Goal: Information Seeking & Learning: Learn about a topic

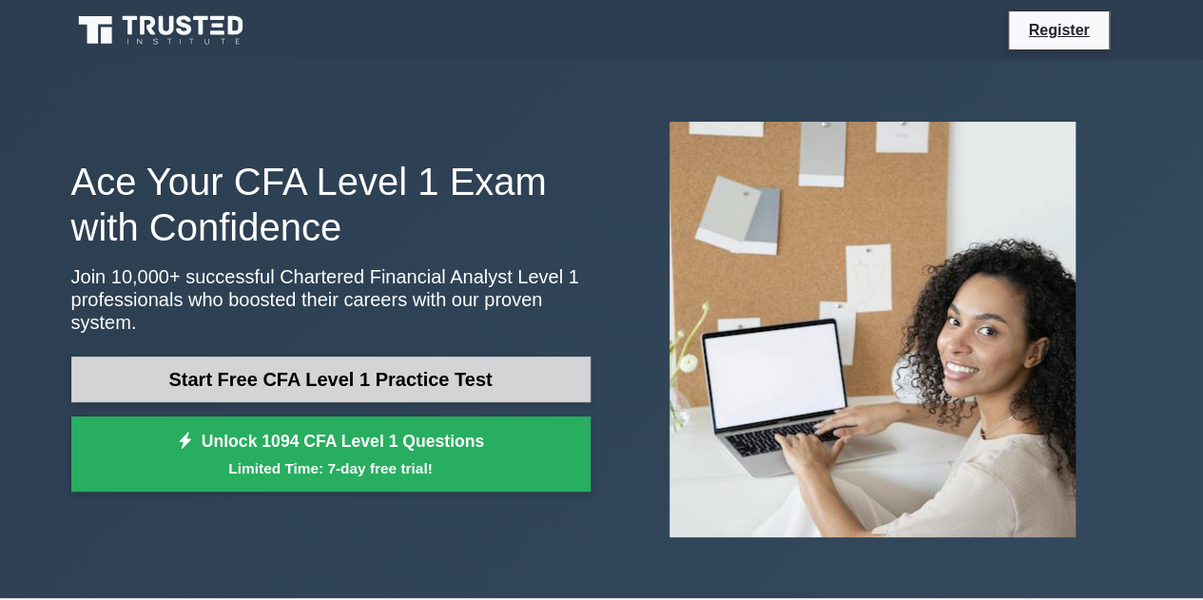
click at [398, 381] on link "Start Free CFA Level 1 Practice Test" at bounding box center [330, 380] width 519 height 46
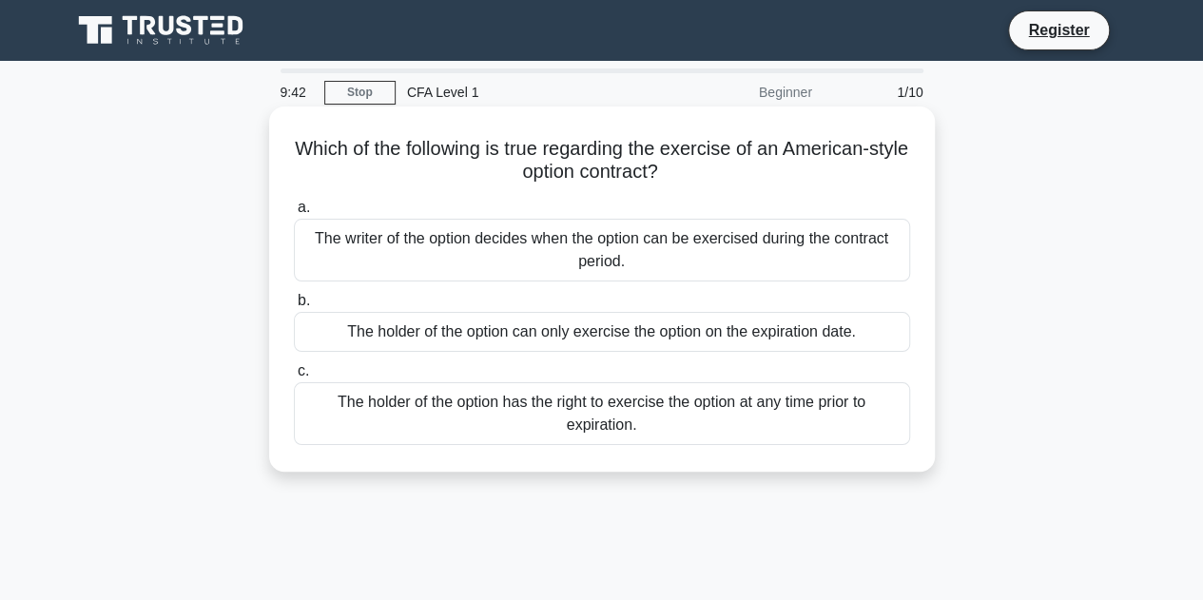
click at [648, 415] on div "The holder of the option has the right to exercise the option at any time prior…" at bounding box center [602, 413] width 616 height 63
click at [294, 377] on input "c. The holder of the option has the right to exercise the option at any time pr…" at bounding box center [294, 371] width 0 height 12
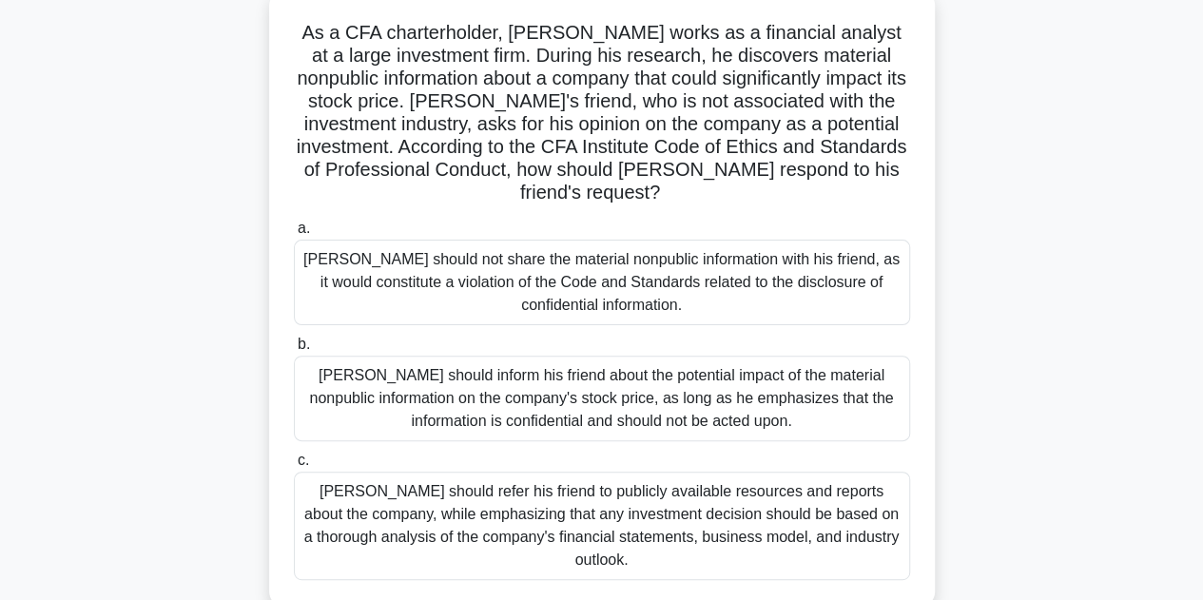
scroll to position [114, 0]
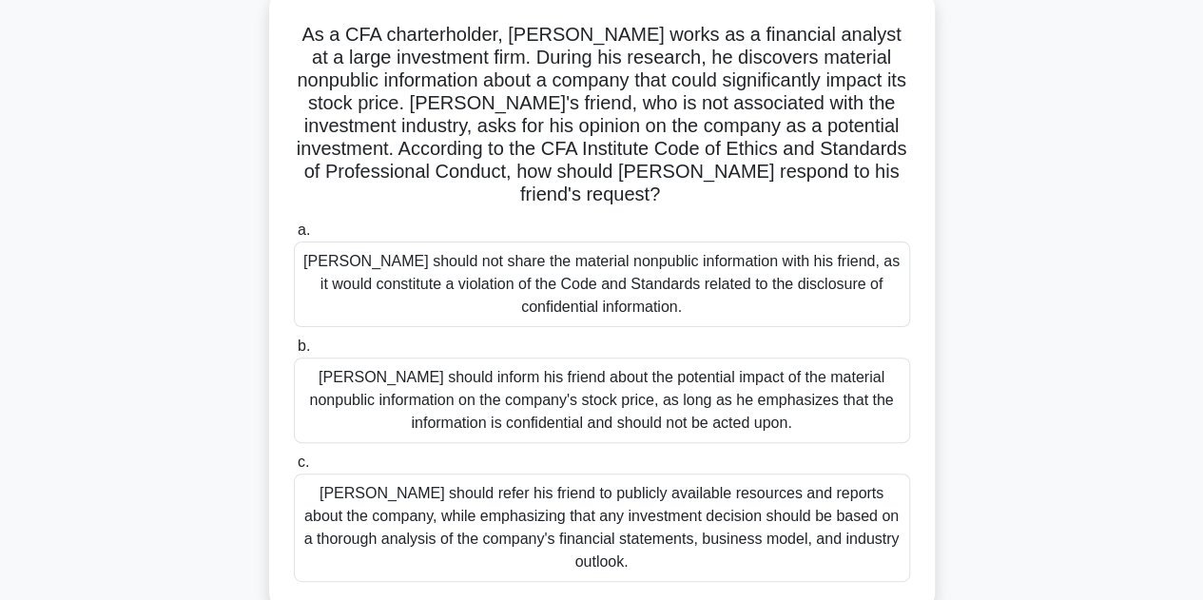
click at [640, 315] on div "Michael should not share the material nonpublic information with his friend, as…" at bounding box center [602, 284] width 616 height 86
click at [294, 237] on input "a. Michael should not share the material nonpublic information with his friend,…" at bounding box center [294, 230] width 0 height 12
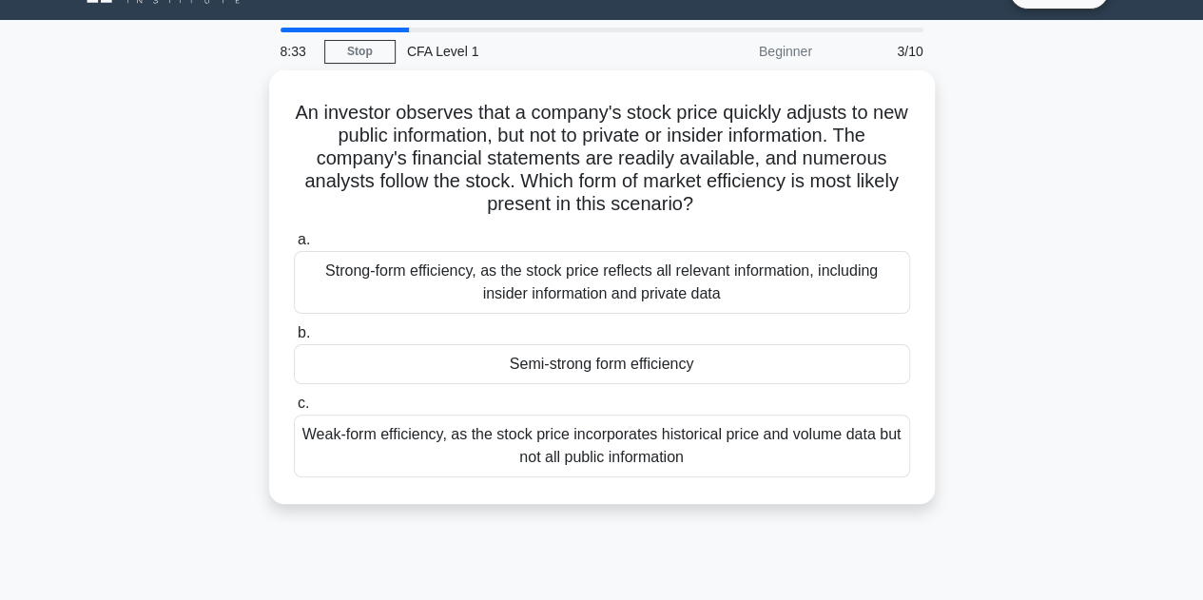
scroll to position [0, 0]
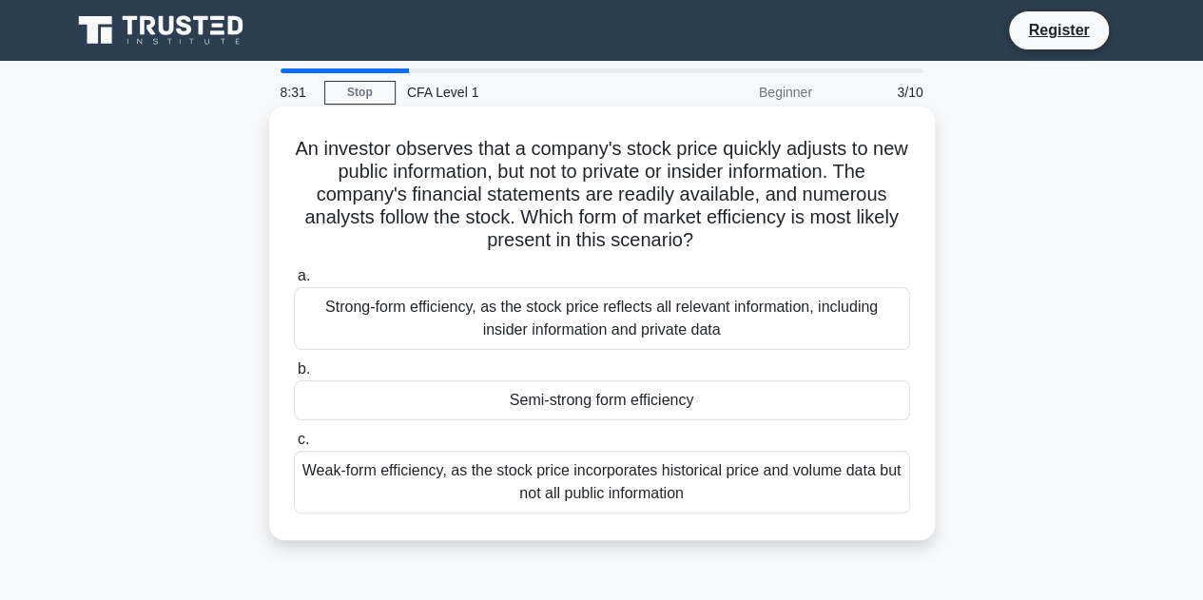
click at [474, 189] on h5 "An investor observes that a company's stock price quickly adjusts to new public…" at bounding box center [602, 195] width 620 height 116
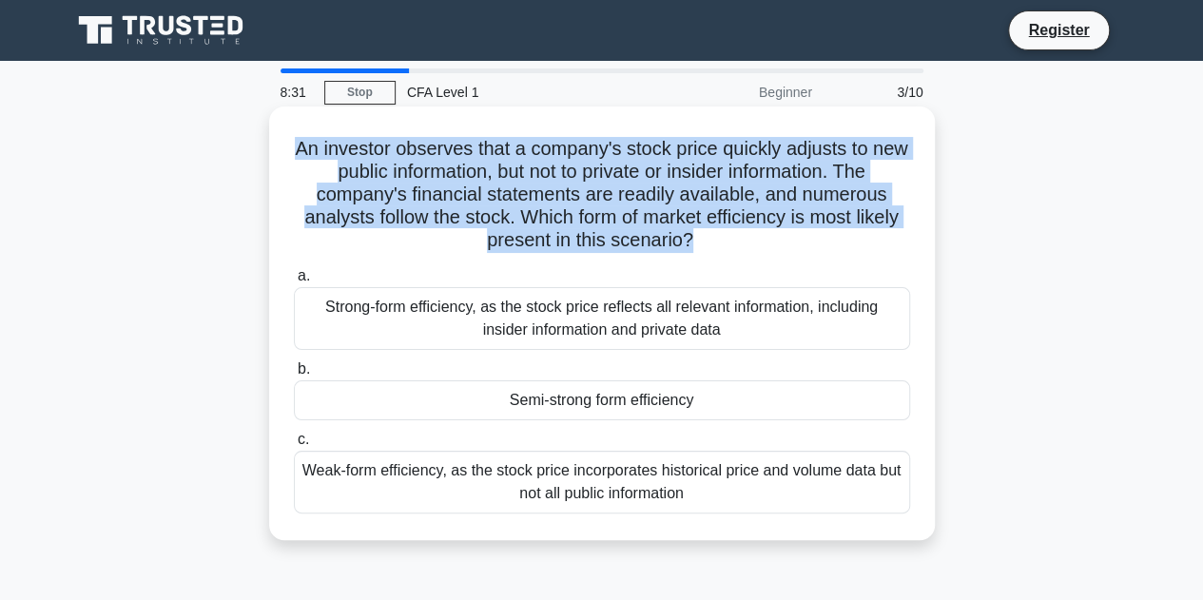
click at [474, 189] on h5 "An investor observes that a company's stock price quickly adjusts to new public…" at bounding box center [602, 195] width 620 height 116
click at [456, 244] on h5 "An investor observes that a company's stock price quickly adjusts to new public…" at bounding box center [602, 195] width 620 height 116
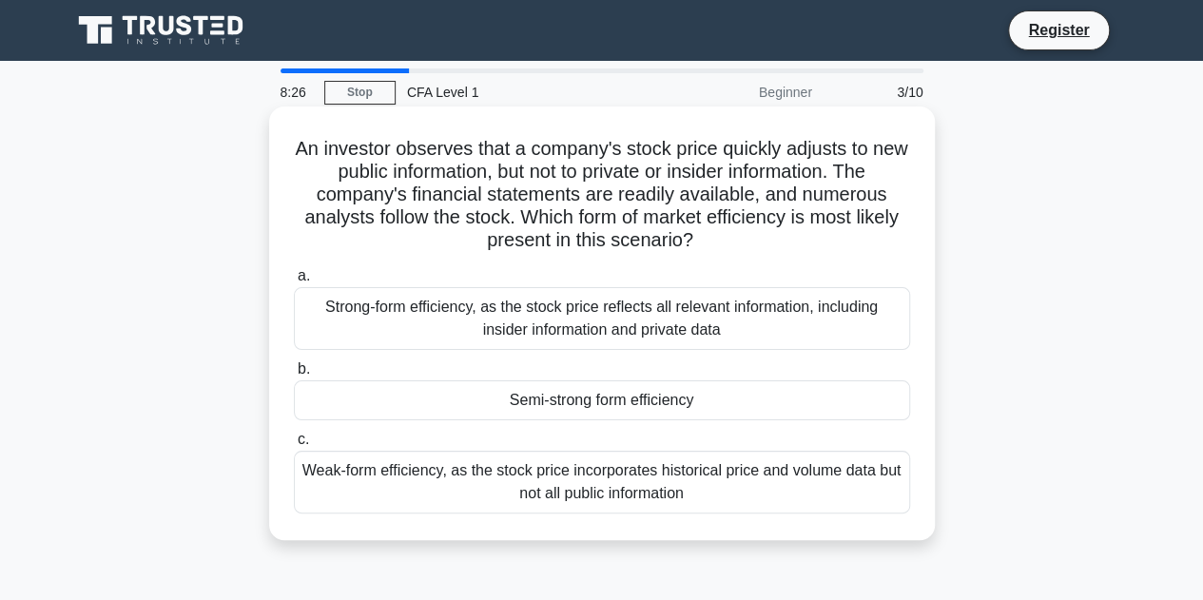
click at [394, 199] on h5 "An investor observes that a company's stock price quickly adjusts to new public…" at bounding box center [602, 195] width 620 height 116
click at [468, 153] on h5 "An investor observes that a company's stock price quickly adjusts to new public…" at bounding box center [602, 195] width 620 height 116
click at [588, 402] on div "Semi-strong form efficiency" at bounding box center [602, 400] width 616 height 40
click at [294, 376] on input "b. Semi-strong form efficiency" at bounding box center [294, 369] width 0 height 12
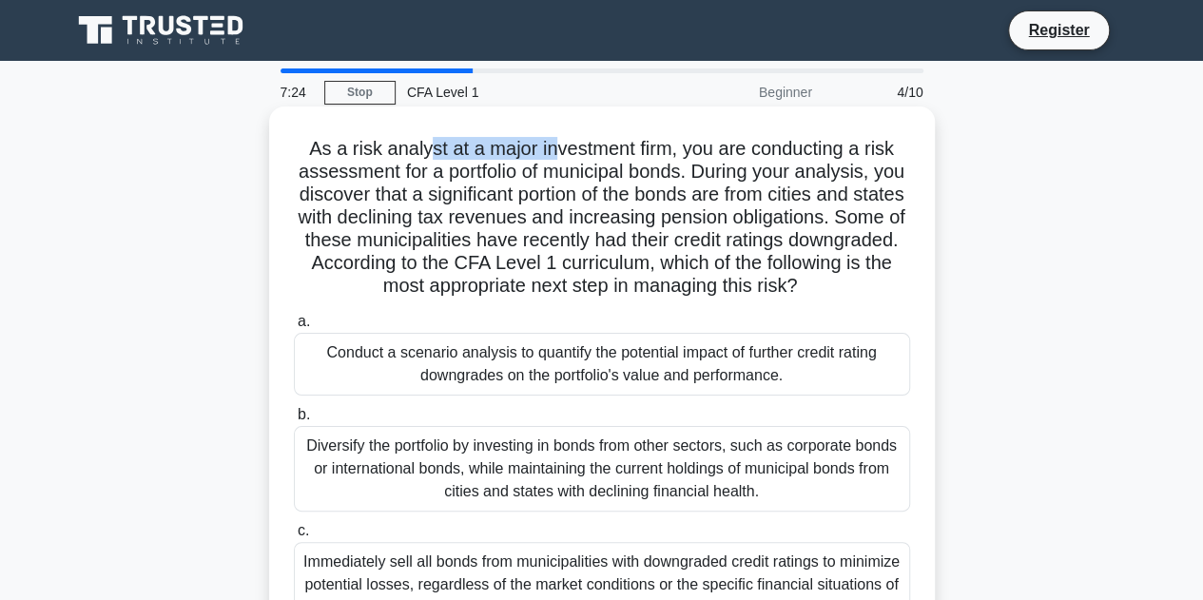
drag, startPoint x: 422, startPoint y: 140, endPoint x: 553, endPoint y: 130, distance: 131.5
click at [553, 130] on div "As a risk analyst at a major investment firm, you are conducting a risk assessm…" at bounding box center [602, 380] width 650 height 532
click at [426, 176] on h5 "As a risk analyst at a major investment firm, you are conducting a risk assessm…" at bounding box center [602, 218] width 620 height 162
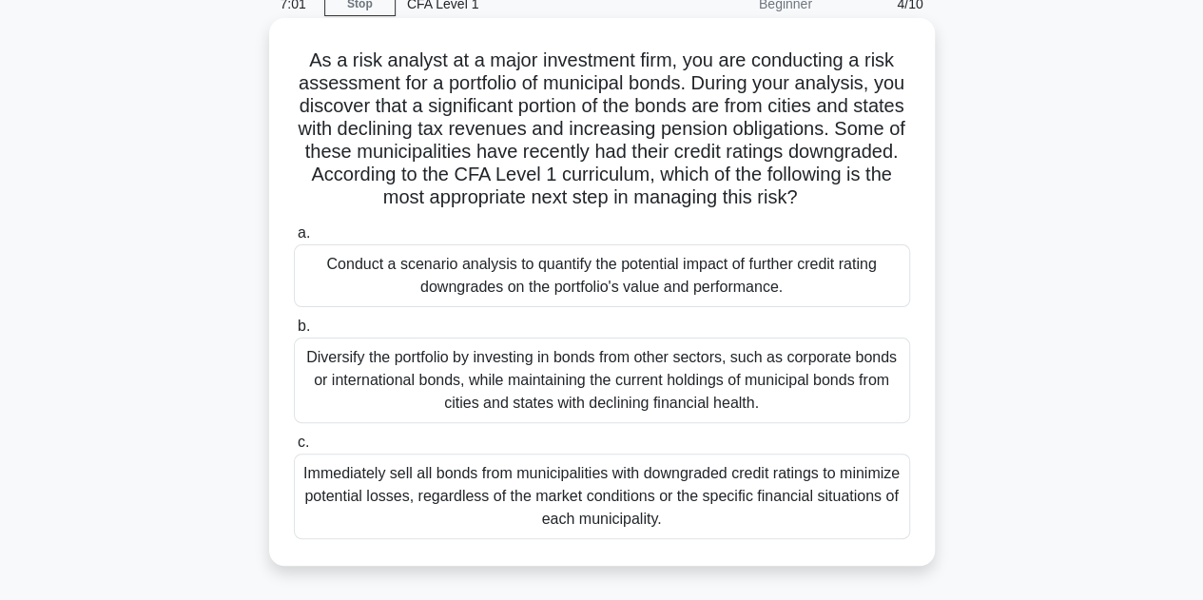
scroll to position [85, 0]
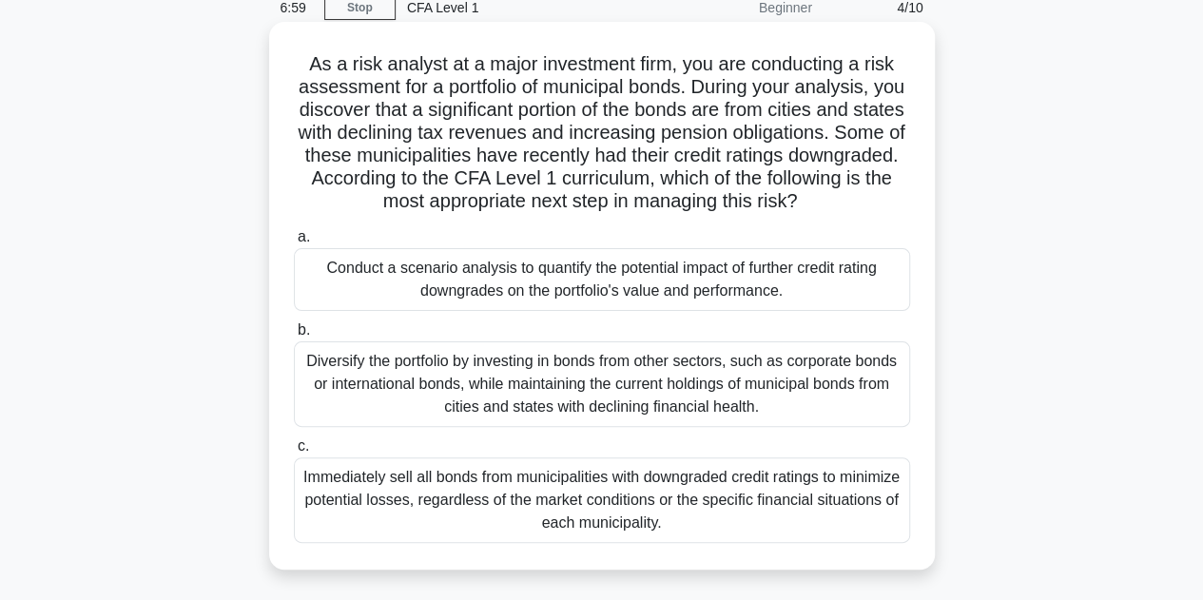
click at [329, 102] on h5 "As a risk analyst at a major investment firm, you are conducting a risk assessm…" at bounding box center [602, 133] width 620 height 162
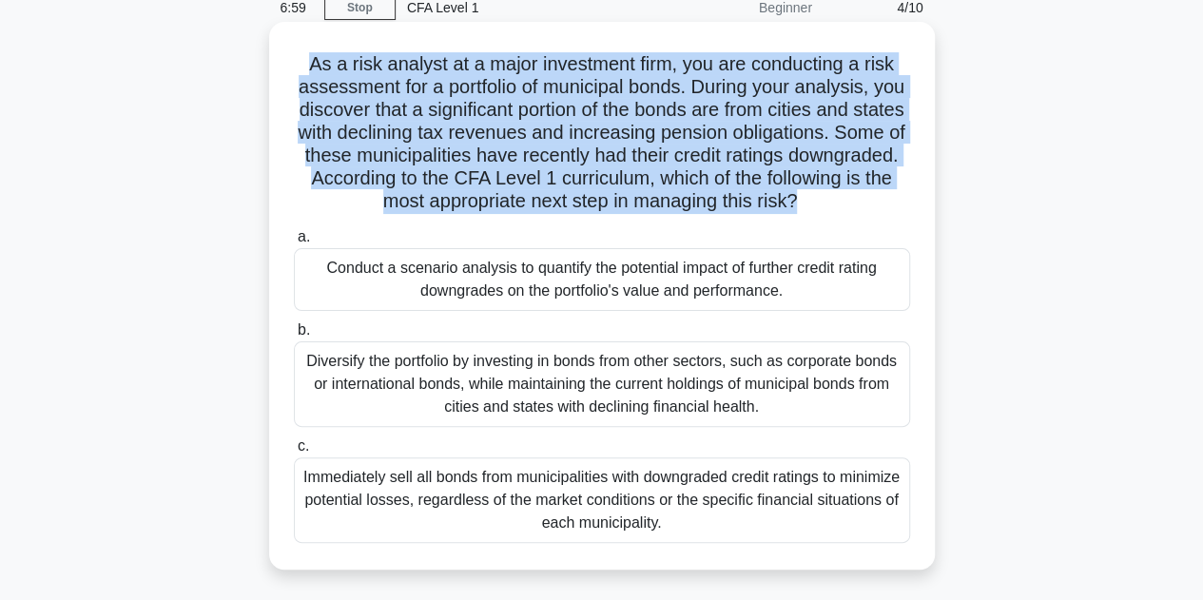
click at [329, 102] on h5 "As a risk analyst at a major investment firm, you are conducting a risk assessm…" at bounding box center [602, 133] width 620 height 162
click at [502, 103] on h5 "As a risk analyst at a major investment firm, you are conducting a risk assessm…" at bounding box center [602, 133] width 620 height 162
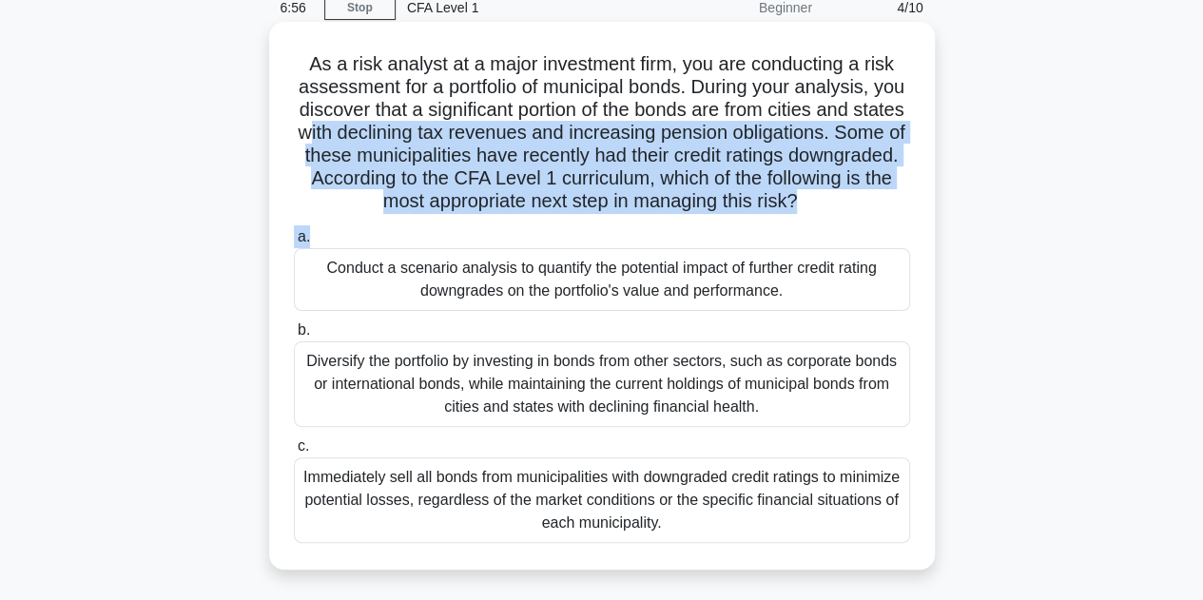
drag, startPoint x: 367, startPoint y: 128, endPoint x: 694, endPoint y: 222, distance: 340.1
click at [694, 222] on div "As a risk analyst at a major investment firm, you are conducting a risk assessm…" at bounding box center [602, 295] width 650 height 532
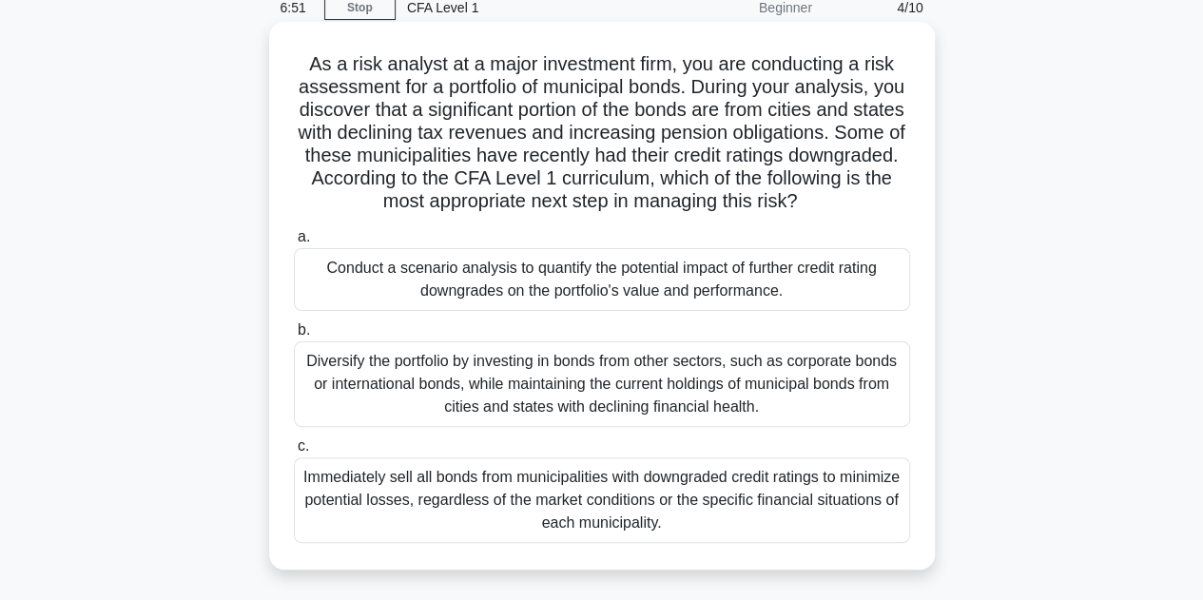
click at [359, 130] on h5 "As a risk analyst at a major investment firm, you are conducting a risk assessm…" at bounding box center [602, 133] width 620 height 162
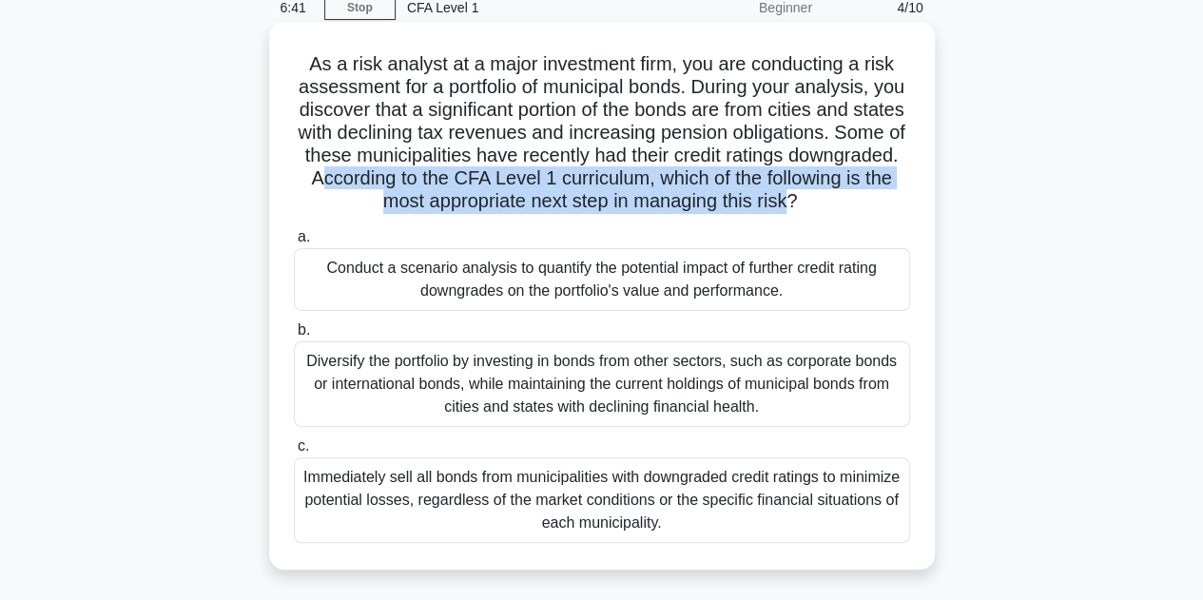
drag, startPoint x: 440, startPoint y: 178, endPoint x: 860, endPoint y: 197, distance: 420.7
click at [860, 197] on h5 "As a risk analyst at a major investment firm, you are conducting a risk assessm…" at bounding box center [602, 133] width 620 height 162
click at [432, 193] on h5 "As a risk analyst at a major investment firm, you are conducting a risk assessm…" at bounding box center [602, 133] width 620 height 162
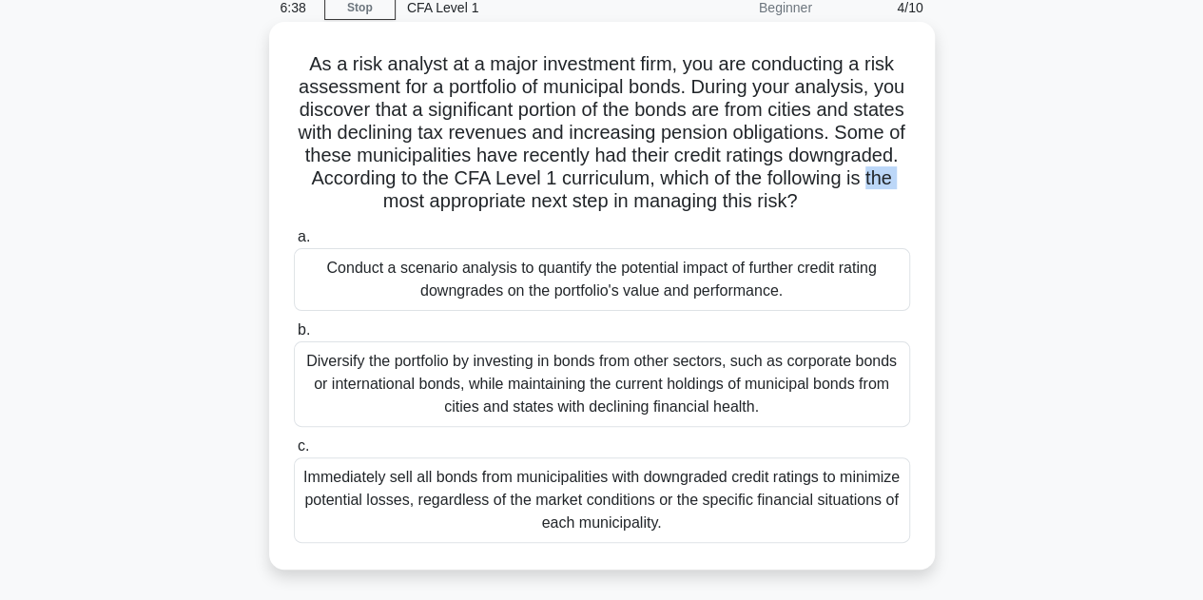
click at [432, 193] on h5 "As a risk analyst at a major investment firm, you are conducting a risk assessm…" at bounding box center [602, 133] width 620 height 162
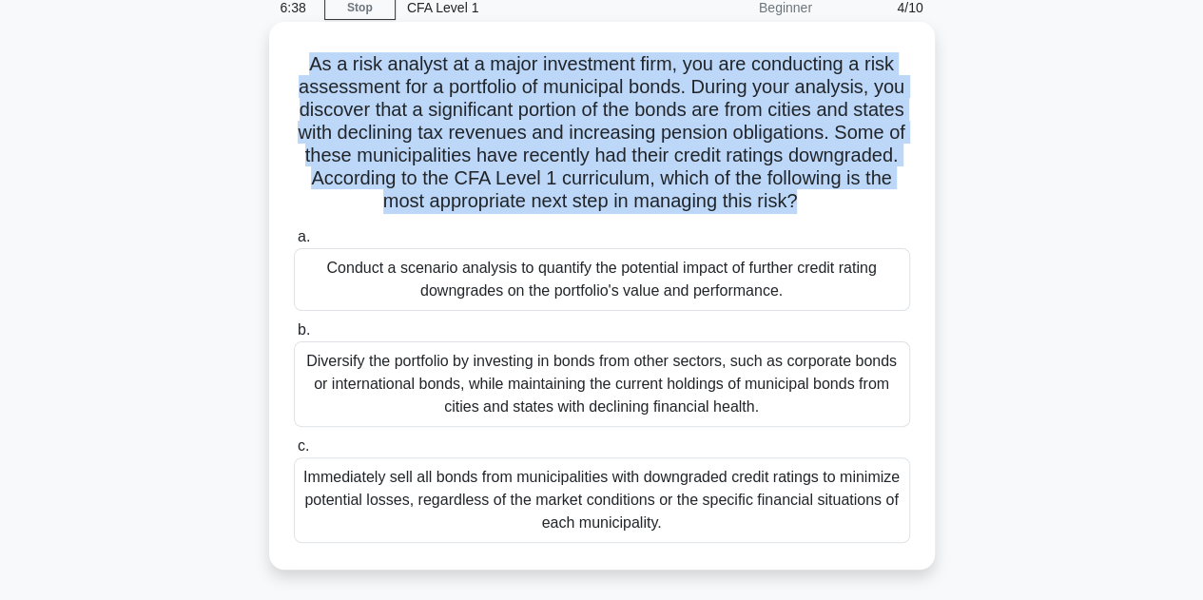
click at [432, 193] on h5 "As a risk analyst at a major investment firm, you are conducting a risk assessm…" at bounding box center [602, 133] width 620 height 162
click at [605, 203] on h5 "As a risk analyst at a major investment firm, you are conducting a risk assessm…" at bounding box center [602, 133] width 620 height 162
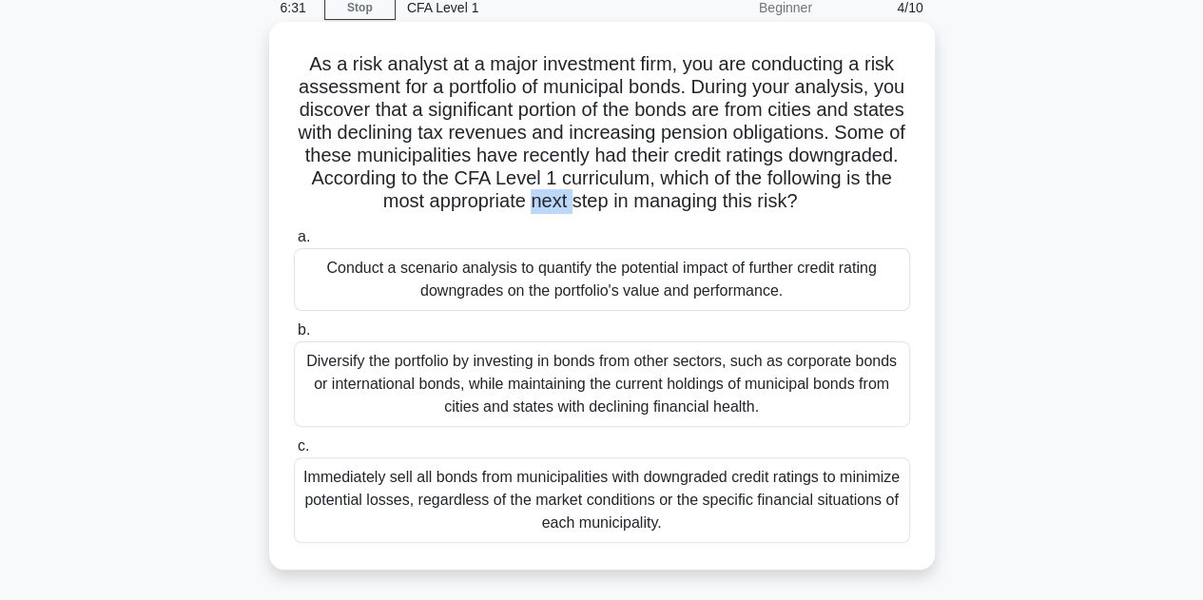
click at [605, 203] on h5 "As a risk analyst at a major investment firm, you are conducting a risk assessm…" at bounding box center [602, 133] width 620 height 162
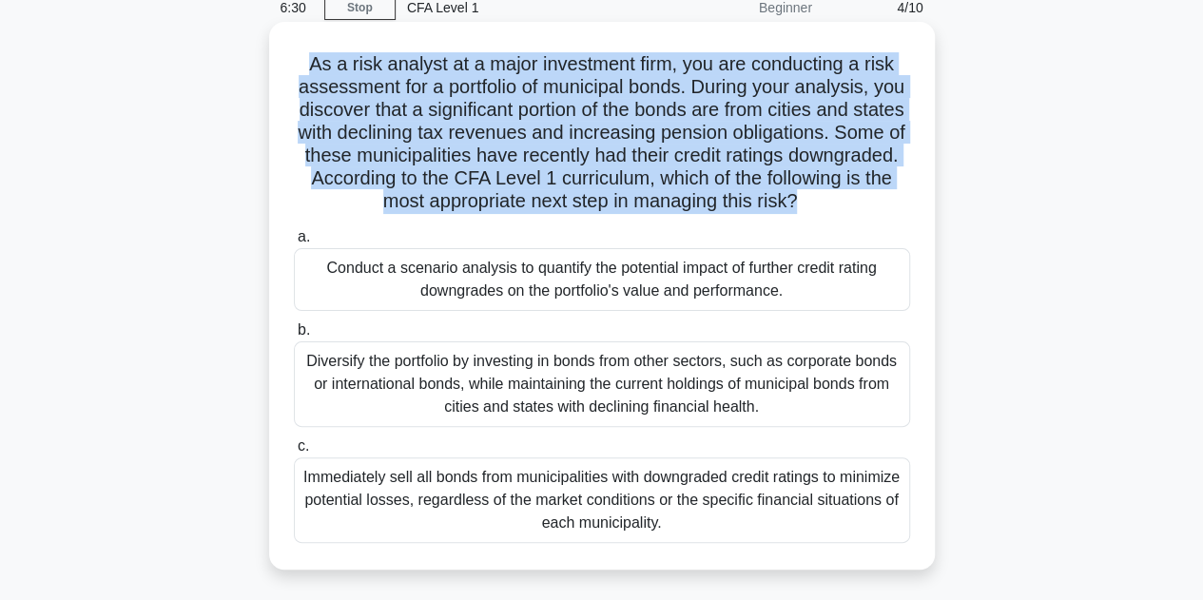
click at [605, 203] on h5 "As a risk analyst at a major investment firm, you are conducting a risk assessm…" at bounding box center [602, 133] width 620 height 162
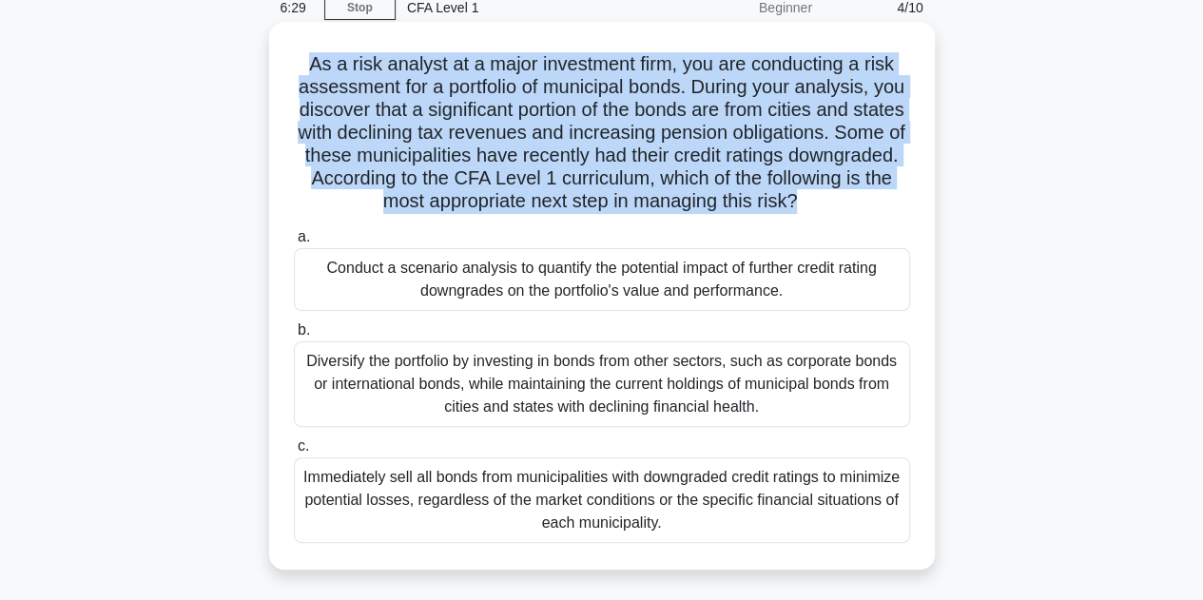
click at [605, 203] on h5 "As a risk analyst at a major investment firm, you are conducting a risk assessm…" at bounding box center [602, 133] width 620 height 162
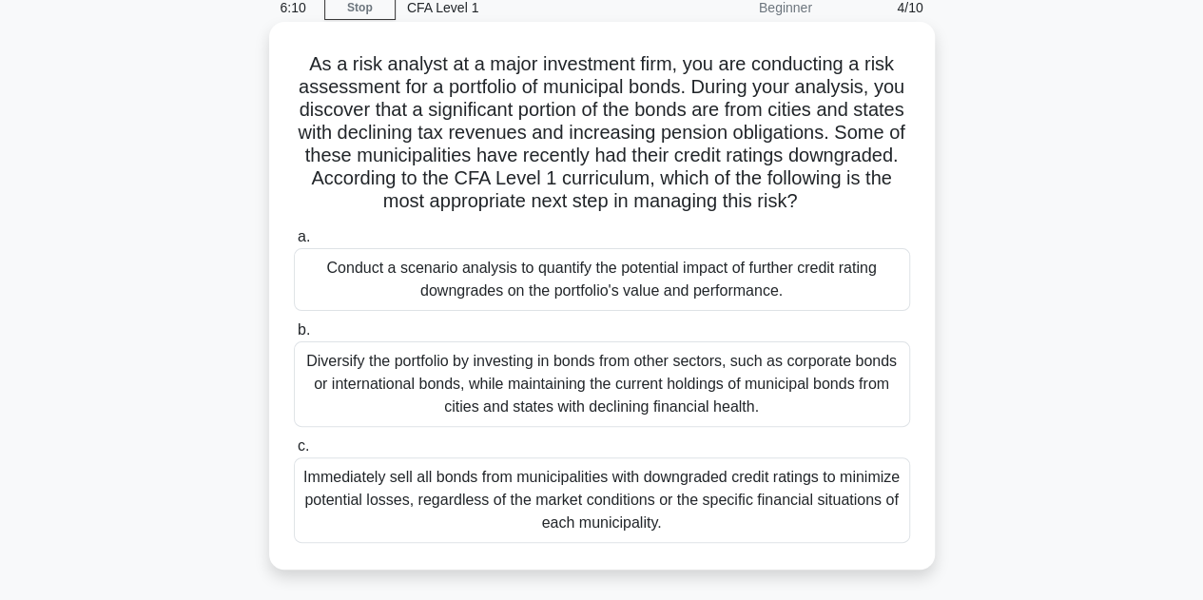
click at [765, 273] on div "Conduct a scenario analysis to quantify the potential impact of further credit …" at bounding box center [602, 279] width 616 height 63
click at [294, 243] on input "a. Conduct a scenario analysis to quantify the potential impact of further cred…" at bounding box center [294, 237] width 0 height 12
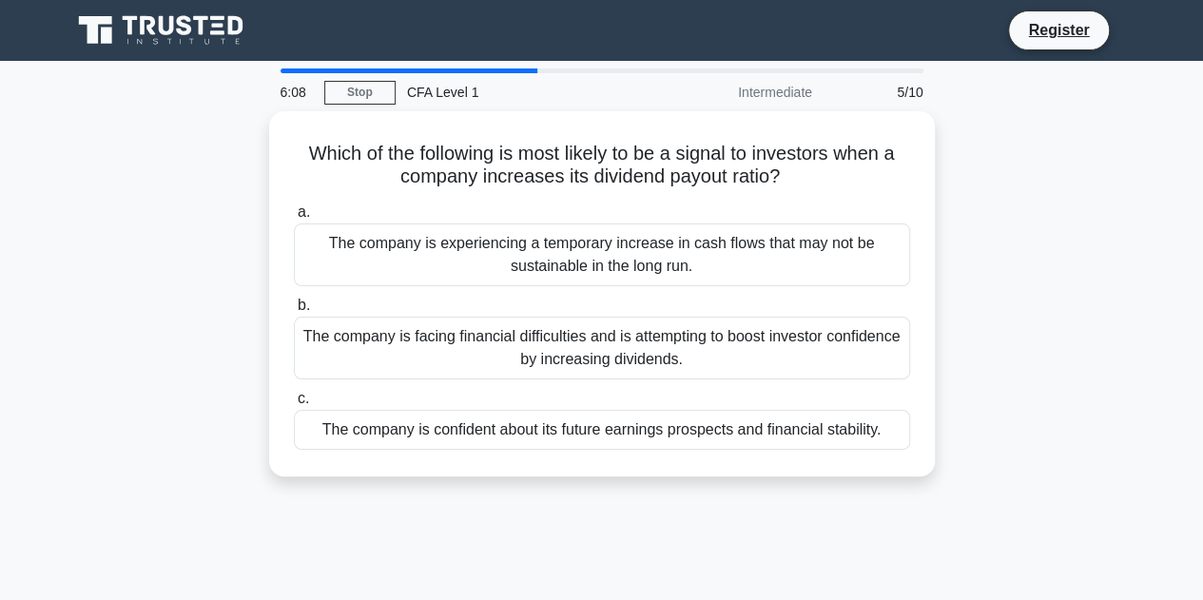
scroll to position [0, 0]
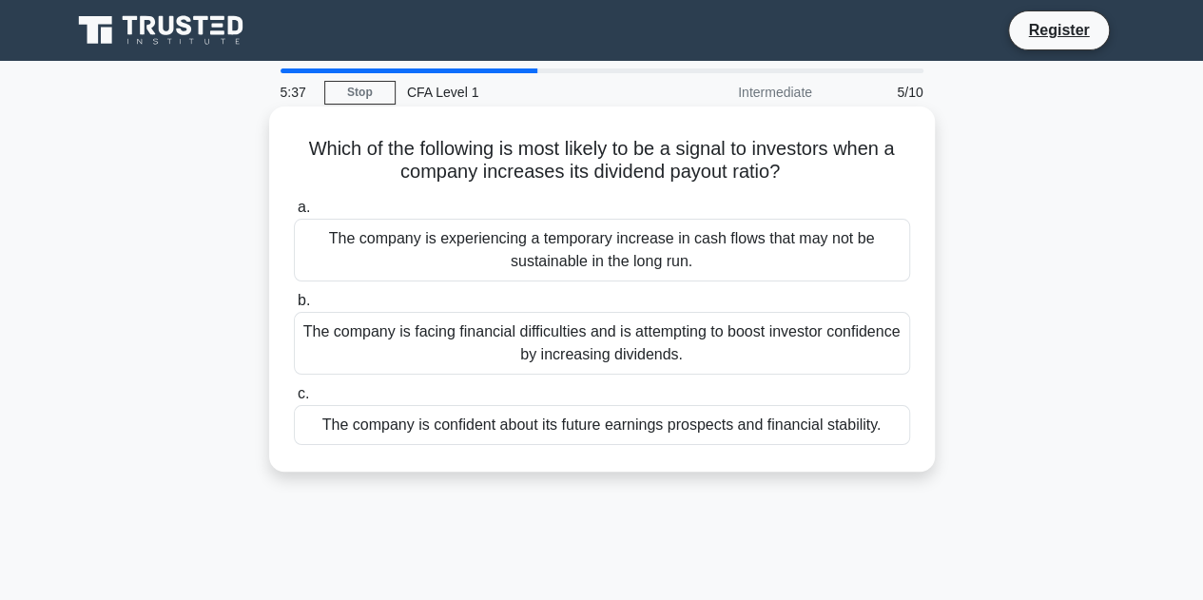
click at [724, 260] on div "The company is experiencing a temporary increase in cash flows that may not be …" at bounding box center [602, 250] width 616 height 63
click at [294, 214] on input "a. The company is experiencing a temporary increase in cash flows that may not …" at bounding box center [294, 208] width 0 height 12
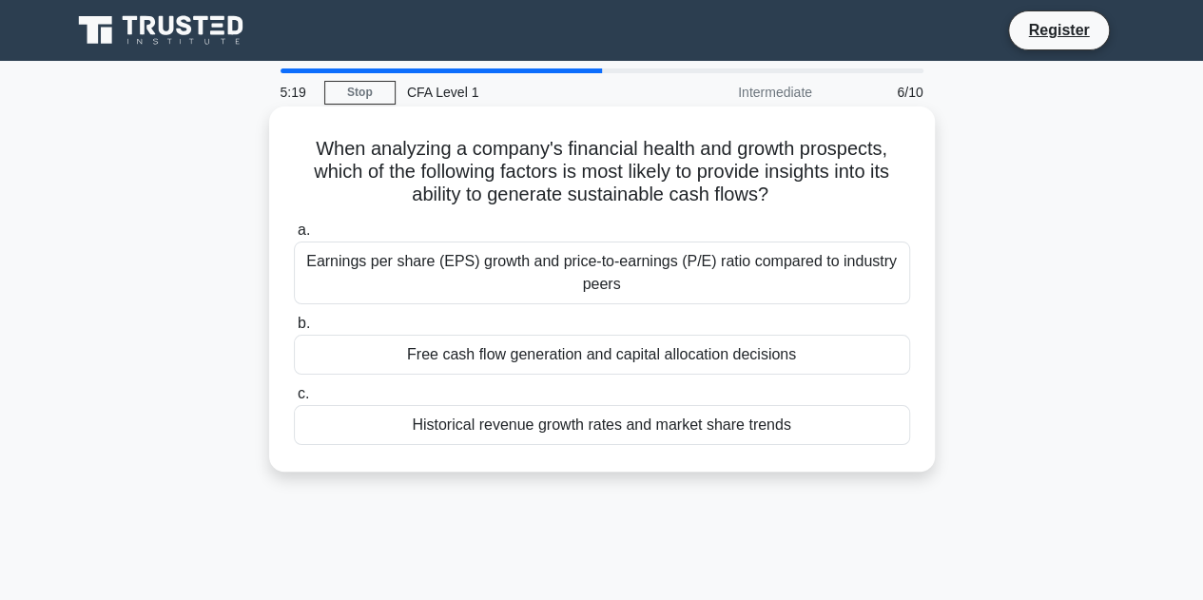
click at [723, 343] on div "Free cash flow generation and capital allocation decisions" at bounding box center [602, 355] width 616 height 40
click at [294, 330] on input "b. Free cash flow generation and capital allocation decisions" at bounding box center [294, 324] width 0 height 12
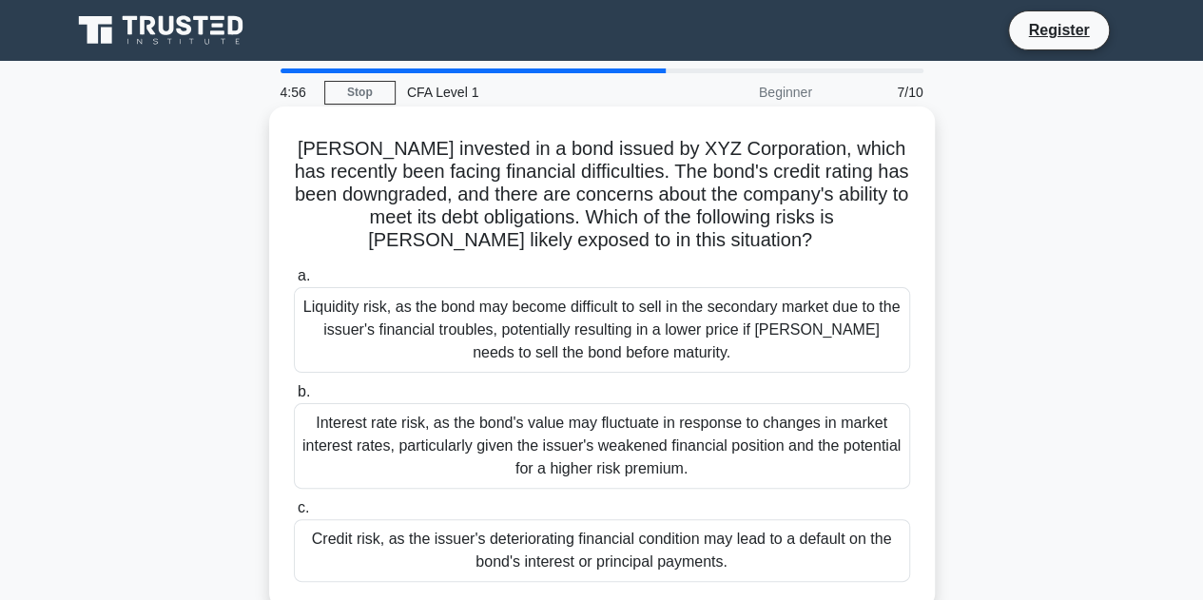
click at [443, 564] on div "Credit risk, as the issuer's deteriorating financial condition may lead to a de…" at bounding box center [602, 550] width 616 height 63
click at [294, 514] on input "c. Credit risk, as the issuer's deteriorating financial condition may lead to a…" at bounding box center [294, 508] width 0 height 12
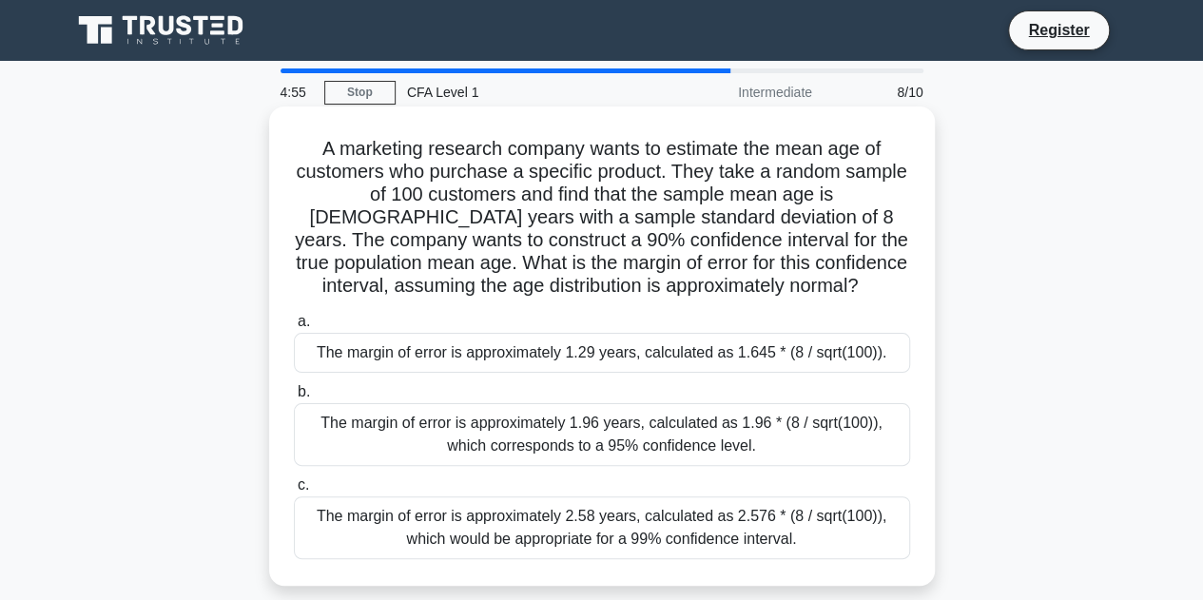
click at [391, 150] on h5 "A marketing research company wants to estimate the mean age of customers who pu…" at bounding box center [602, 218] width 620 height 162
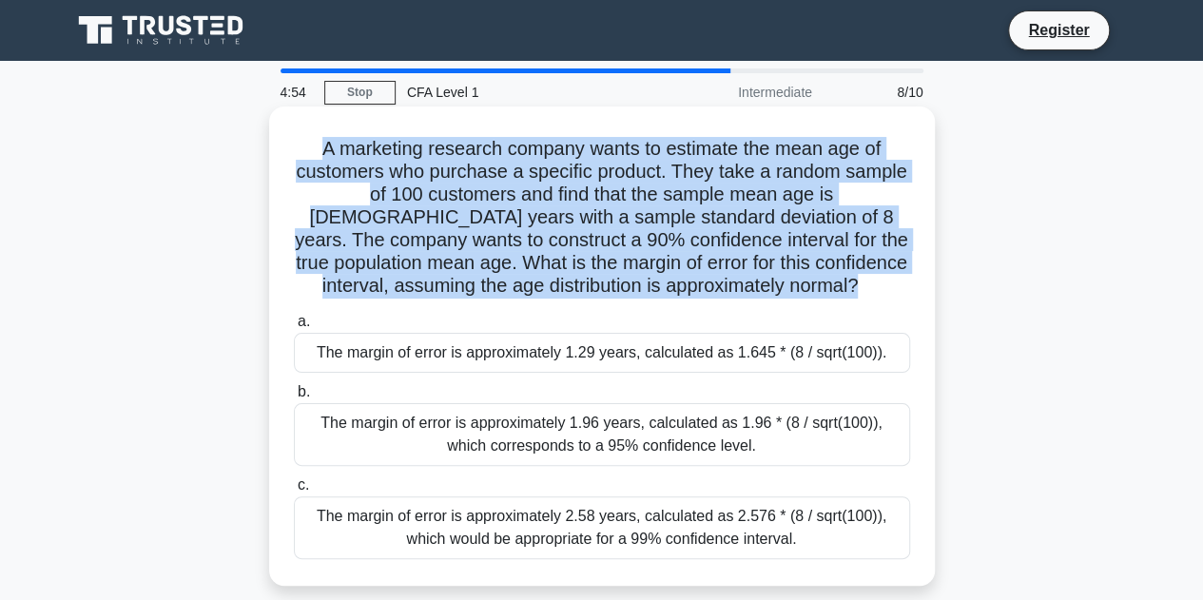
click at [391, 150] on h5 "A marketing research company wants to estimate the mean age of customers who pu…" at bounding box center [602, 218] width 620 height 162
click at [337, 253] on h5 "A marketing research company wants to estimate the mean age of customers who pu…" at bounding box center [602, 218] width 620 height 162
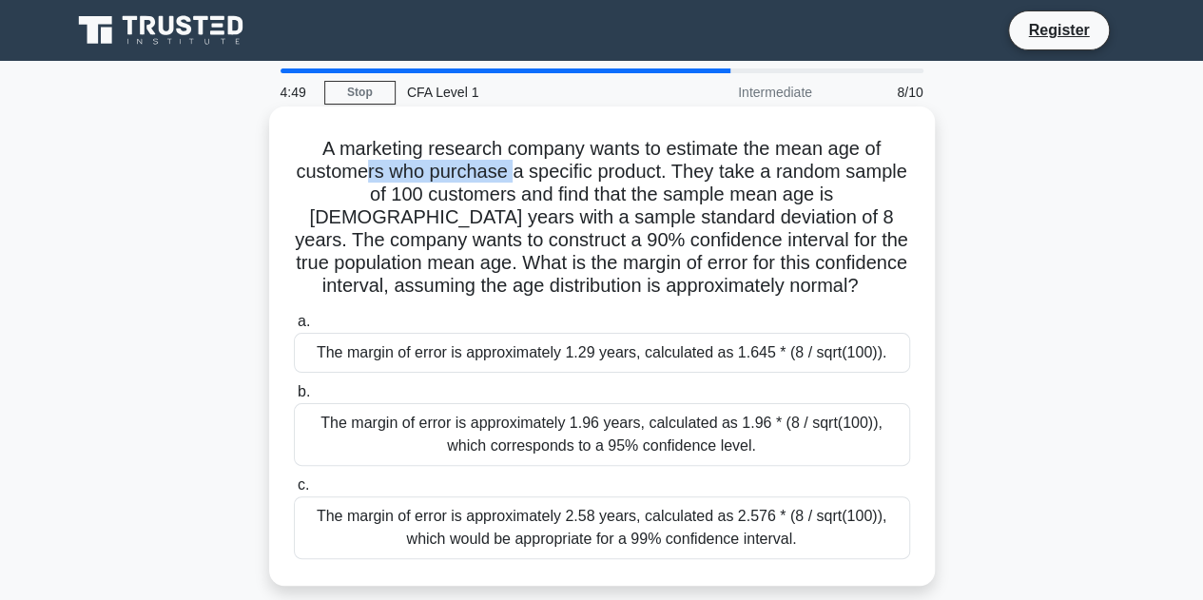
drag, startPoint x: 362, startPoint y: 168, endPoint x: 511, endPoint y: 164, distance: 148.4
click at [511, 164] on h5 "A marketing research company wants to estimate the mean age of customers who pu…" at bounding box center [602, 218] width 620 height 162
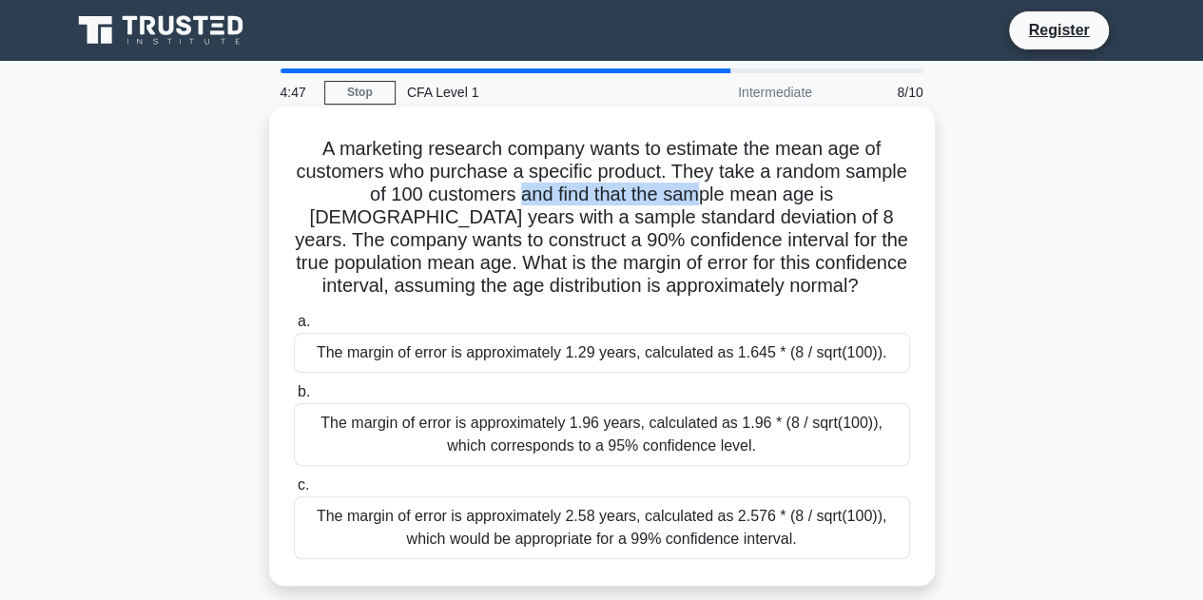
drag, startPoint x: 449, startPoint y: 202, endPoint x: 639, endPoint y: 192, distance: 190.4
click at [639, 192] on h5 "A marketing research company wants to estimate the mean age of customers who pu…" at bounding box center [602, 218] width 620 height 162
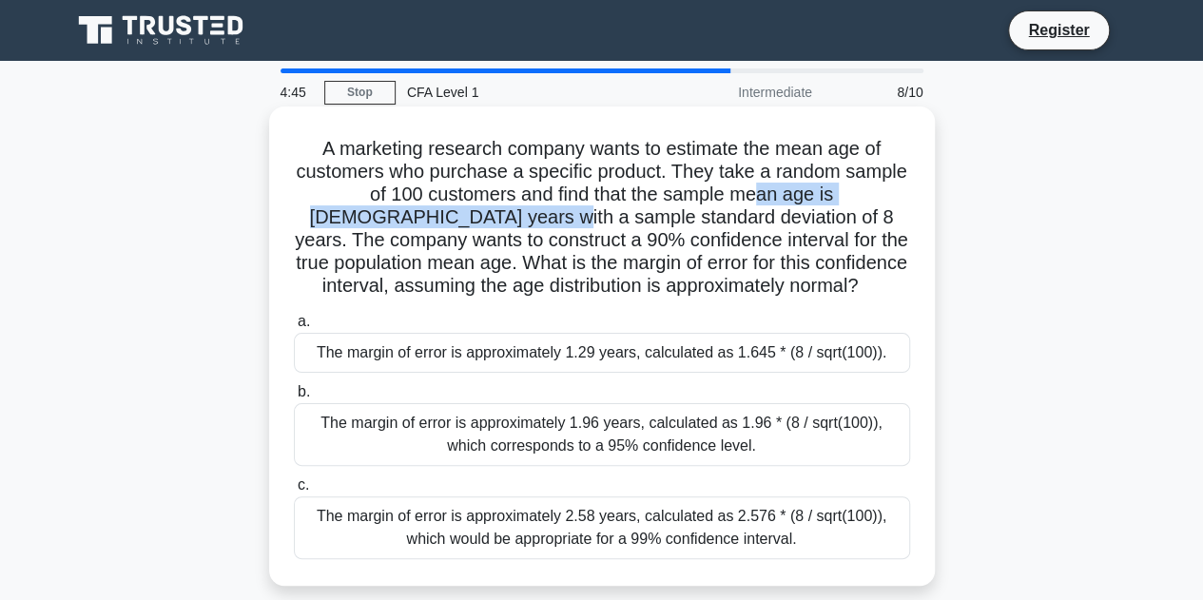
drag, startPoint x: 391, startPoint y: 224, endPoint x: 698, endPoint y: 211, distance: 307.4
click at [698, 211] on h5 "A marketing research company wants to estimate the mean age of customers who pu…" at bounding box center [602, 218] width 620 height 162
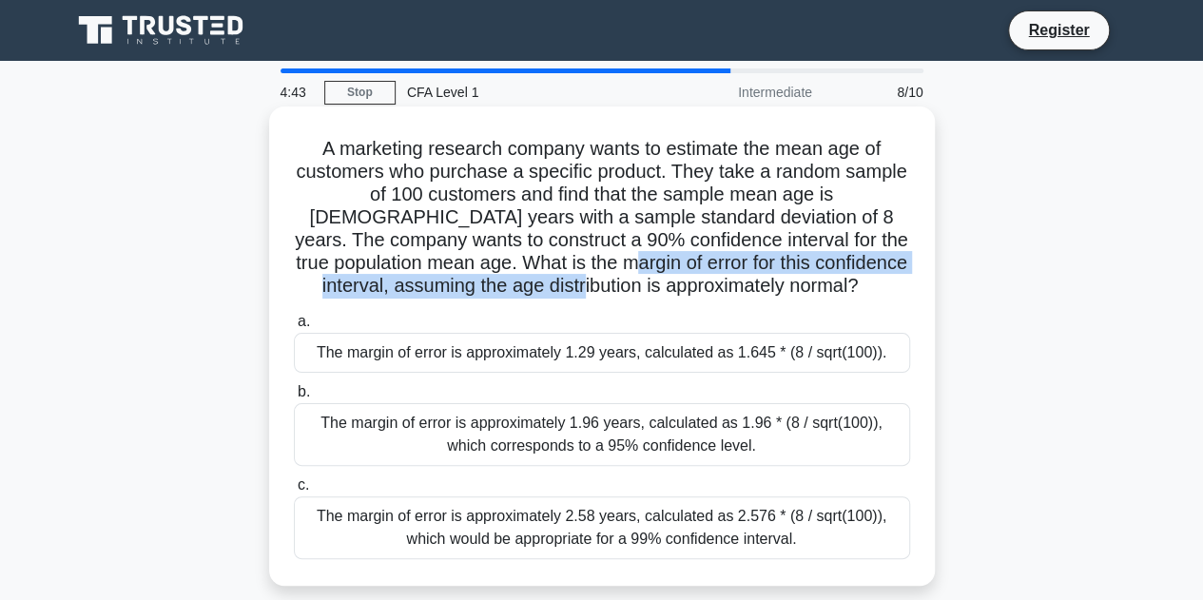
drag, startPoint x: 494, startPoint y: 258, endPoint x: 603, endPoint y: 296, distance: 114.9
click at [603, 296] on h5 "A marketing research company wants to estimate the mean age of customers who pu…" at bounding box center [602, 218] width 620 height 162
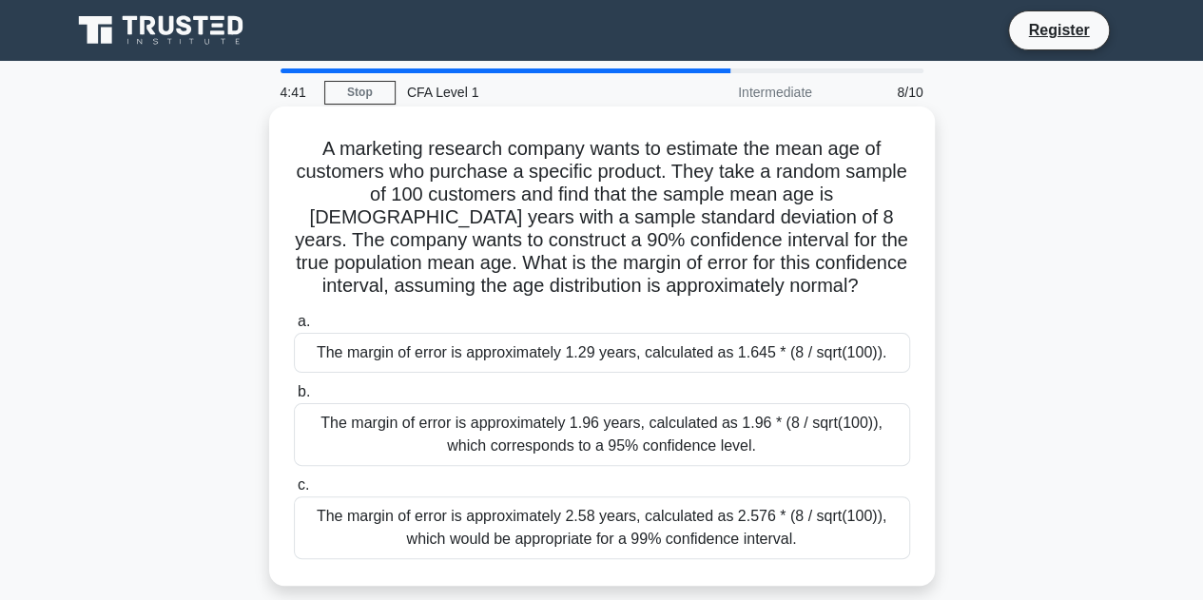
click at [510, 201] on h5 "A marketing research company wants to estimate the mean age of customers who pu…" at bounding box center [602, 218] width 620 height 162
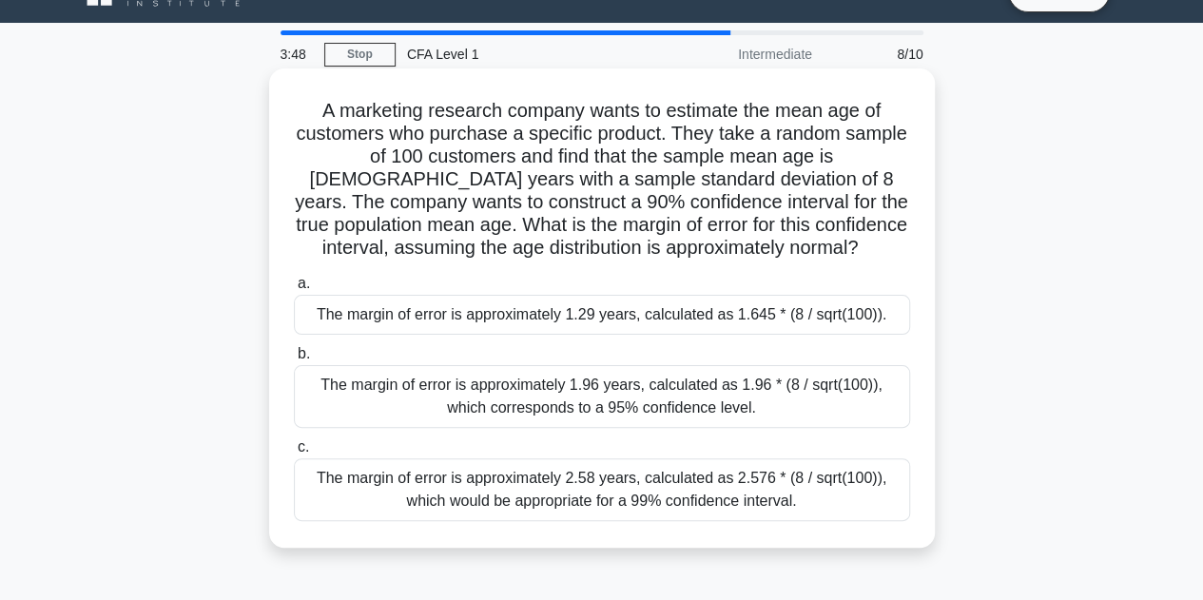
click at [658, 478] on div "The margin of error is approximately 2.58 years, calculated as 2.576 * (8 / sqr…" at bounding box center [602, 489] width 616 height 63
click at [294, 454] on input "c. The margin of error is approximately 2.58 years, calculated as 2.576 * (8 / …" at bounding box center [294, 447] width 0 height 12
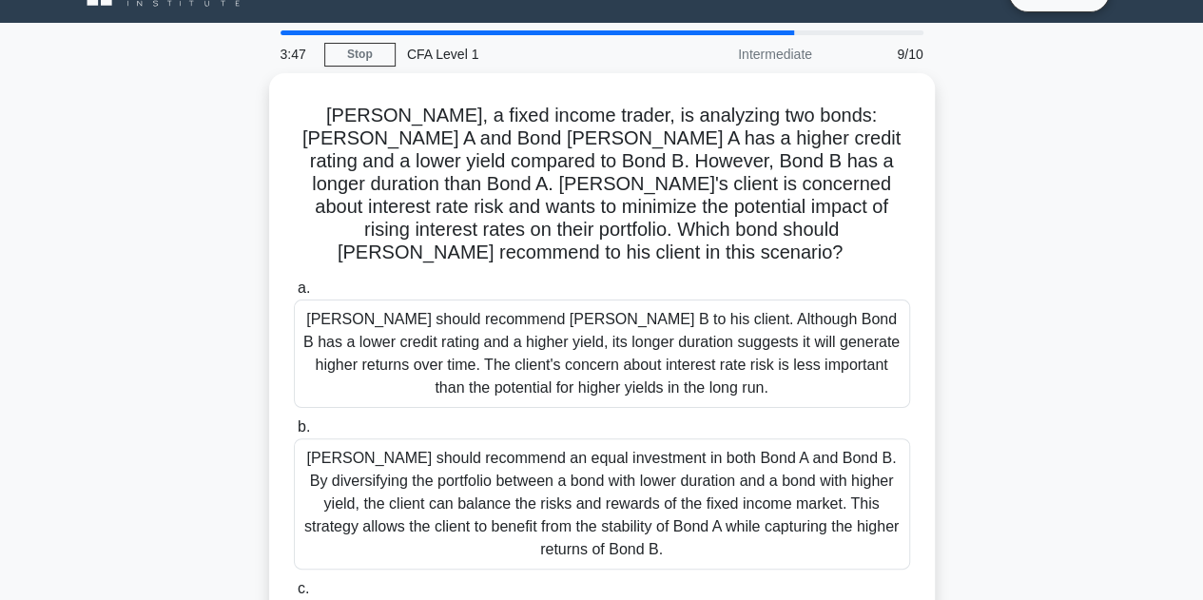
scroll to position [0, 0]
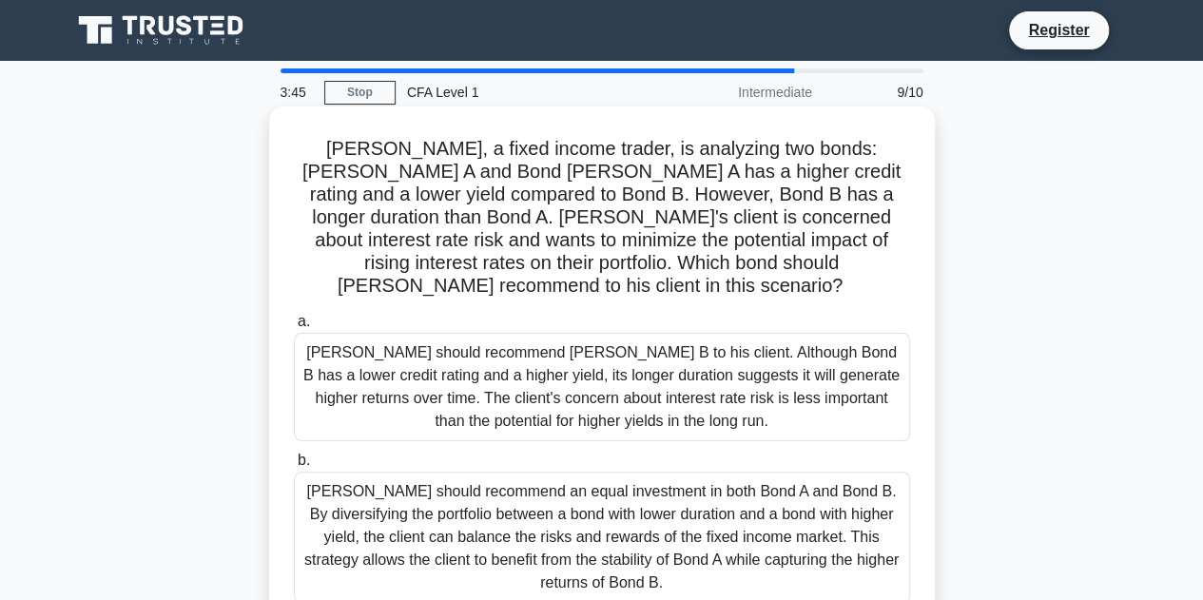
click at [605, 157] on h5 "Tom, a fixed income trader, is analyzing two bonds: Bond A and Bond B. Bond A h…" at bounding box center [602, 218] width 620 height 162
drag, startPoint x: 436, startPoint y: 182, endPoint x: 550, endPoint y: 177, distance: 113.2
click at [550, 177] on h5 "Tom, a fixed income trader, is analyzing two bonds: Bond A and Bond B. Bond A h…" at bounding box center [602, 218] width 620 height 162
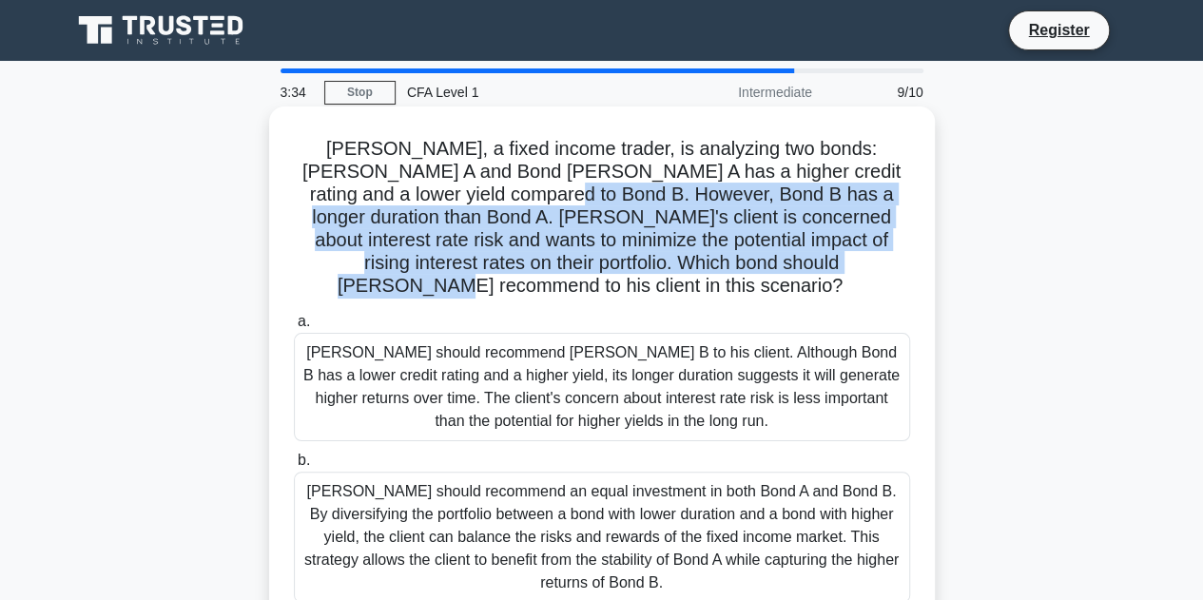
drag, startPoint x: 440, startPoint y: 193, endPoint x: 804, endPoint y: 258, distance: 369.8
click at [804, 258] on h5 "Tom, a fixed income trader, is analyzing two bonds: Bond A and Bond B. Bond A h…" at bounding box center [602, 218] width 620 height 162
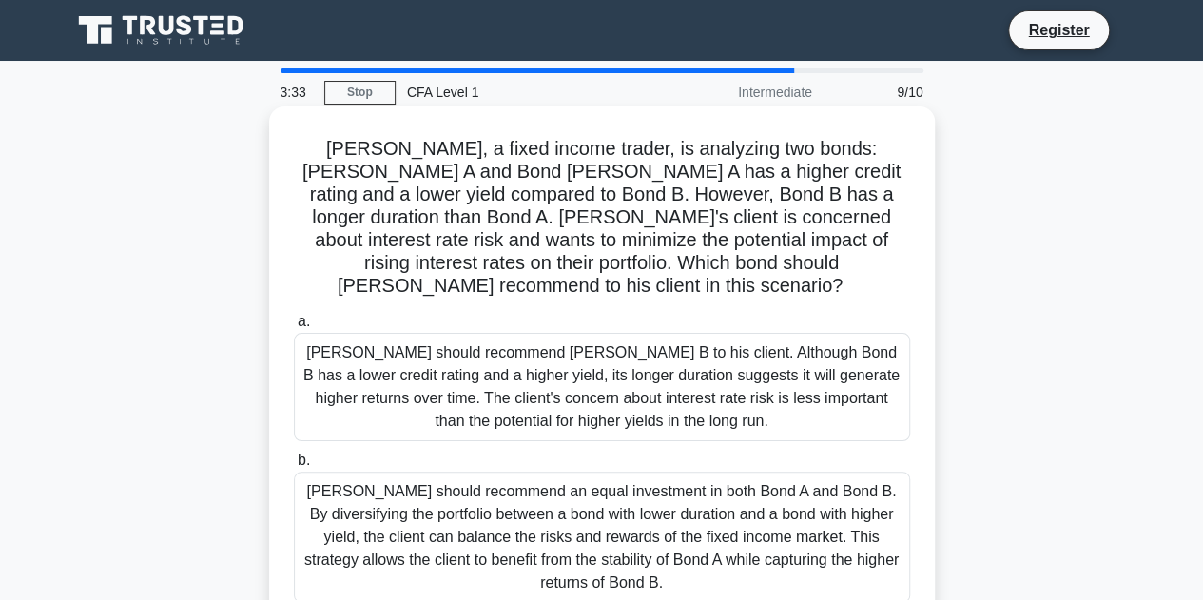
click at [835, 258] on h5 "Tom, a fixed income trader, is analyzing two bonds: Bond A and Bond B. Bond A h…" at bounding box center [602, 218] width 620 height 162
click at [531, 201] on h5 "Tom, a fixed income trader, is analyzing two bonds: Bond A and Bond B. Bond A h…" at bounding box center [602, 218] width 620 height 162
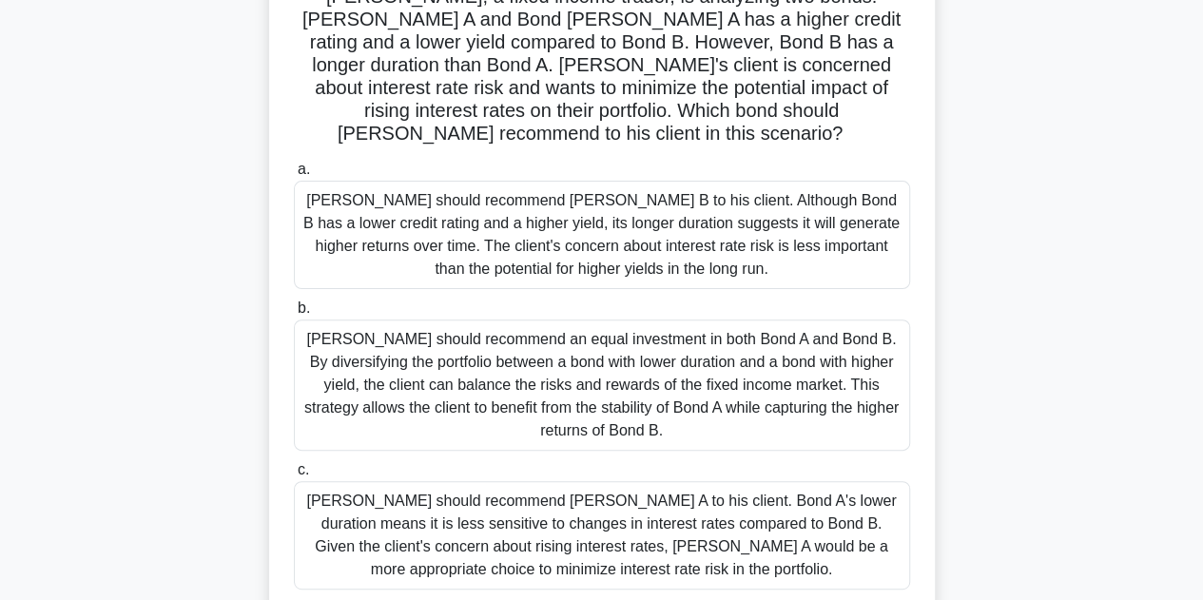
scroll to position [190, 0]
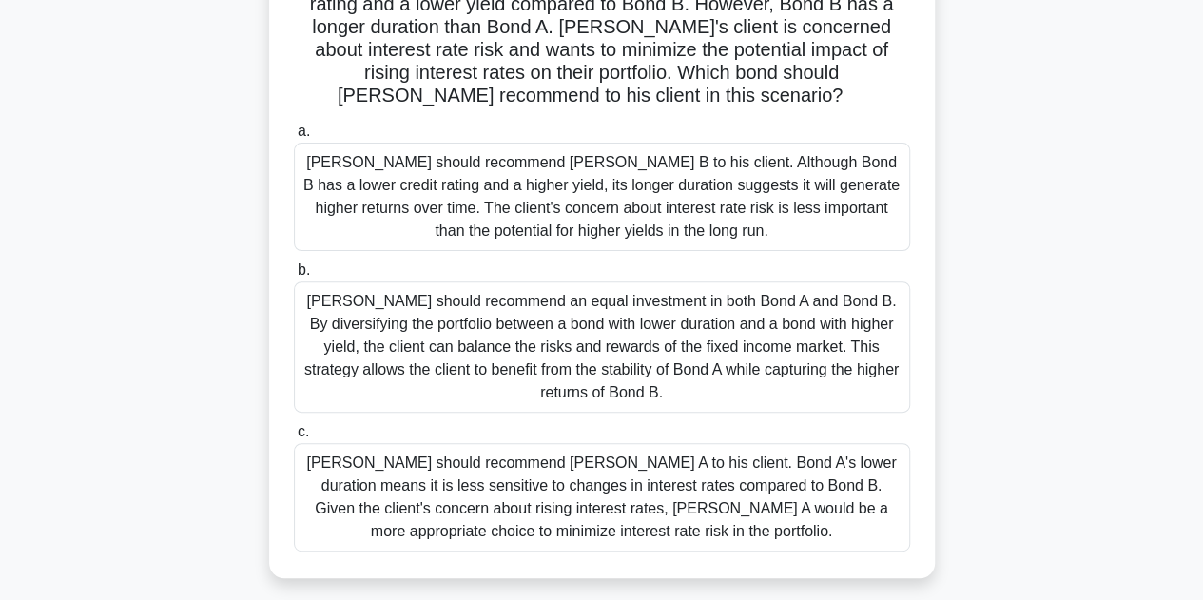
click at [434, 484] on div "Tom should recommend Bond A to his client. Bond A's lower duration means it is …" at bounding box center [602, 497] width 616 height 108
click at [294, 438] on input "c. Tom should recommend Bond A to his client. Bond A's lower duration means it …" at bounding box center [294, 432] width 0 height 12
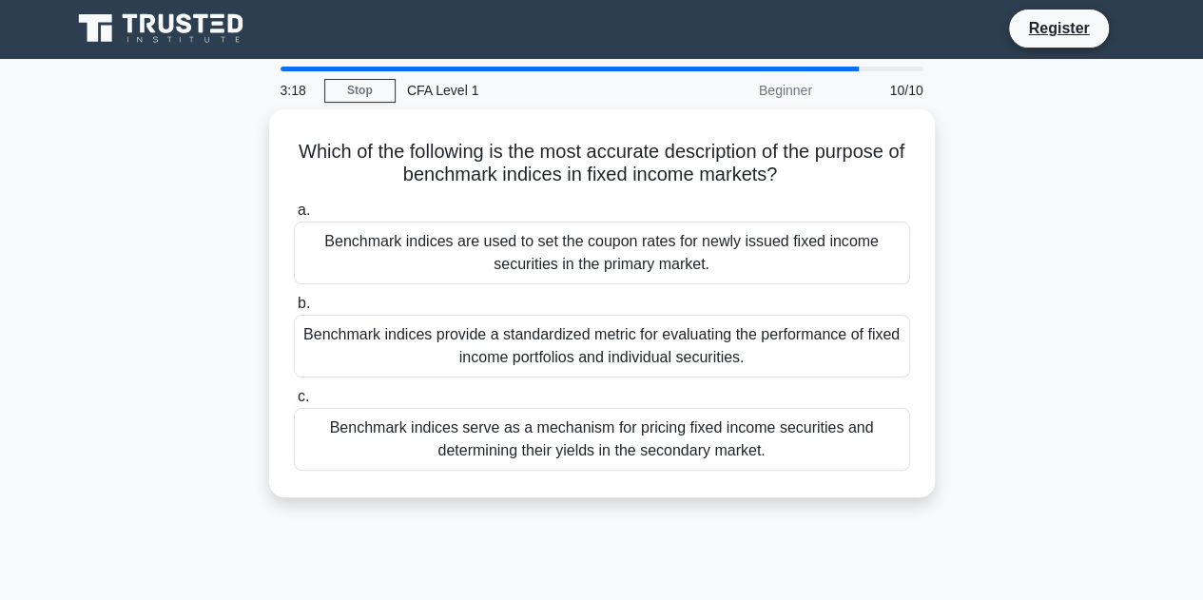
scroll to position [0, 0]
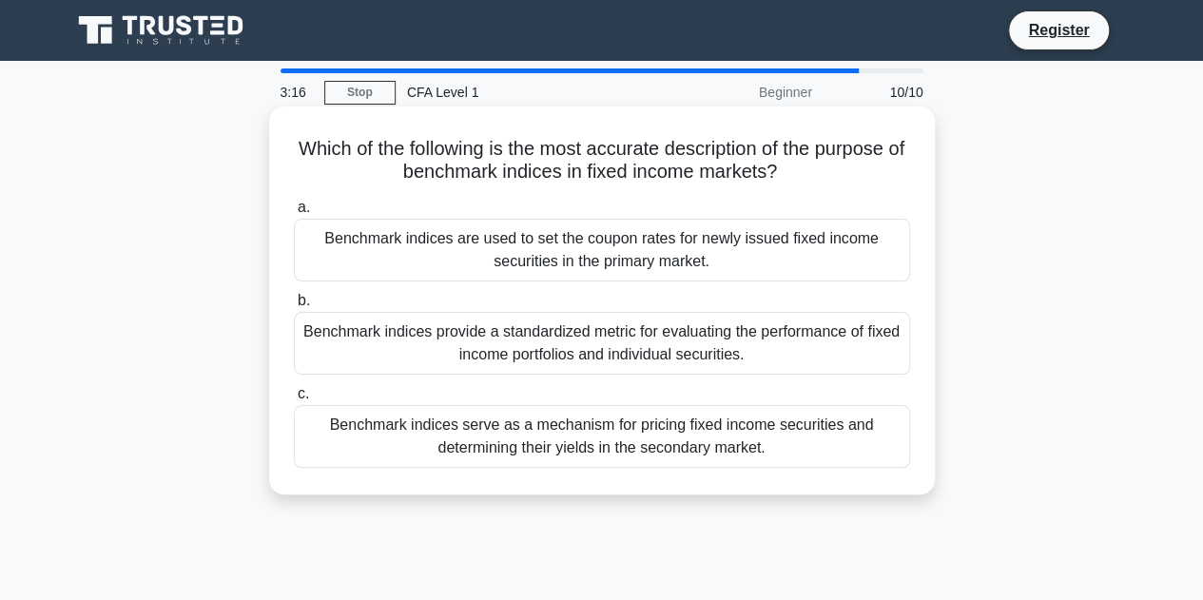
click at [354, 163] on h5 "Which of the following is the most accurate description of the purpose of bench…" at bounding box center [602, 161] width 620 height 48
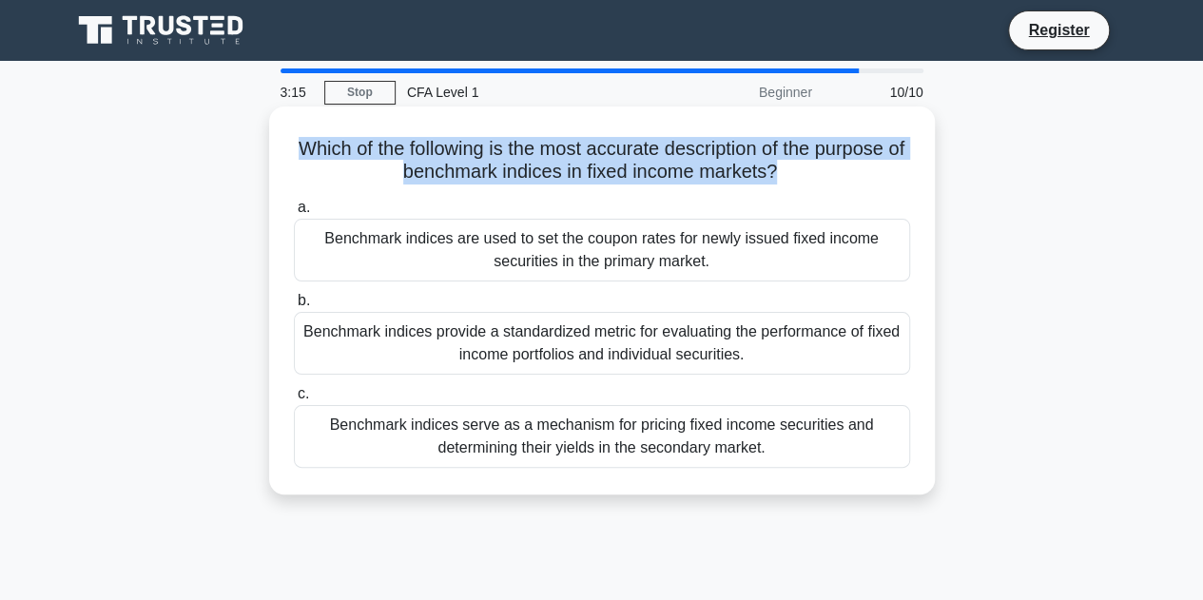
click at [354, 163] on h5 "Which of the following is the most accurate description of the purpose of bench…" at bounding box center [602, 161] width 620 height 48
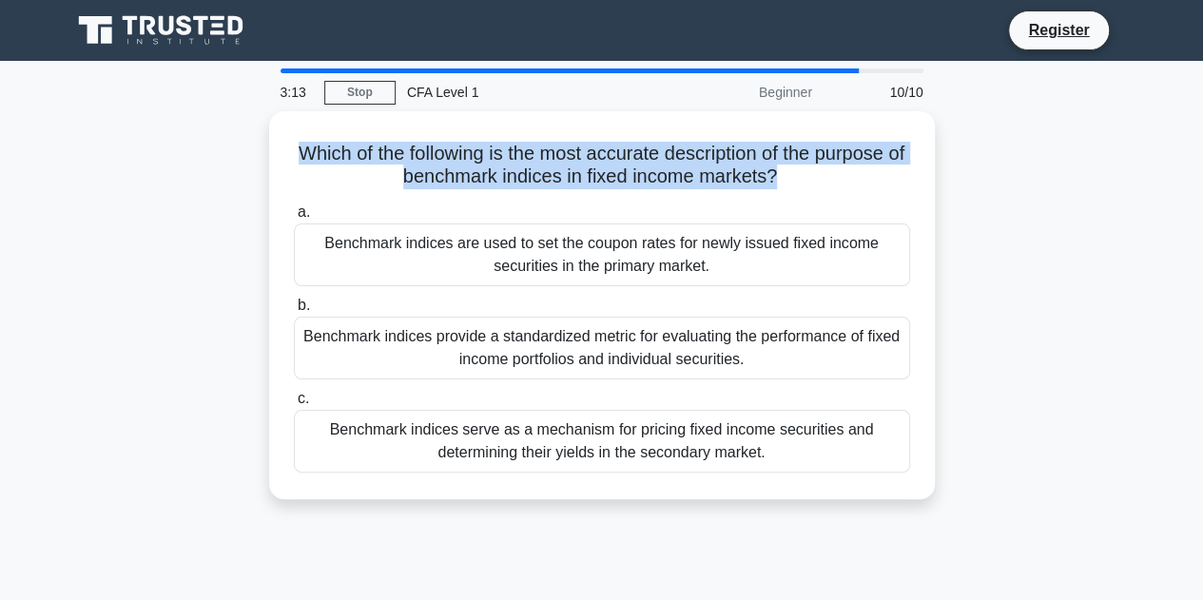
click at [934, 166] on div "Which of the following is the most accurate description of the purpose of bench…" at bounding box center [602, 316] width 1084 height 411
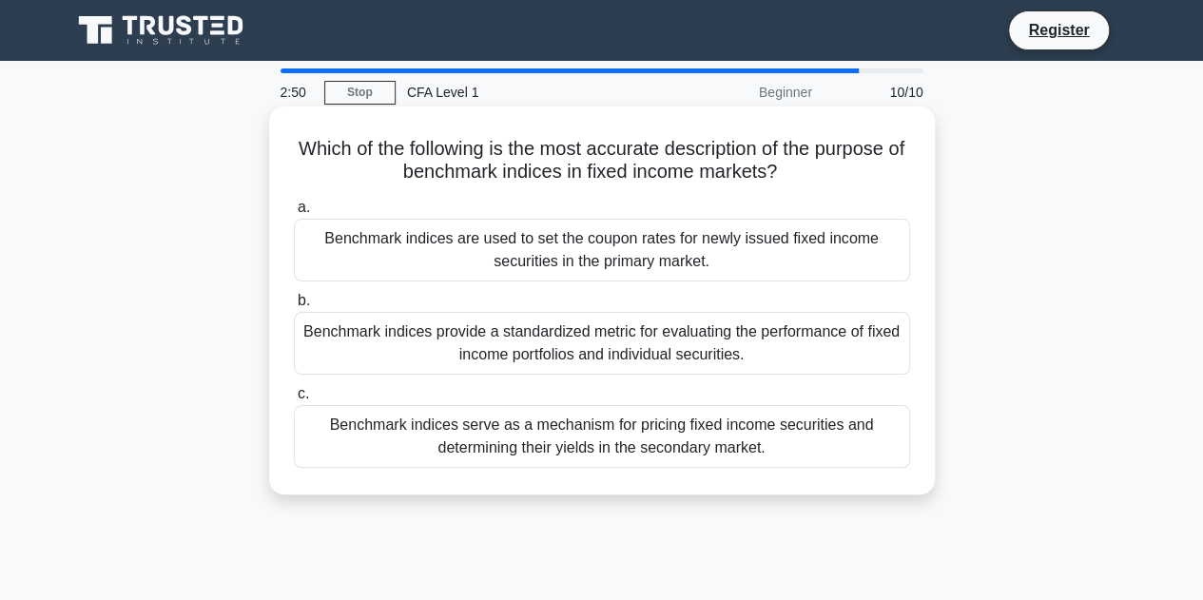
click at [742, 340] on div "Benchmark indices provide a standardized metric for evaluating the performance …" at bounding box center [602, 343] width 616 height 63
click at [294, 307] on input "b. Benchmark indices provide a standardized metric for evaluating the performan…" at bounding box center [294, 301] width 0 height 12
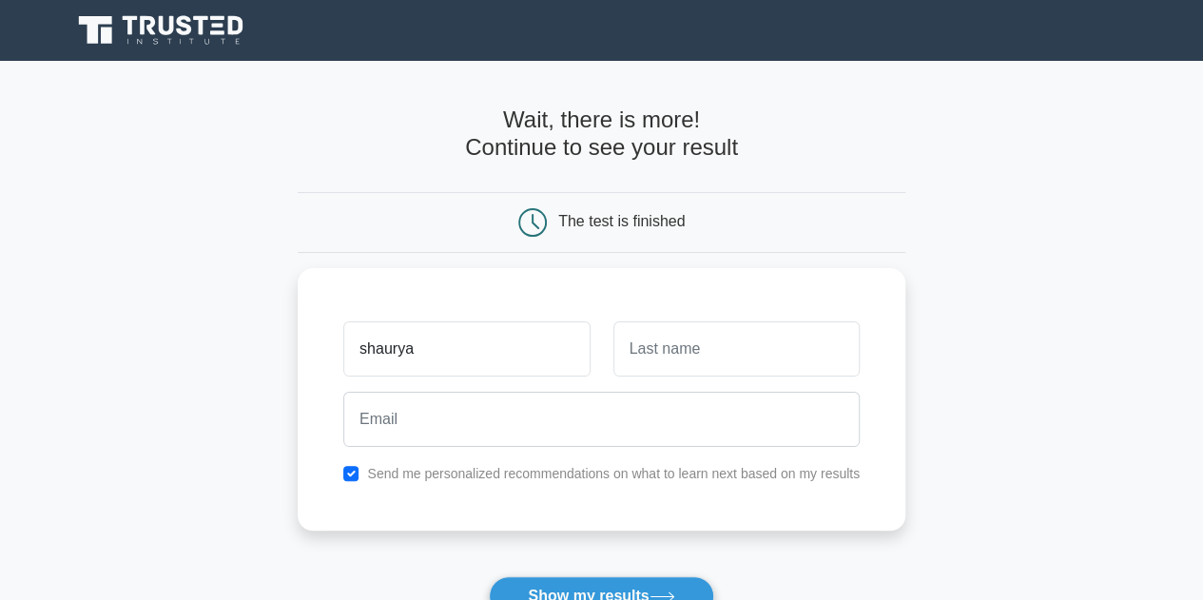
type input "shaurya"
click at [742, 340] on input "text" at bounding box center [736, 348] width 246 height 55
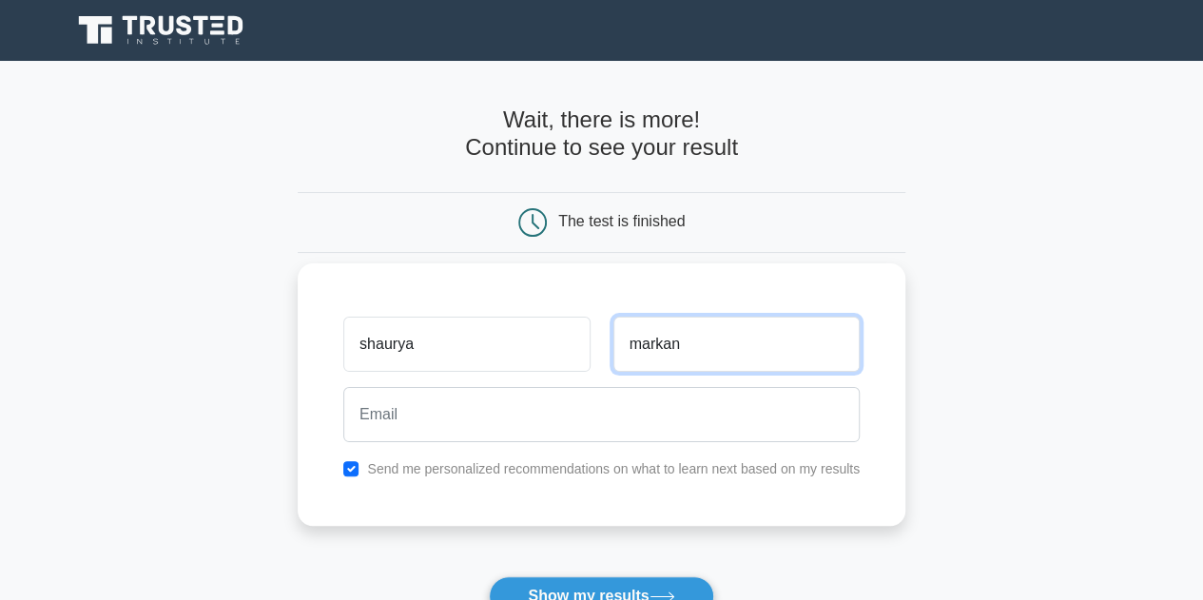
type input "markan"
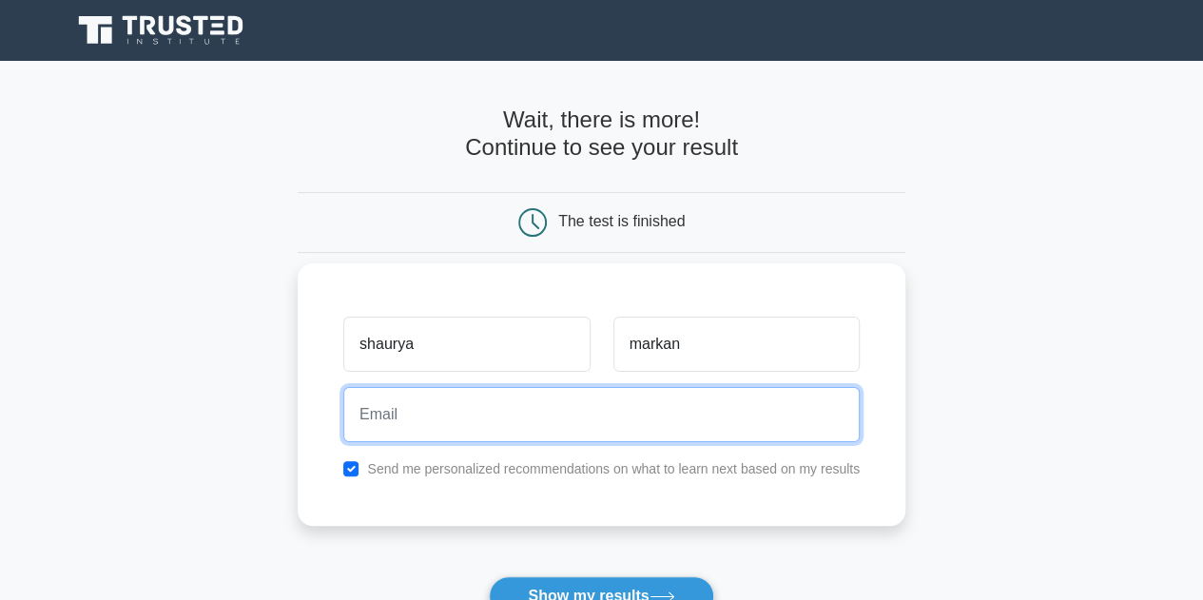
click at [641, 410] on input "email" at bounding box center [601, 414] width 516 height 55
drag, startPoint x: 534, startPoint y: 395, endPoint x: 413, endPoint y: 424, distance: 125.2
click at [413, 424] on input "samraddh7@gmal.com" at bounding box center [601, 414] width 516 height 55
click at [468, 398] on input "samraddh7@gmal.com" at bounding box center [601, 414] width 516 height 55
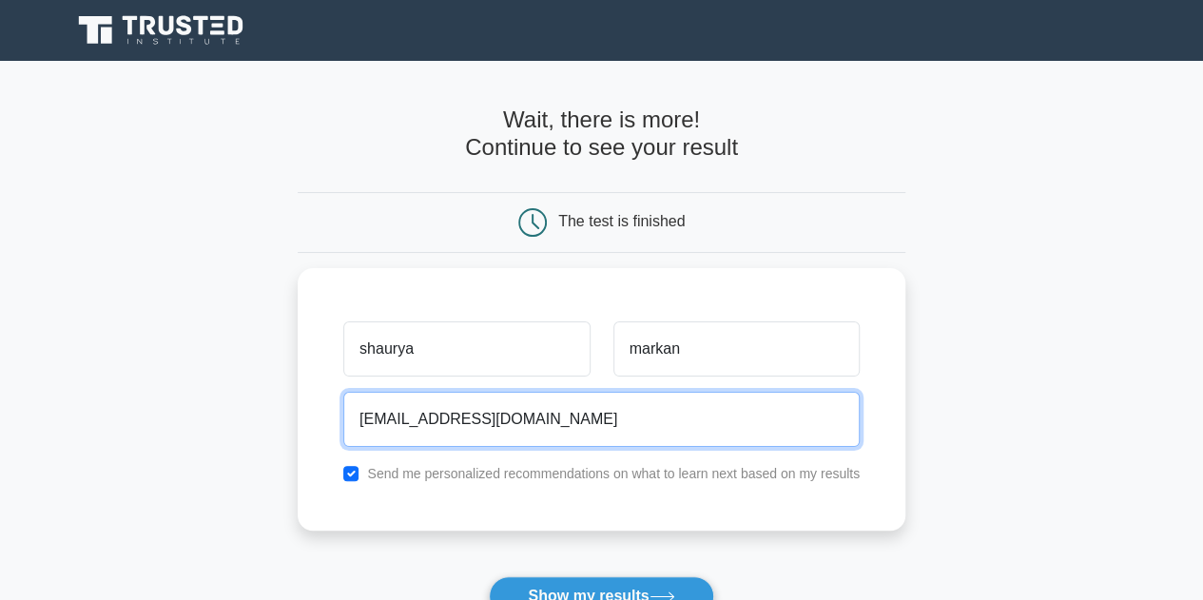
drag, startPoint x: 434, startPoint y: 403, endPoint x: 241, endPoint y: 381, distance: 193.3
click at [241, 381] on main "Wait, there is more! Continue to see your result The test is finished shaurya" at bounding box center [601, 403] width 1203 height 685
type input "shauryamarkan01@gmal.com"
click at [489, 576] on button "Show my results" at bounding box center [601, 596] width 224 height 40
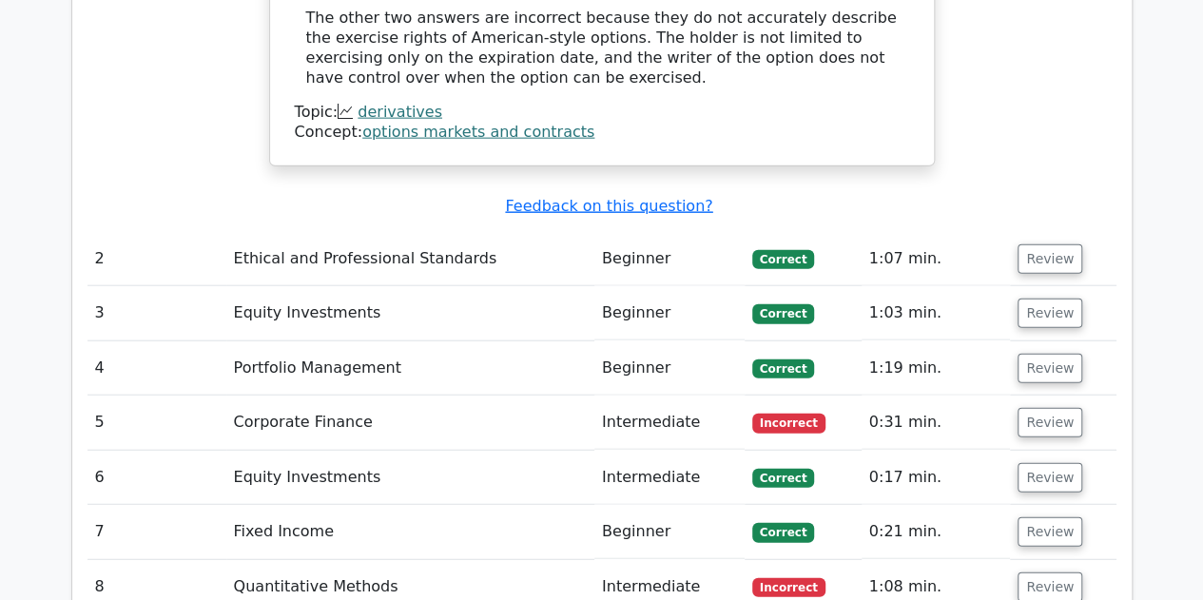
scroll to position [2282, 0]
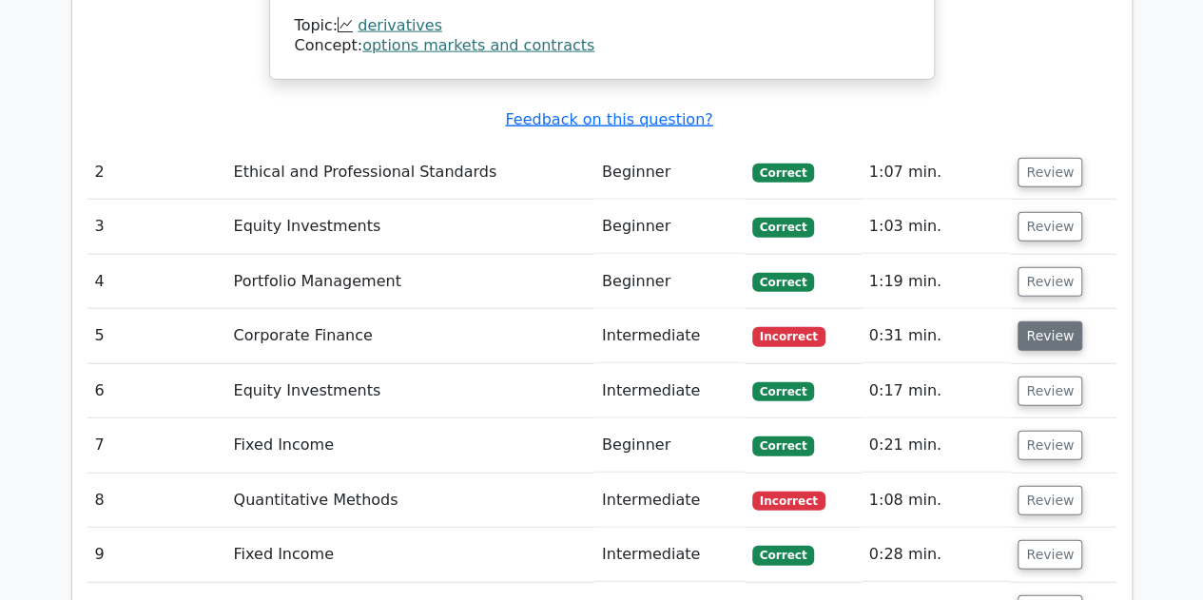
drag, startPoint x: 1042, startPoint y: 254, endPoint x: 1042, endPoint y: 241, distance: 13.3
click at [1042, 309] on td "Review" at bounding box center [1063, 336] width 106 height 54
click at [1042, 321] on button "Review" at bounding box center [1049, 335] width 65 height 29
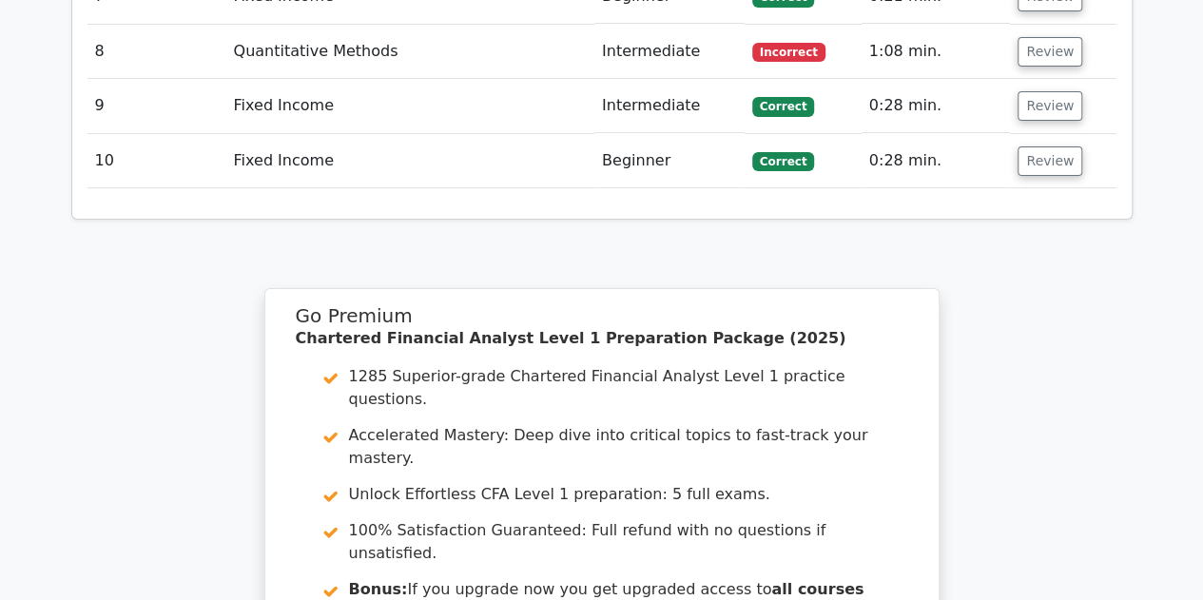
scroll to position [3985, 0]
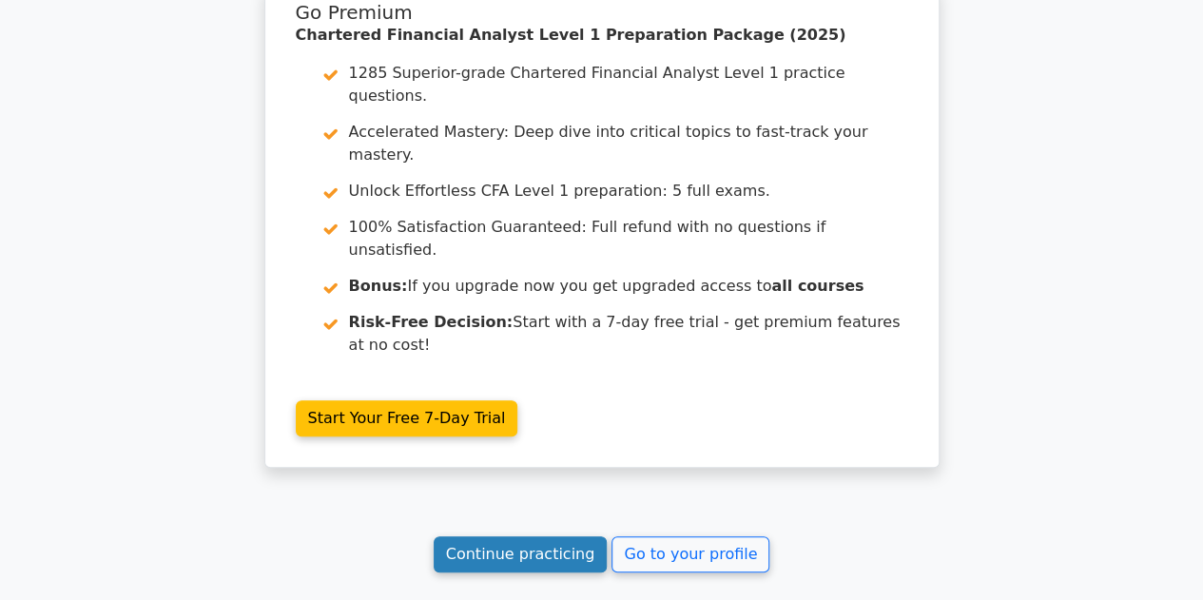
click at [554, 536] on link "Continue practicing" at bounding box center [521, 554] width 174 height 36
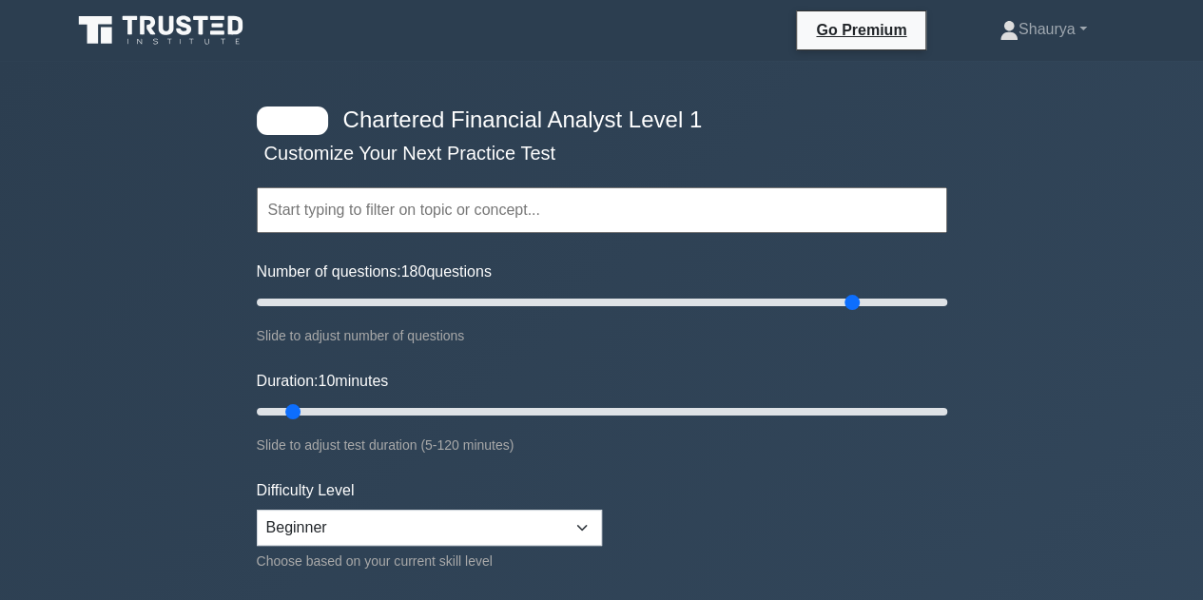
drag, startPoint x: 288, startPoint y: 299, endPoint x: 860, endPoint y: 286, distance: 572.5
click at [860, 291] on input "Number of questions: 180 questions" at bounding box center [602, 302] width 690 height 23
drag, startPoint x: 854, startPoint y: 312, endPoint x: 866, endPoint y: 310, distance: 12.5
click at [866, 310] on input "Number of questions: 180 questions" at bounding box center [602, 302] width 690 height 23
drag, startPoint x: 866, startPoint y: 310, endPoint x: 426, endPoint y: 301, distance: 440.3
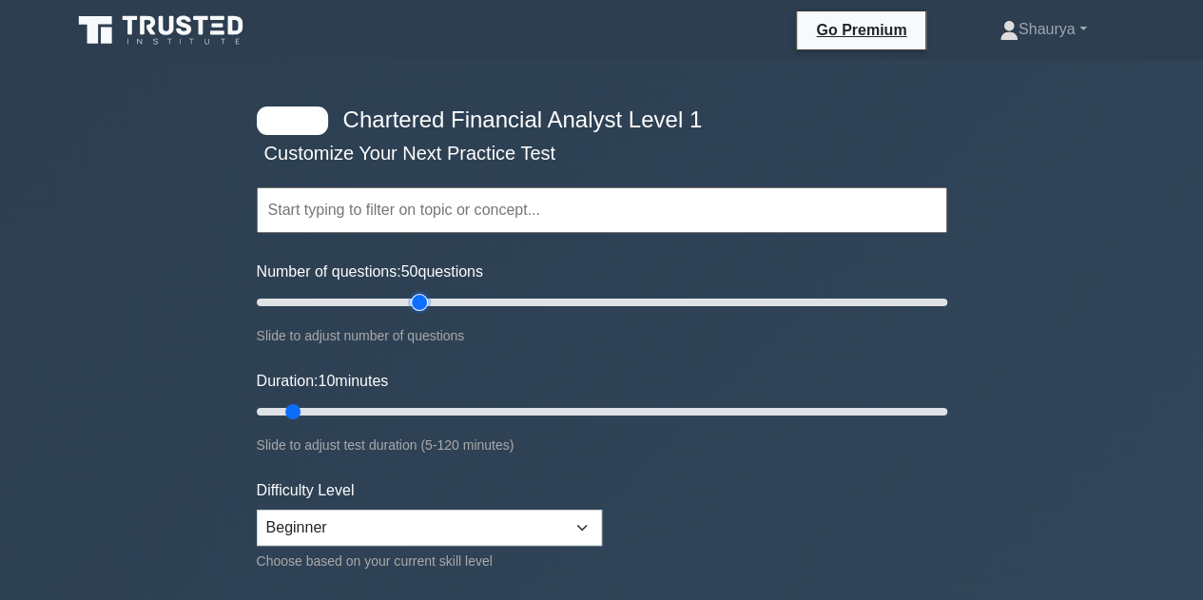
type input "50"
click at [426, 301] on input "Number of questions: 50 questions" at bounding box center [602, 302] width 690 height 23
drag, startPoint x: 297, startPoint y: 405, endPoint x: 525, endPoint y: 401, distance: 228.2
type input "50"
click at [525, 401] on input "Duration: 50 minutes" at bounding box center [602, 411] width 690 height 23
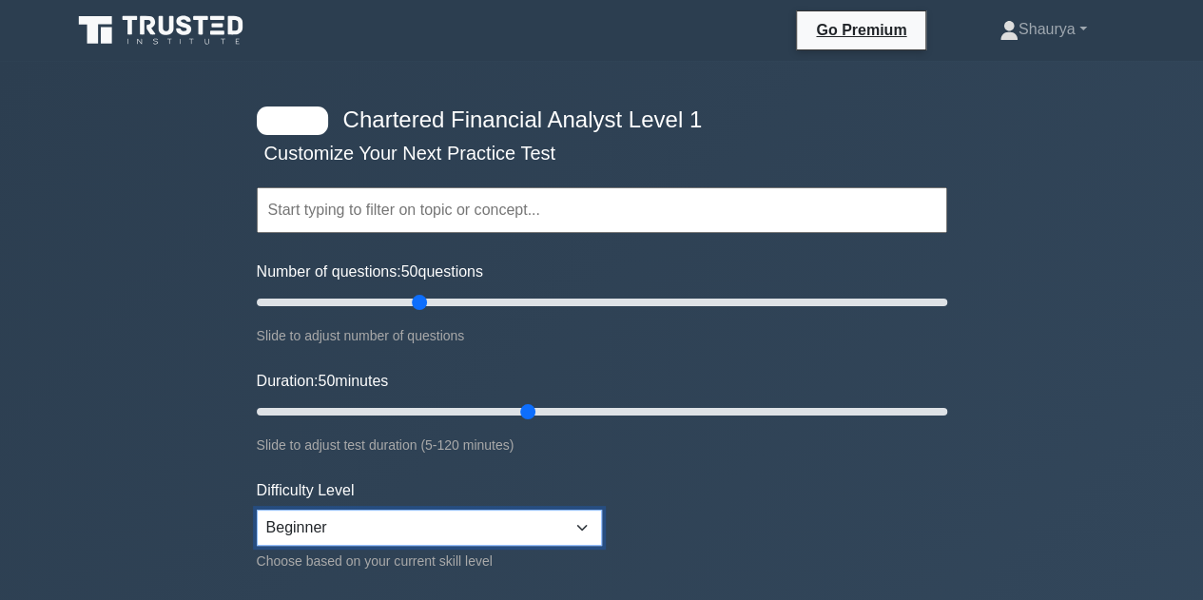
click at [554, 536] on select "Beginner Intermediate Expert" at bounding box center [429, 528] width 345 height 36
select select "intermediate"
click at [257, 510] on select "Beginner Intermediate Expert" at bounding box center [429, 528] width 345 height 36
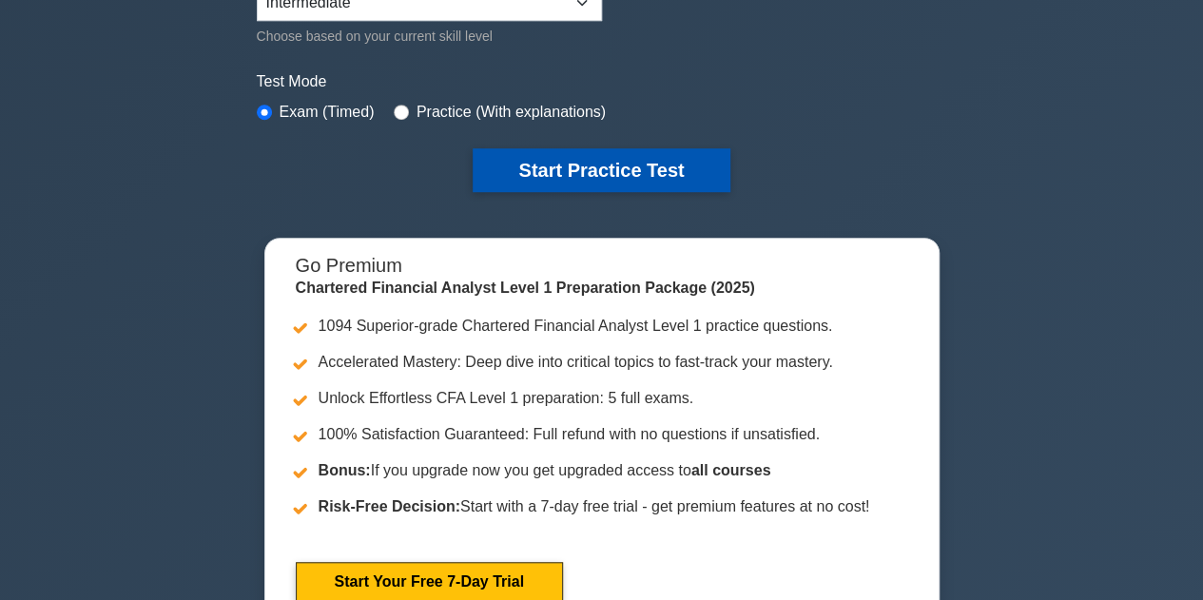
click at [561, 164] on button "Start Practice Test" at bounding box center [601, 170] width 257 height 44
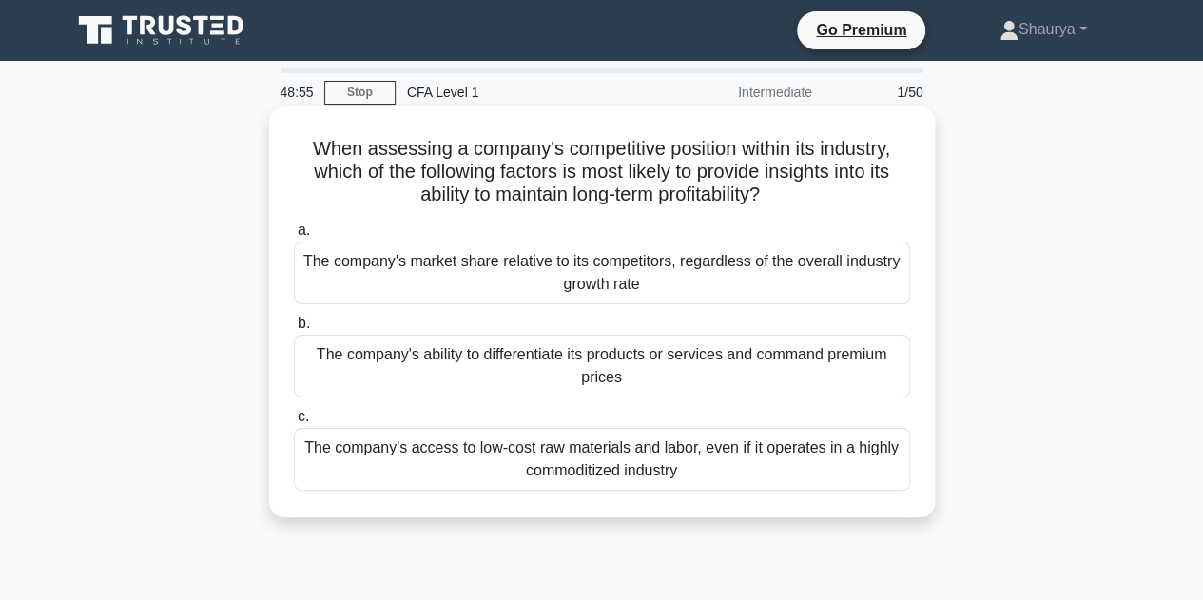
click at [512, 353] on div "The company's ability to differentiate its products or services and command pre…" at bounding box center [602, 366] width 616 height 63
click at [294, 330] on input "b. The company's ability to differentiate its products or services and command …" at bounding box center [294, 324] width 0 height 12
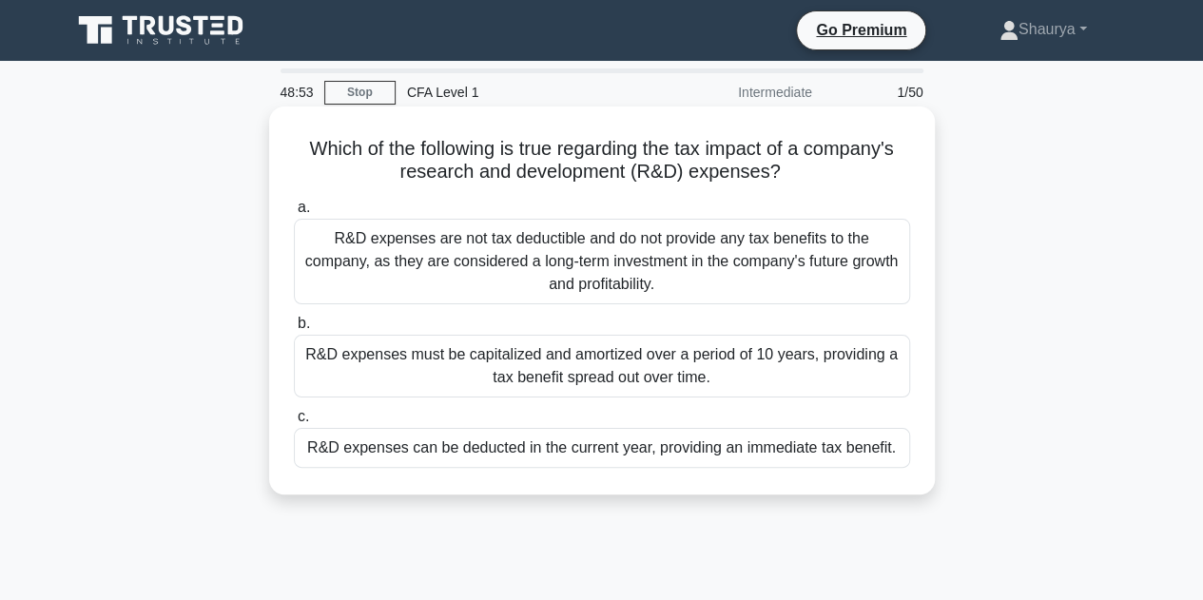
click at [447, 155] on h5 "Which of the following is true regarding the tax impact of a company's research…" at bounding box center [602, 161] width 620 height 48
click at [425, 171] on h5 "Which of the following is true regarding the tax impact of a company's research…" at bounding box center [602, 161] width 620 height 48
click at [593, 183] on h5 "Which of the following is true regarding the tax impact of a company's research…" at bounding box center [602, 161] width 620 height 48
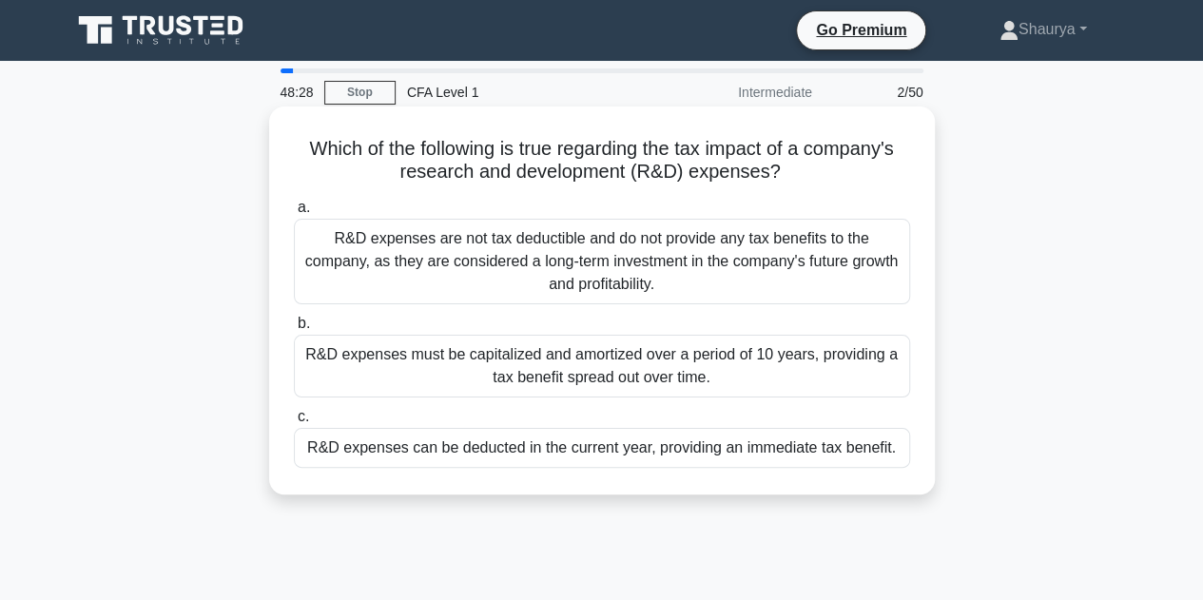
click at [430, 252] on div "R&D expenses are not tax deductible and do not provide any tax benefits to the …" at bounding box center [602, 262] width 616 height 86
click at [294, 214] on input "a. R&D expenses are not tax deductible and do not provide any tax benefits to t…" at bounding box center [294, 208] width 0 height 12
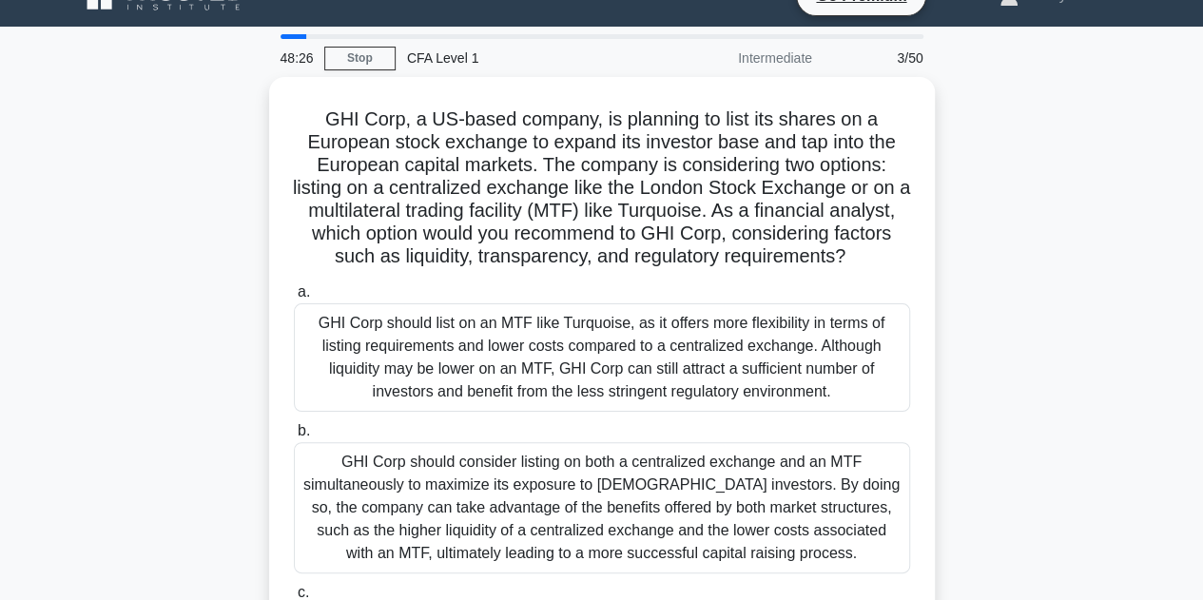
scroll to position [38, 0]
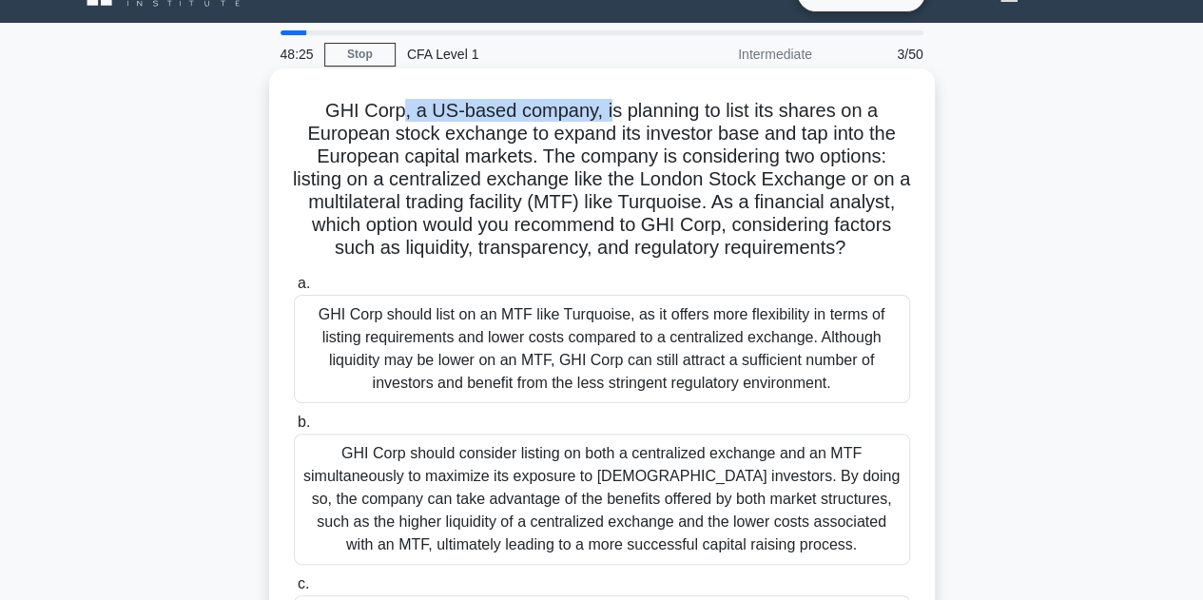
drag, startPoint x: 399, startPoint y: 115, endPoint x: 611, endPoint y: 117, distance: 212.0
click at [611, 117] on h5 "GHI Corp, a US-based company, is planning to list its shares on a European stoc…" at bounding box center [602, 180] width 620 height 162
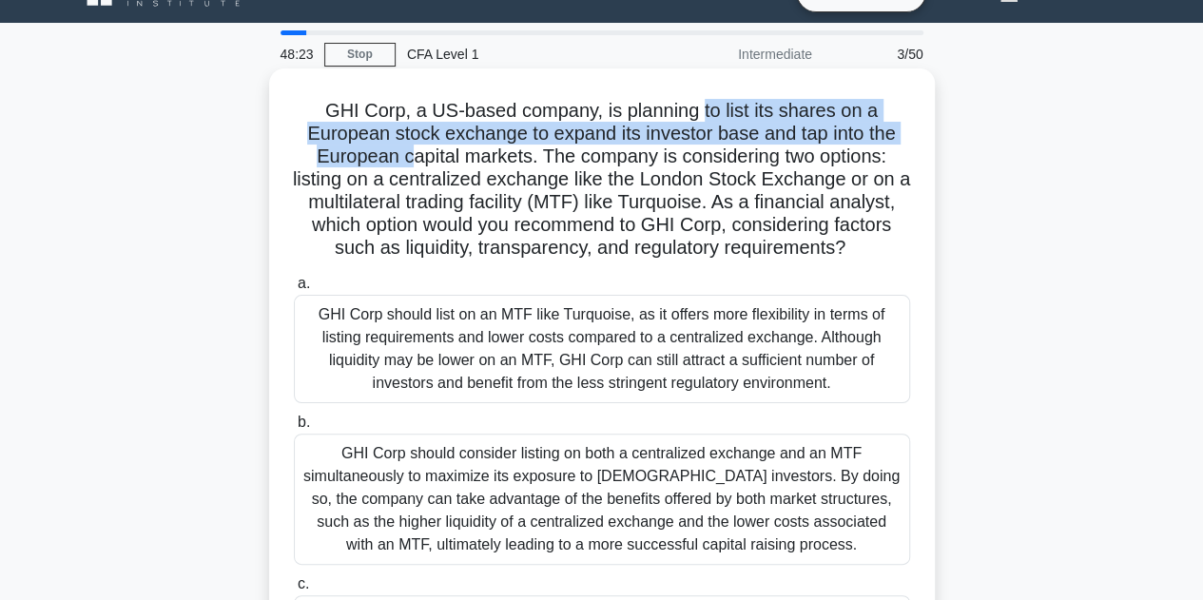
drag, startPoint x: 406, startPoint y: 146, endPoint x: 702, endPoint y: 117, distance: 297.2
click at [702, 117] on h5 "GHI Corp, a US-based company, is planning to list its shares on a European stoc…" at bounding box center [602, 180] width 620 height 162
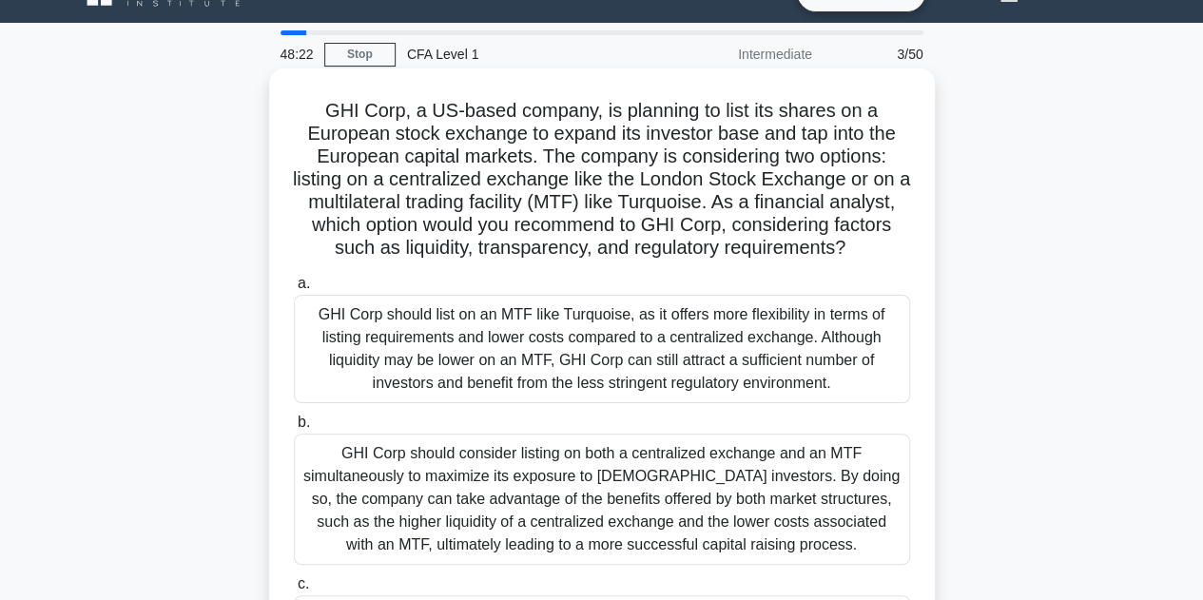
click at [805, 220] on h5 "GHI Corp, a US-based company, is planning to list its shares on a European stoc…" at bounding box center [602, 180] width 620 height 162
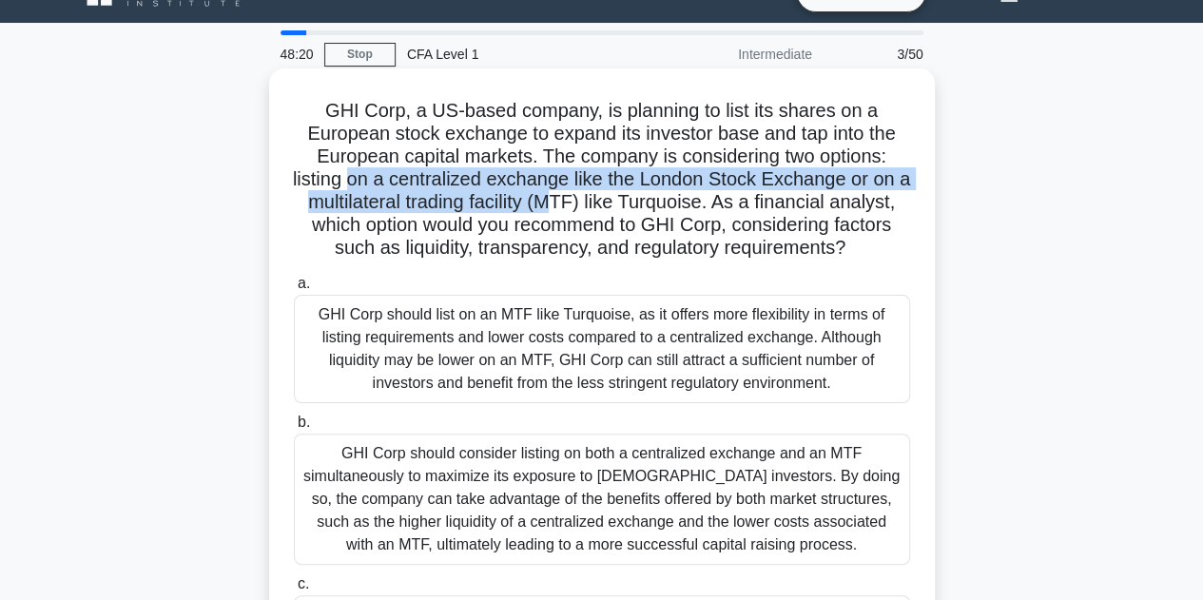
drag, startPoint x: 354, startPoint y: 171, endPoint x: 570, endPoint y: 193, distance: 216.9
click at [570, 193] on h5 "GHI Corp, a US-based company, is planning to list its shares on a European stoc…" at bounding box center [602, 180] width 620 height 162
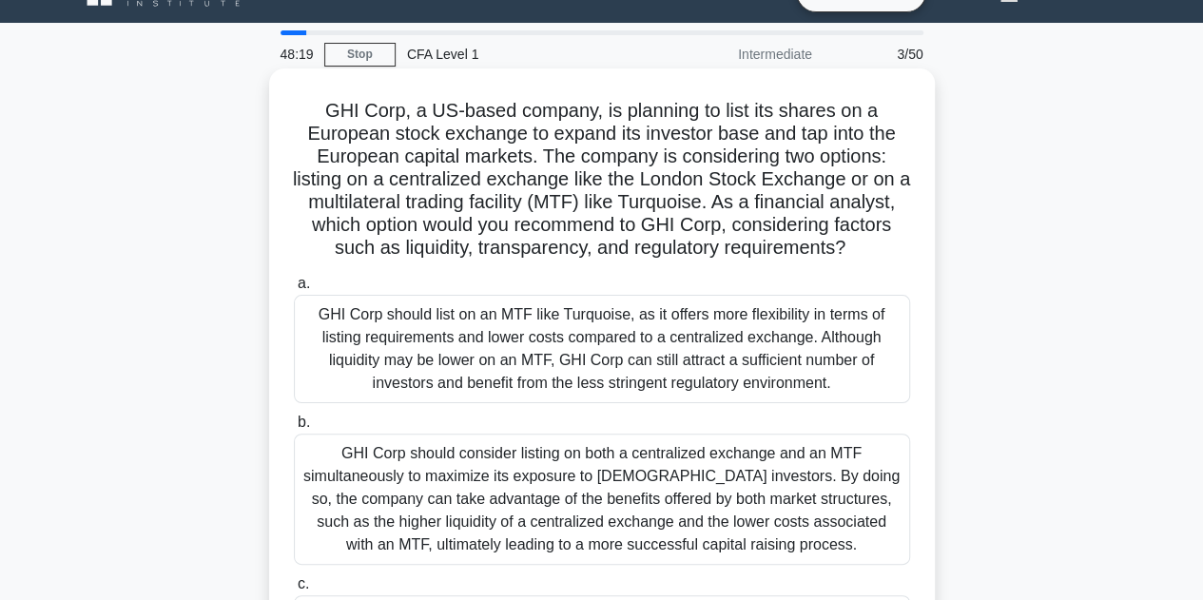
click at [644, 197] on h5 "GHI Corp, a US-based company, is planning to list its shares on a European stoc…" at bounding box center [602, 180] width 620 height 162
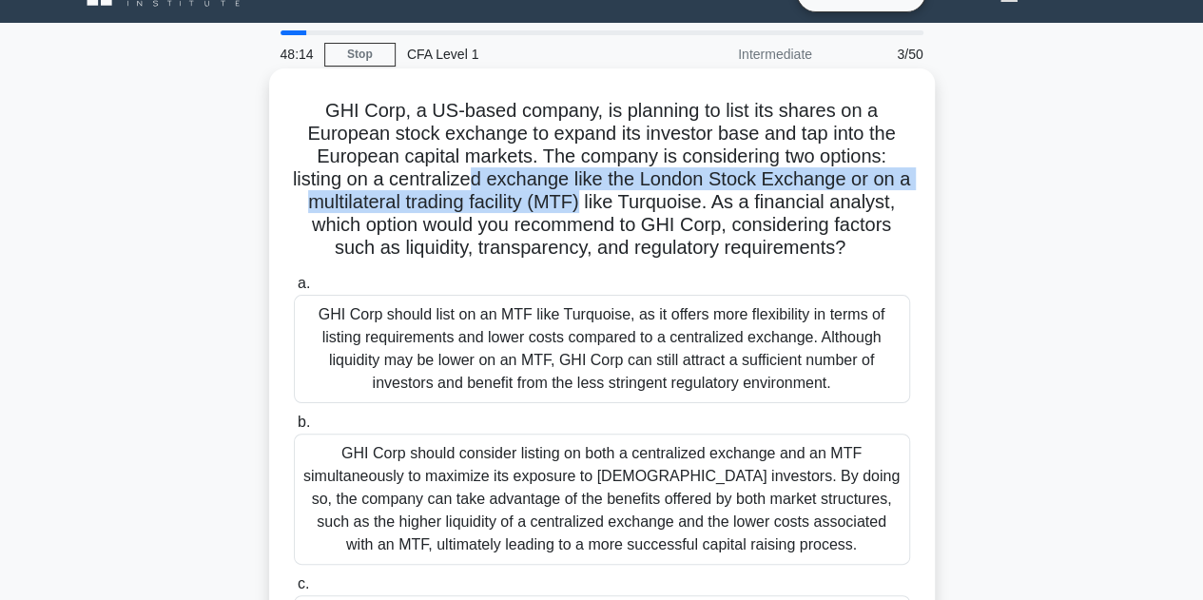
drag, startPoint x: 477, startPoint y: 182, endPoint x: 589, endPoint y: 191, distance: 111.6
click at [589, 191] on h5 "GHI Corp, a US-based company, is planning to list its shares on a European stoc…" at bounding box center [602, 180] width 620 height 162
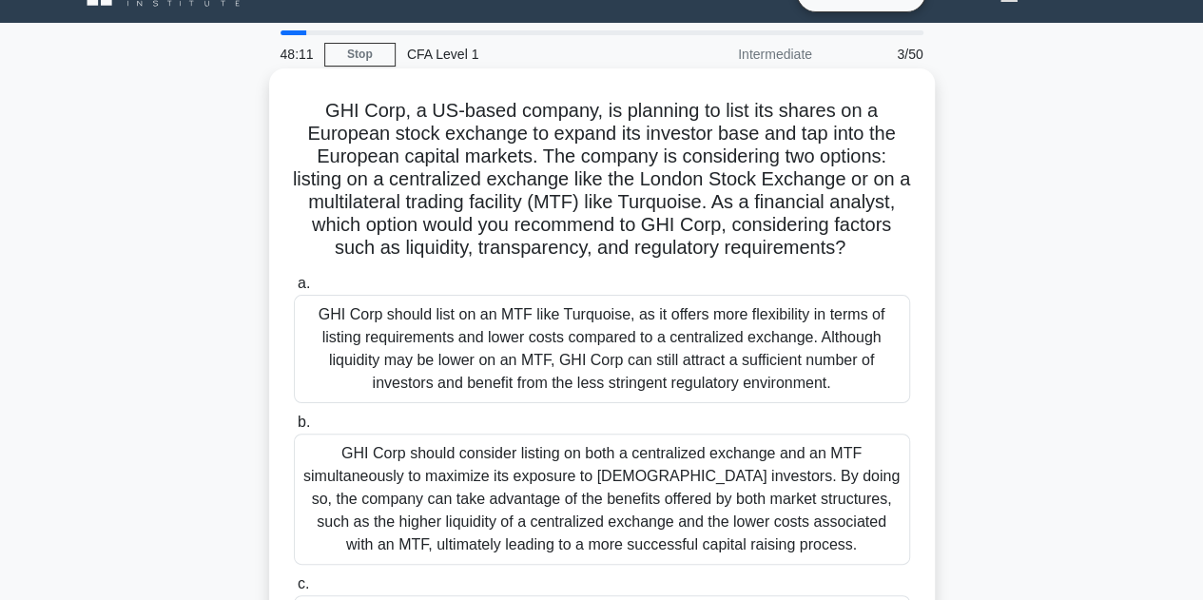
click at [837, 229] on h5 "GHI Corp, a US-based company, is planning to list its shares on a European stoc…" at bounding box center [602, 180] width 620 height 162
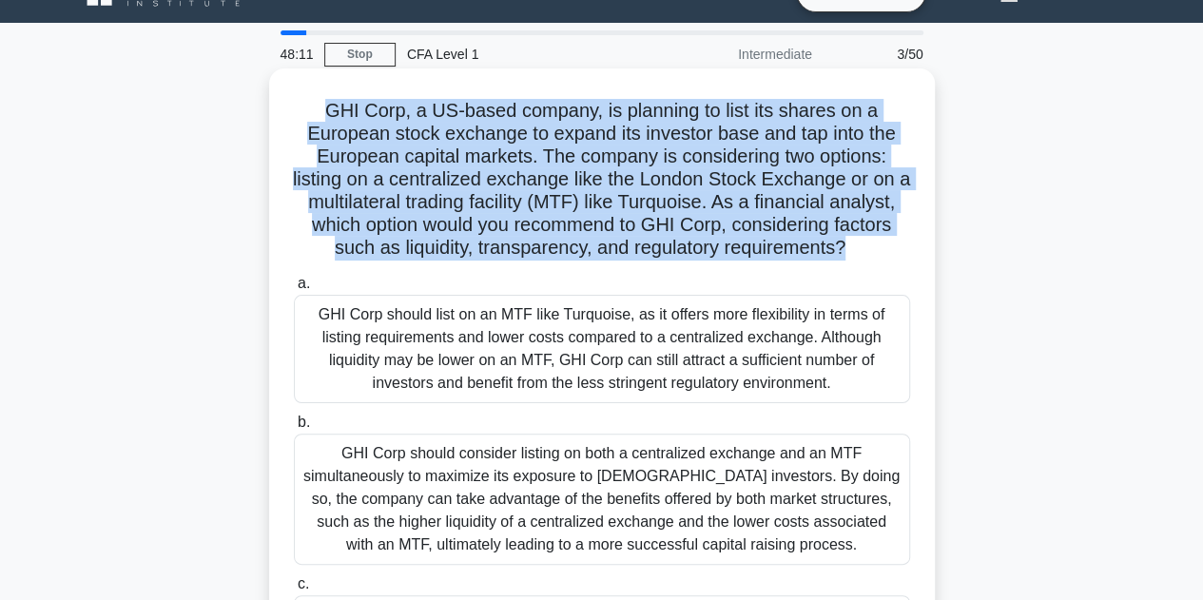
click at [837, 229] on h5 "GHI Corp, a US-based company, is planning to list its shares on a European stoc…" at bounding box center [602, 180] width 620 height 162
click at [612, 166] on h5 "GHI Corp, a US-based company, is planning to list its shares on a European stoc…" at bounding box center [602, 180] width 620 height 162
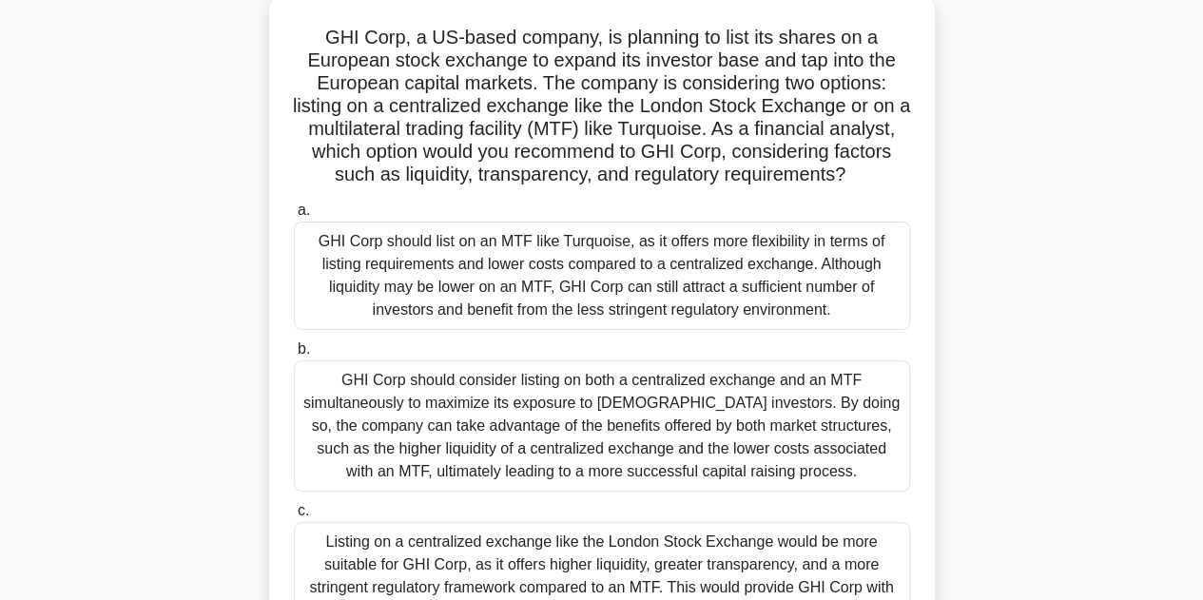
scroll to position [114, 0]
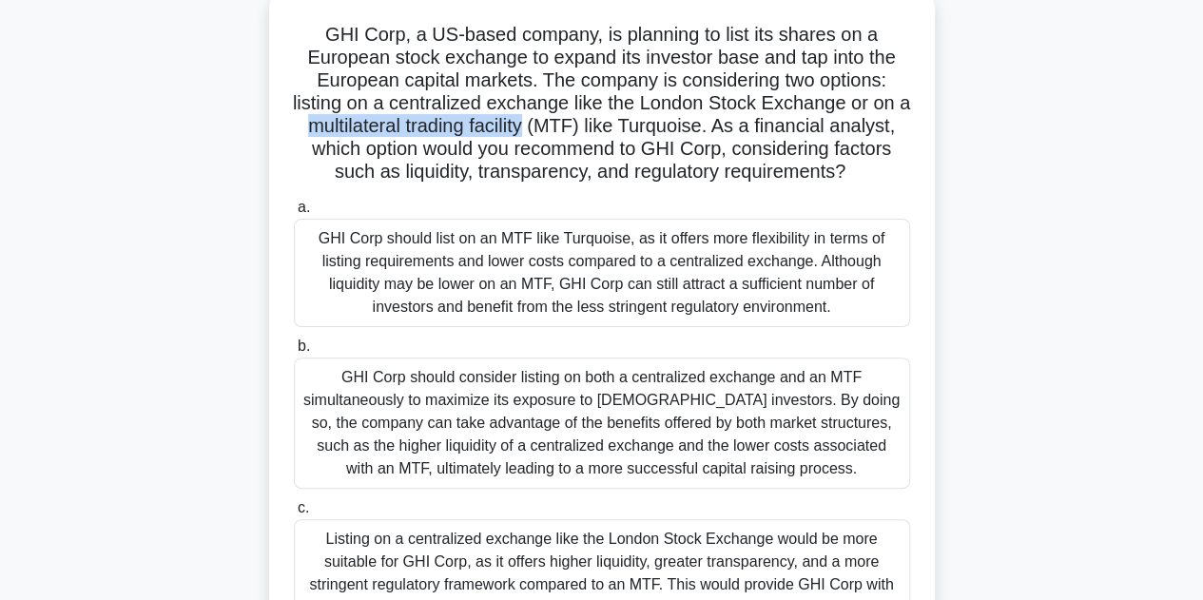
drag, startPoint x: 310, startPoint y: 130, endPoint x: 532, endPoint y: 125, distance: 222.6
click at [532, 125] on h5 "GHI Corp, a US-based company, is planning to list its shares on a European stoc…" at bounding box center [602, 104] width 620 height 162
click at [605, 151] on h5 "GHI Corp, a US-based company, is planning to list its shares on a European stoc…" at bounding box center [602, 104] width 620 height 162
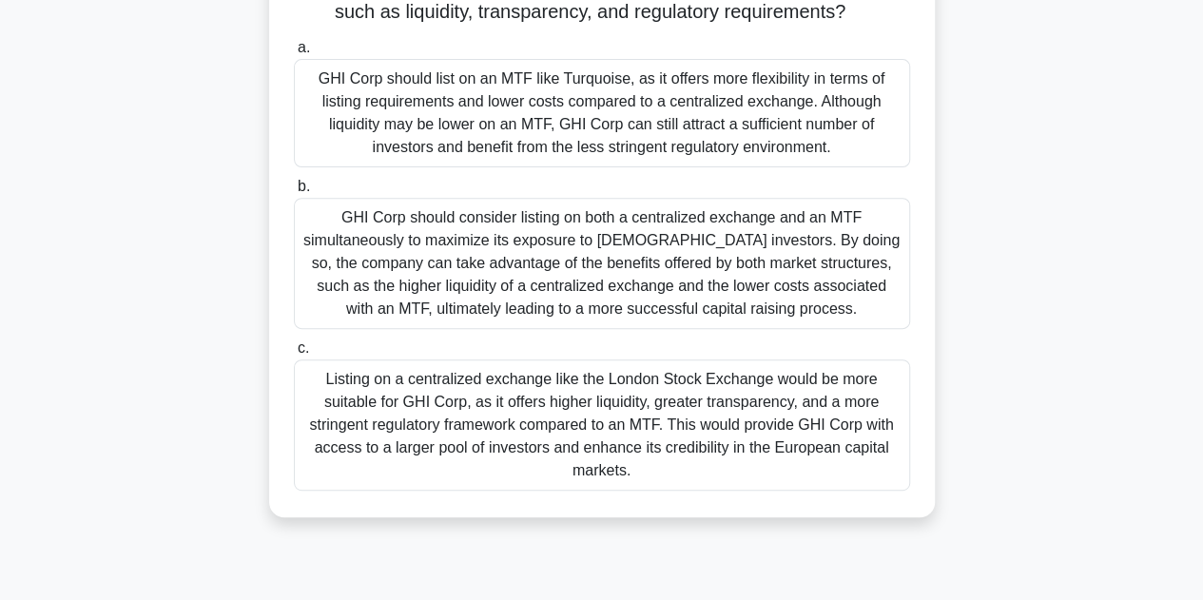
scroll to position [304, 0]
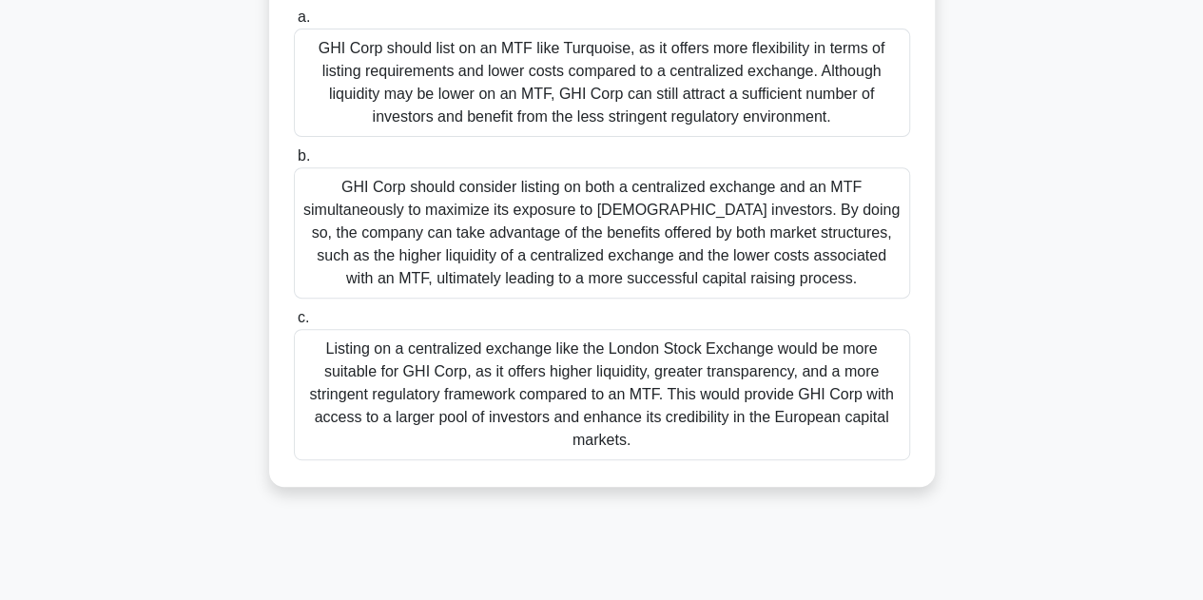
click at [522, 359] on div "Listing on a centralized exchange like the London Stock Exchange would be more …" at bounding box center [602, 394] width 616 height 131
click at [294, 324] on input "c. Listing on a centralized exchange like the London Stock Exchange would be mo…" at bounding box center [294, 318] width 0 height 12
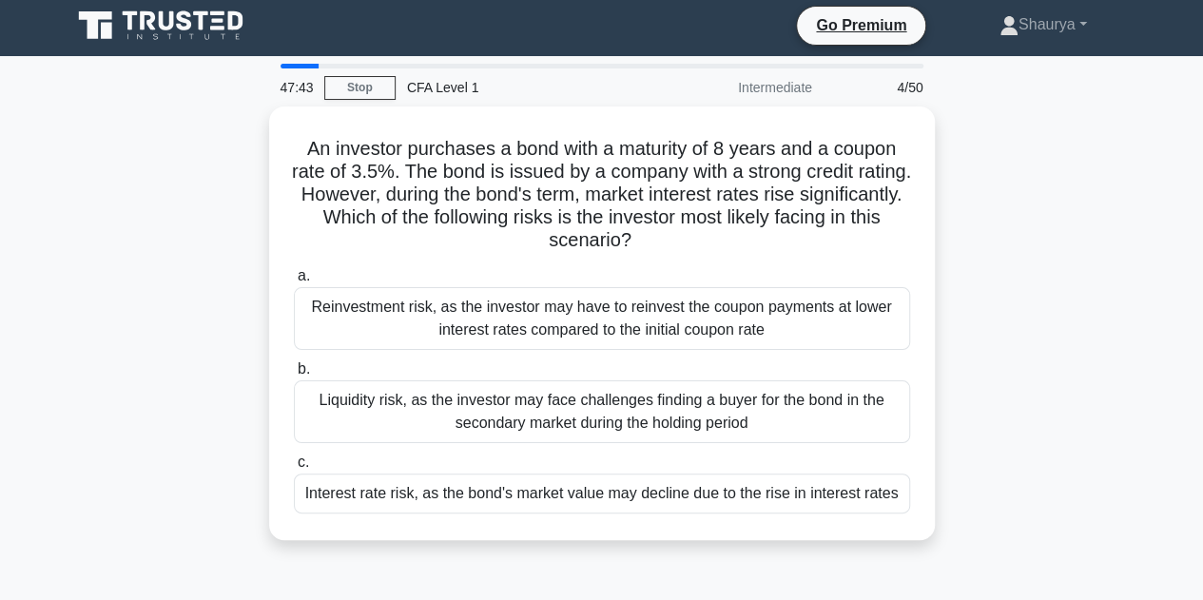
scroll to position [4, 0]
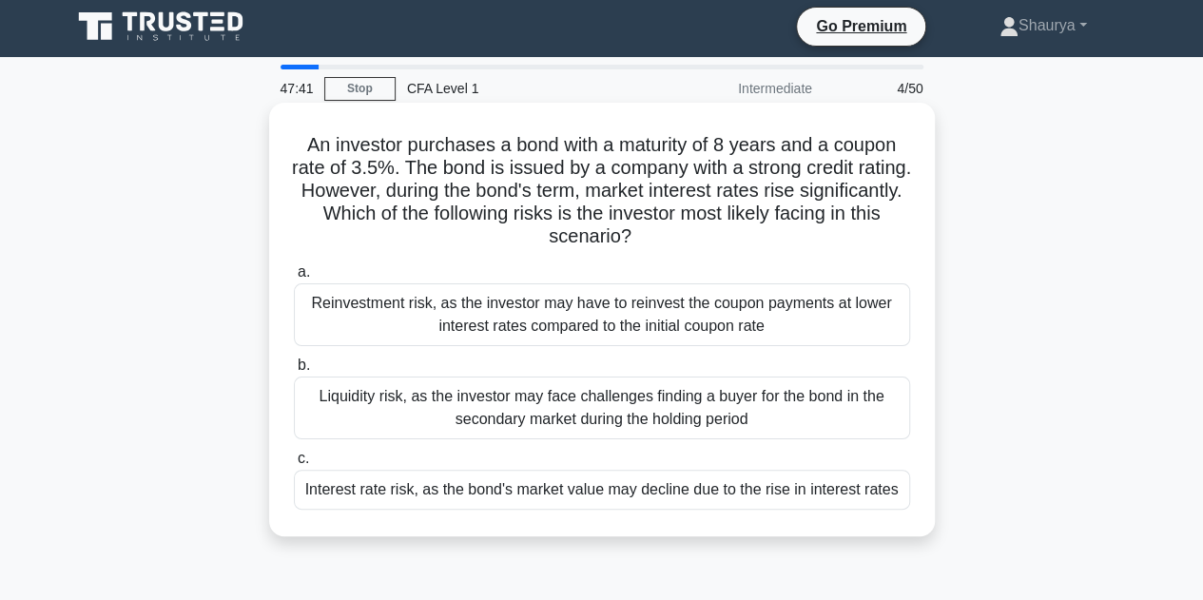
click at [357, 157] on h5 "An investor purchases a bond with a maturity of 8 years and a coupon rate of 3.…" at bounding box center [602, 191] width 620 height 116
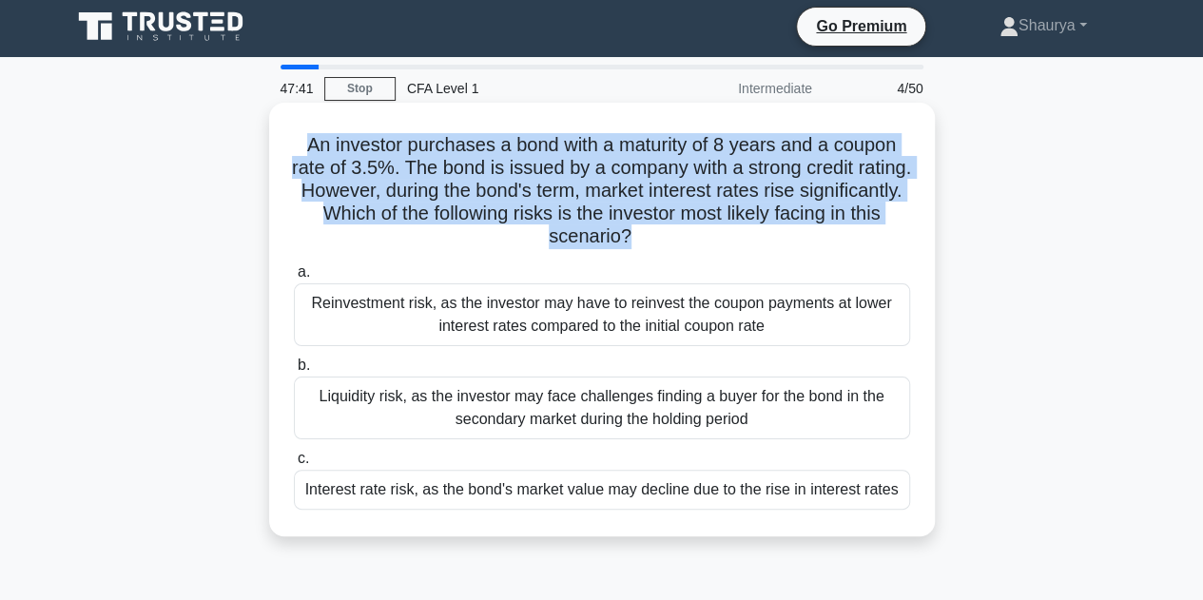
click at [357, 157] on h5 "An investor purchases a bond with a maturity of 8 years and a coupon rate of 3.…" at bounding box center [602, 191] width 620 height 116
click at [296, 155] on h5 "An investor purchases a bond with a maturity of 8 years and a coupon rate of 3.…" at bounding box center [602, 191] width 620 height 116
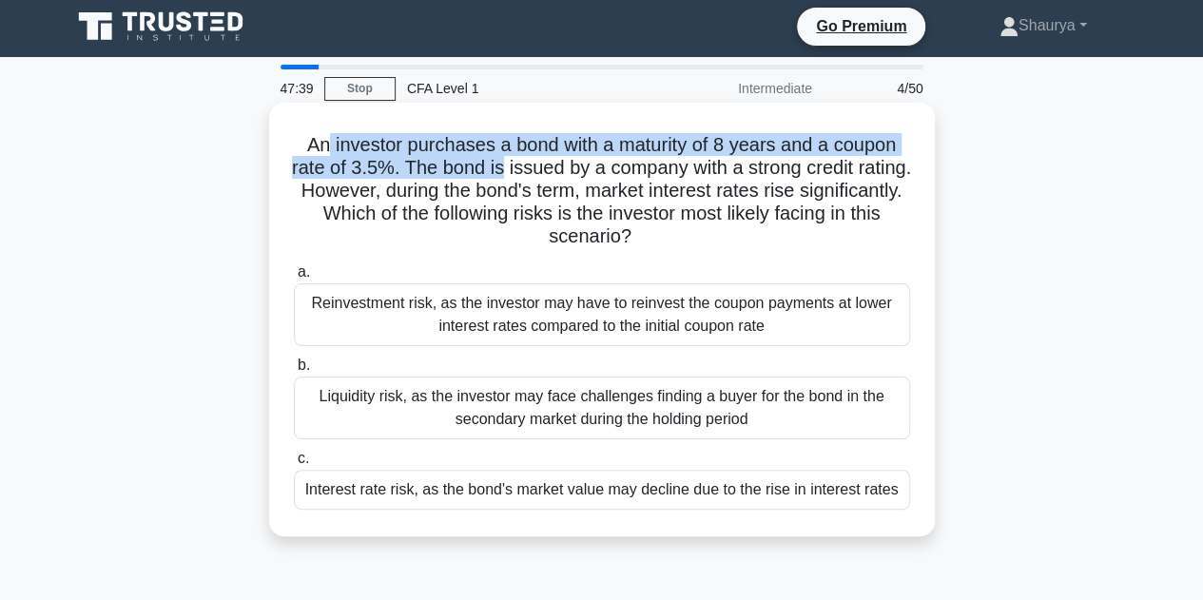
drag, startPoint x: 321, startPoint y: 151, endPoint x: 531, endPoint y: 168, distance: 209.9
click at [531, 168] on h5 "An investor purchases a bond with a maturity of 8 years and a coupon rate of 3.…" at bounding box center [602, 191] width 620 height 116
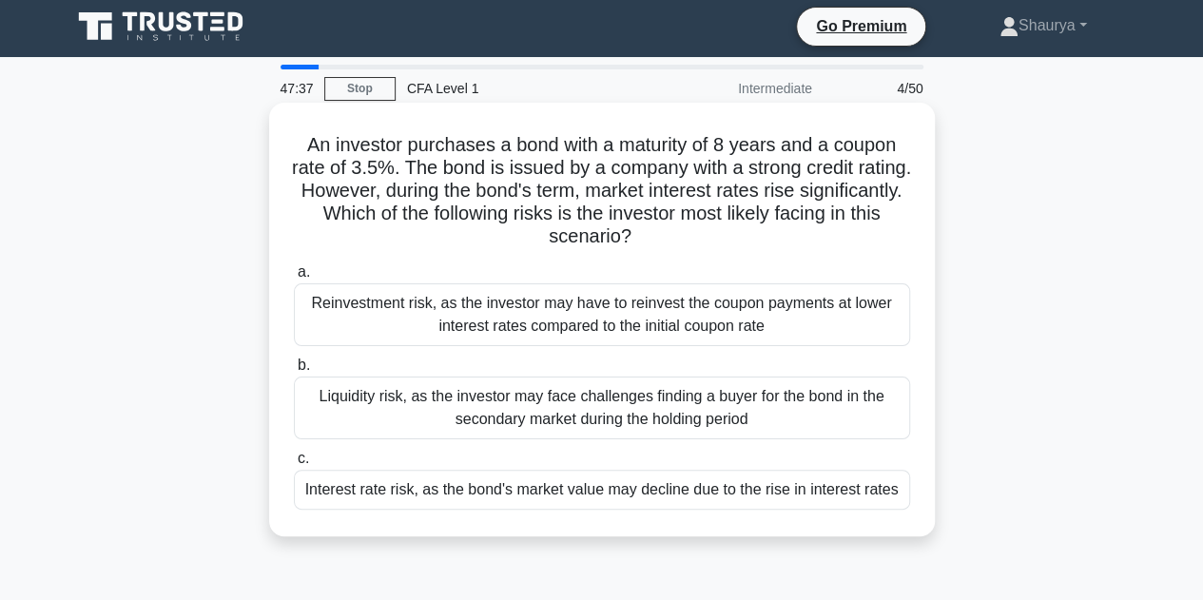
click at [620, 168] on h5 "An investor purchases a bond with a maturity of 8 years and a coupon rate of 3.…" at bounding box center [602, 191] width 620 height 116
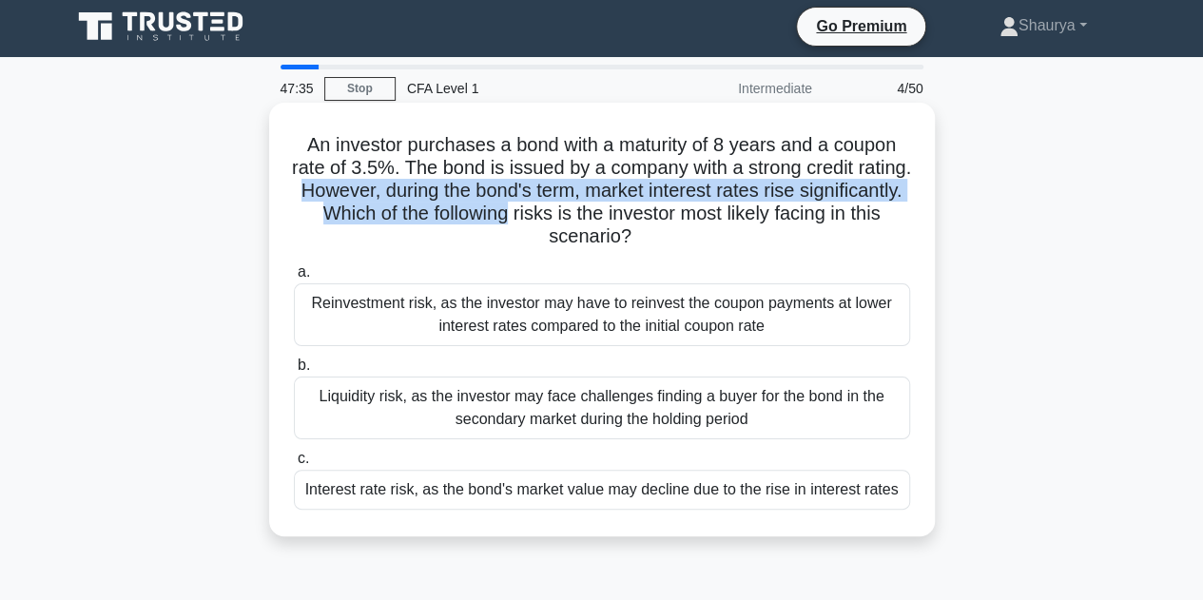
drag, startPoint x: 371, startPoint y: 201, endPoint x: 620, endPoint y: 214, distance: 249.5
click at [620, 214] on h5 "An investor purchases a bond with a maturity of 8 years and a coupon rate of 3.…" at bounding box center [602, 191] width 620 height 116
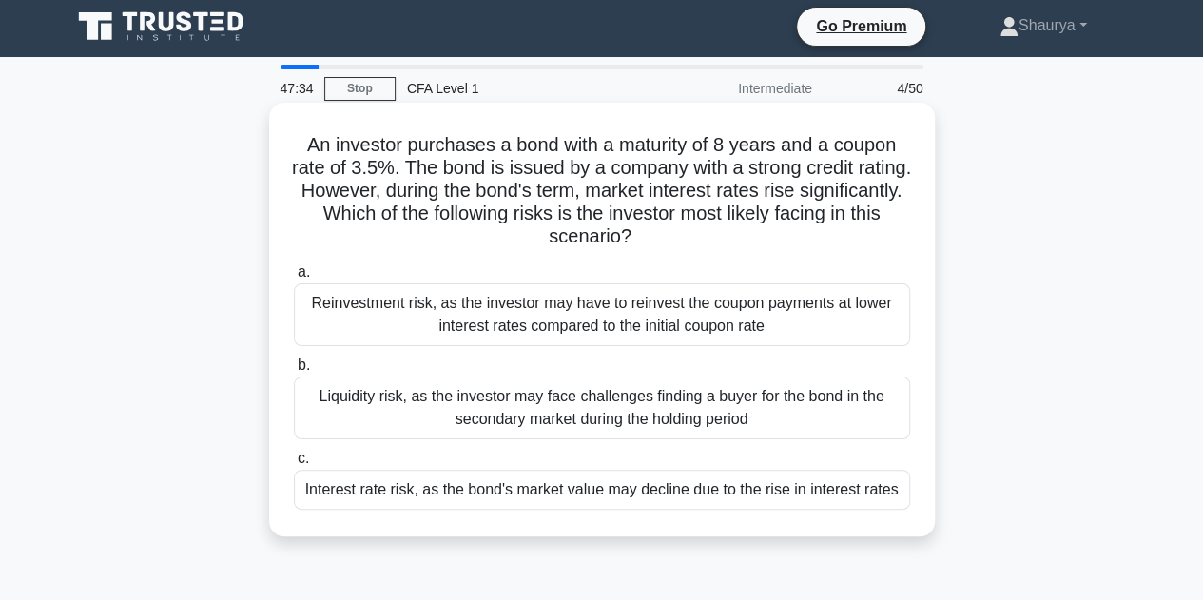
click at [681, 204] on h5 "An investor purchases a bond with a maturity of 8 years and a coupon rate of 3.…" at bounding box center [602, 191] width 620 height 116
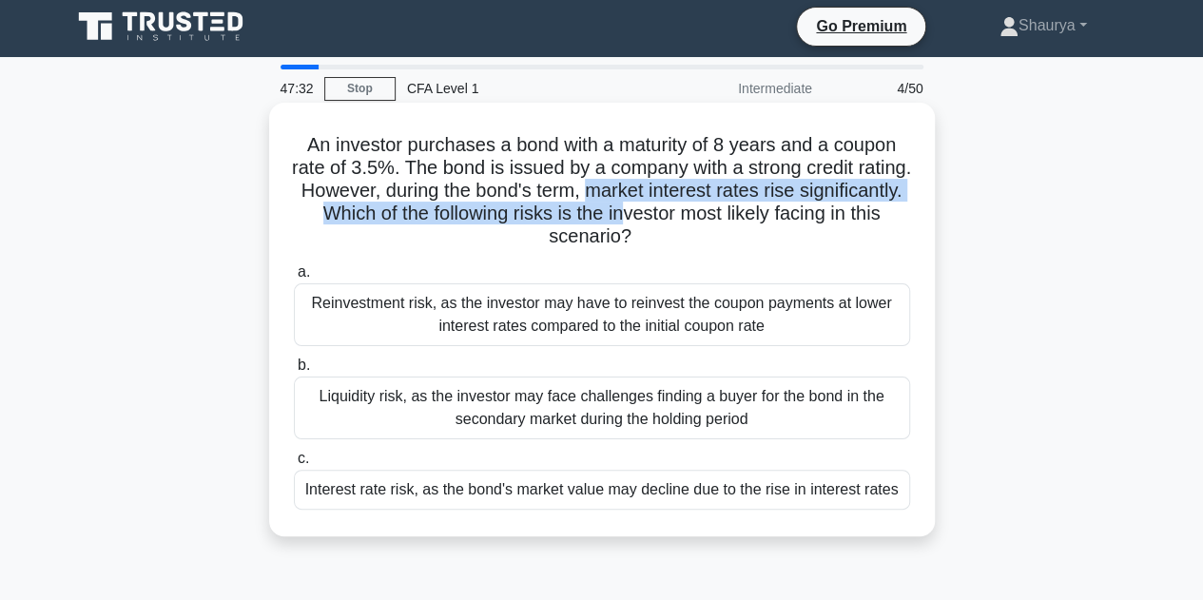
drag, startPoint x: 675, startPoint y: 184, endPoint x: 736, endPoint y: 216, distance: 68.5
click at [736, 216] on h5 "An investor purchases a bond with a maturity of 8 years and a coupon rate of 3.…" at bounding box center [602, 191] width 620 height 116
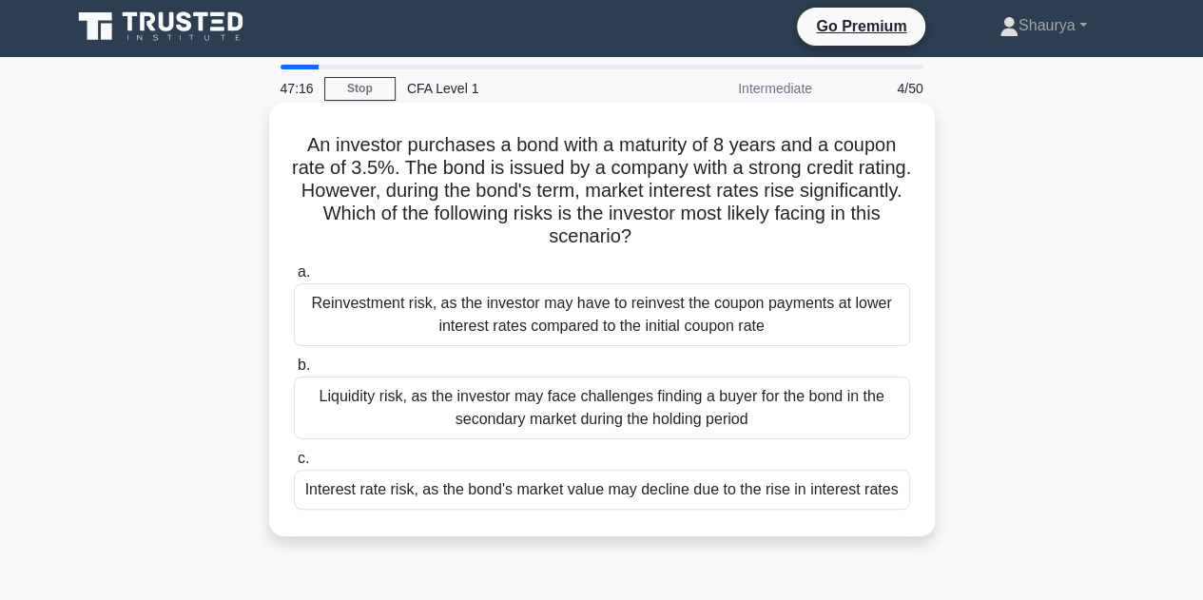
click at [721, 228] on h5 "An investor purchases a bond with a maturity of 8 years and a coupon rate of 3.…" at bounding box center [602, 191] width 620 height 116
click at [864, 477] on div "Interest rate risk, as the bond's market value may decline due to the rise in i…" at bounding box center [602, 490] width 616 height 40
click at [294, 465] on input "c. Interest rate risk, as the bond's market value may decline due to the rise i…" at bounding box center [294, 459] width 0 height 12
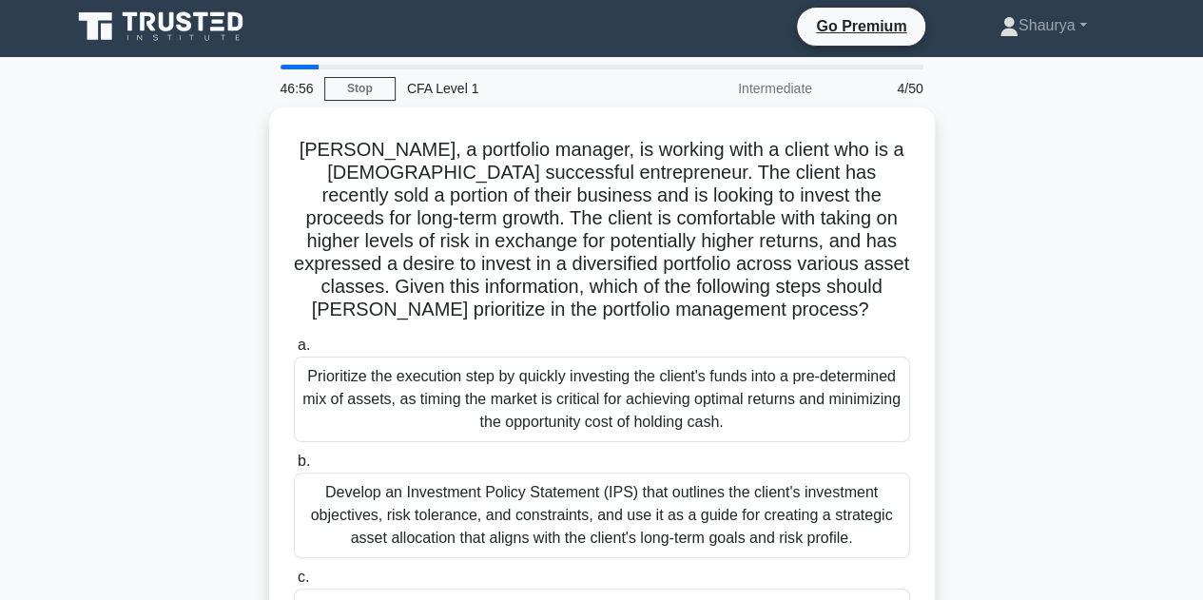
scroll to position [0, 0]
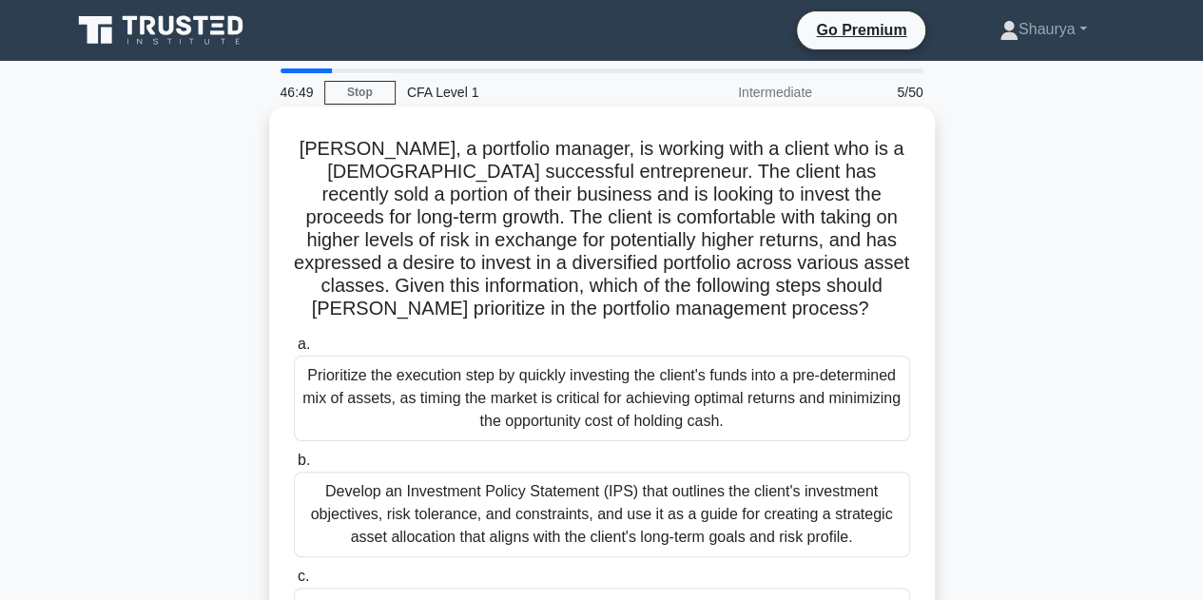
click at [817, 507] on div "Develop an Investment Policy Statement (IPS) that outlines the client's investm…" at bounding box center [602, 515] width 616 height 86
click at [294, 467] on input "b. Develop an Investment Policy Statement (IPS) that outlines the client's inve…" at bounding box center [294, 460] width 0 height 12
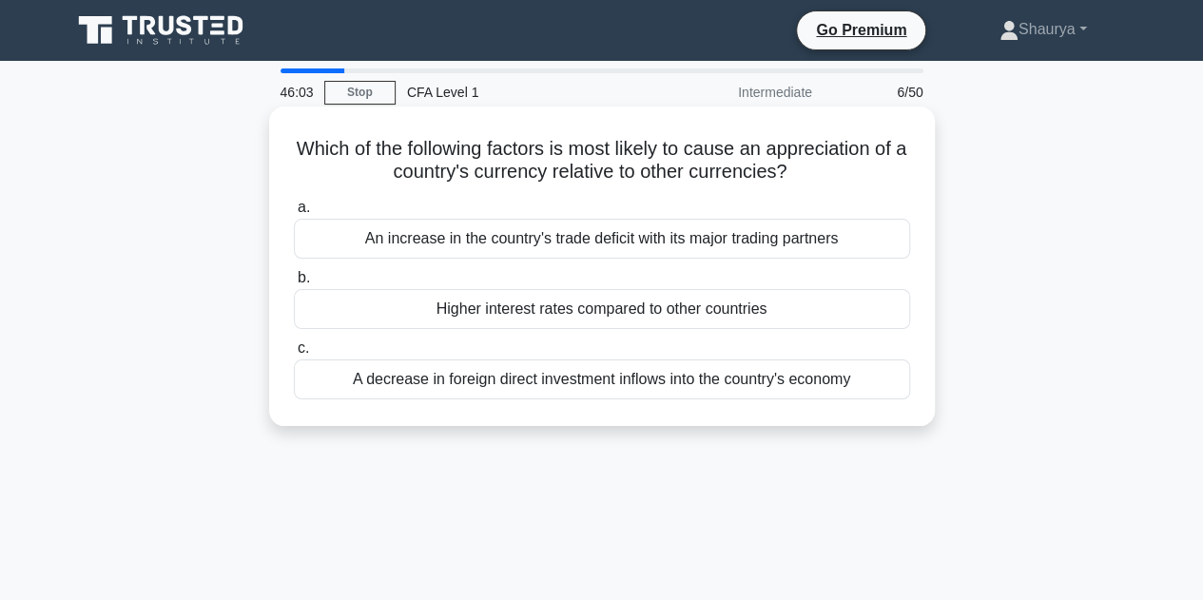
click at [300, 149] on h5 "Which of the following factors is most likely to cause an appreciation of a cou…" at bounding box center [602, 161] width 620 height 48
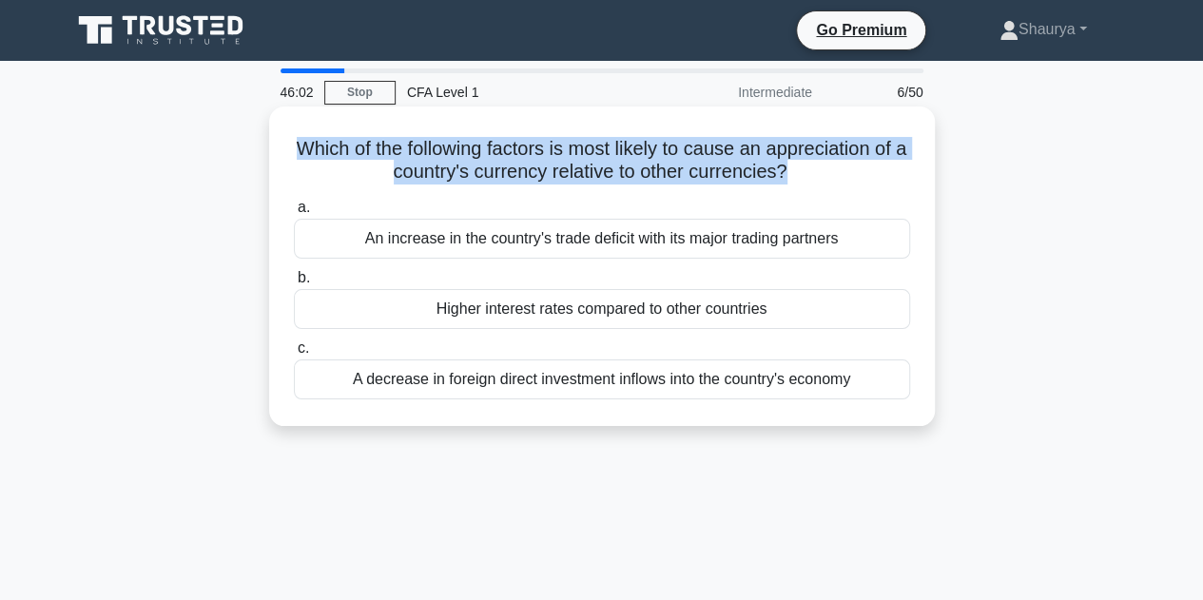
click at [300, 149] on h5 "Which of the following factors is most likely to cause an appreciation of a cou…" at bounding box center [602, 161] width 620 height 48
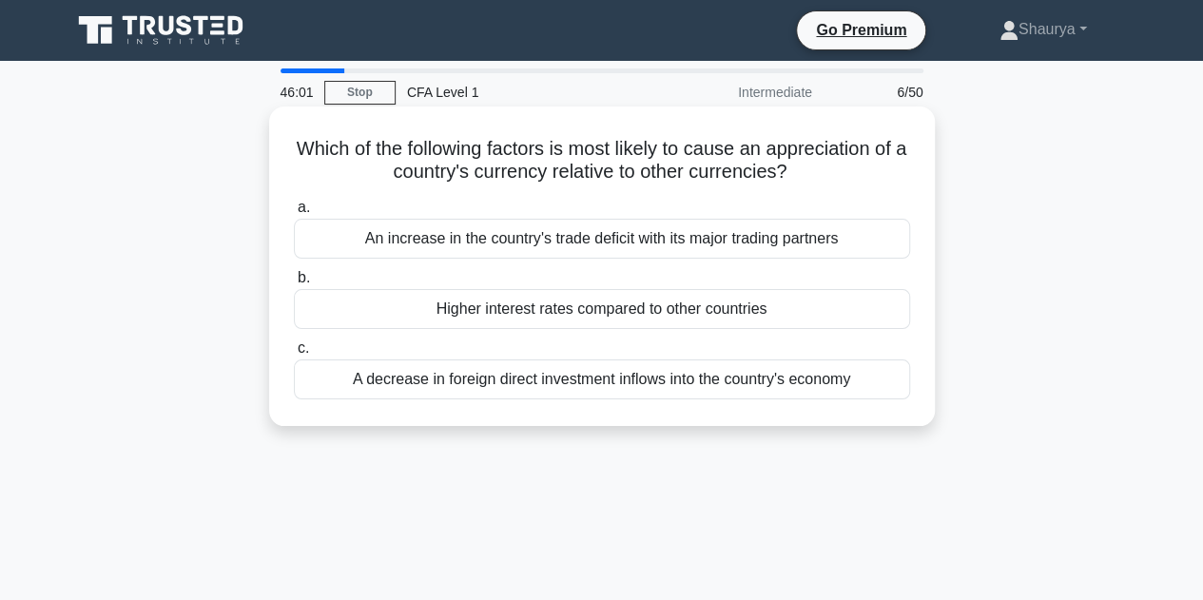
click at [357, 193] on div "a. An increase in the country's trade deficit with its major trading partners b…" at bounding box center [601, 297] width 639 height 211
click at [377, 239] on div "An increase in the country's trade deficit with its major trading partners" at bounding box center [602, 239] width 616 height 40
click at [294, 214] on input "a. An increase in the country's trade deficit with its major trading partners" at bounding box center [294, 208] width 0 height 12
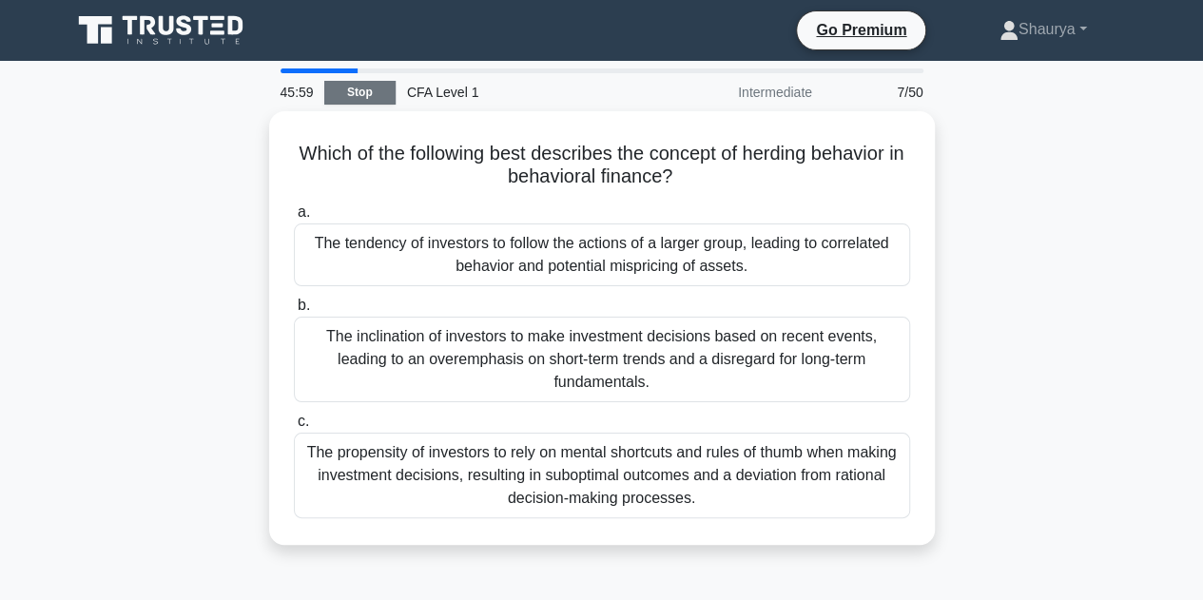
click at [367, 81] on link "Stop" at bounding box center [359, 93] width 71 height 24
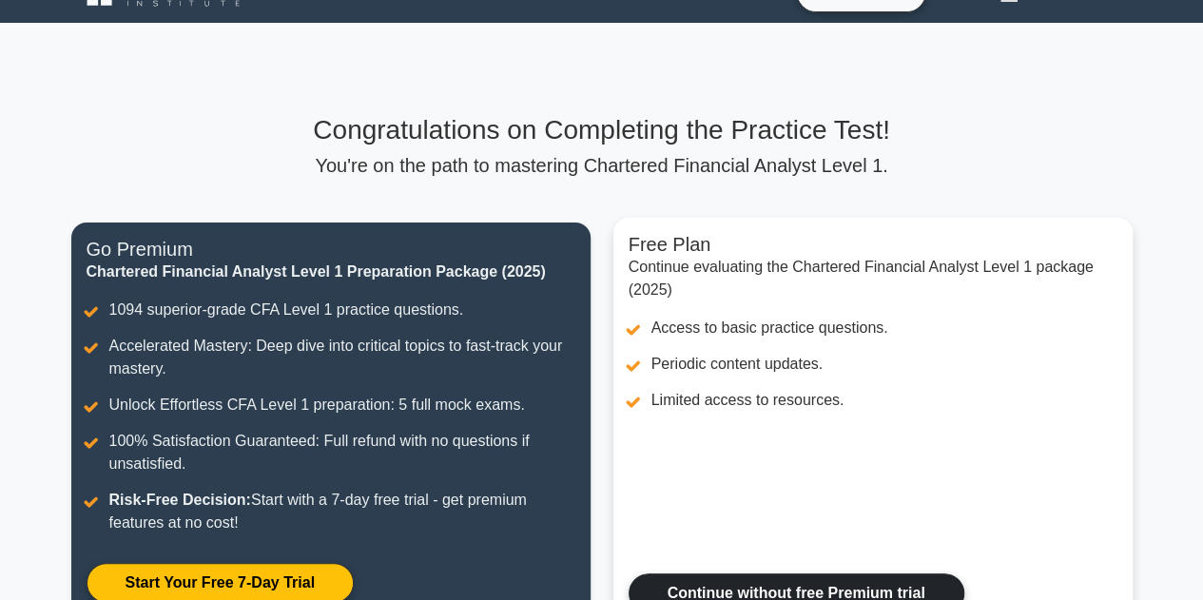
scroll to position [106, 0]
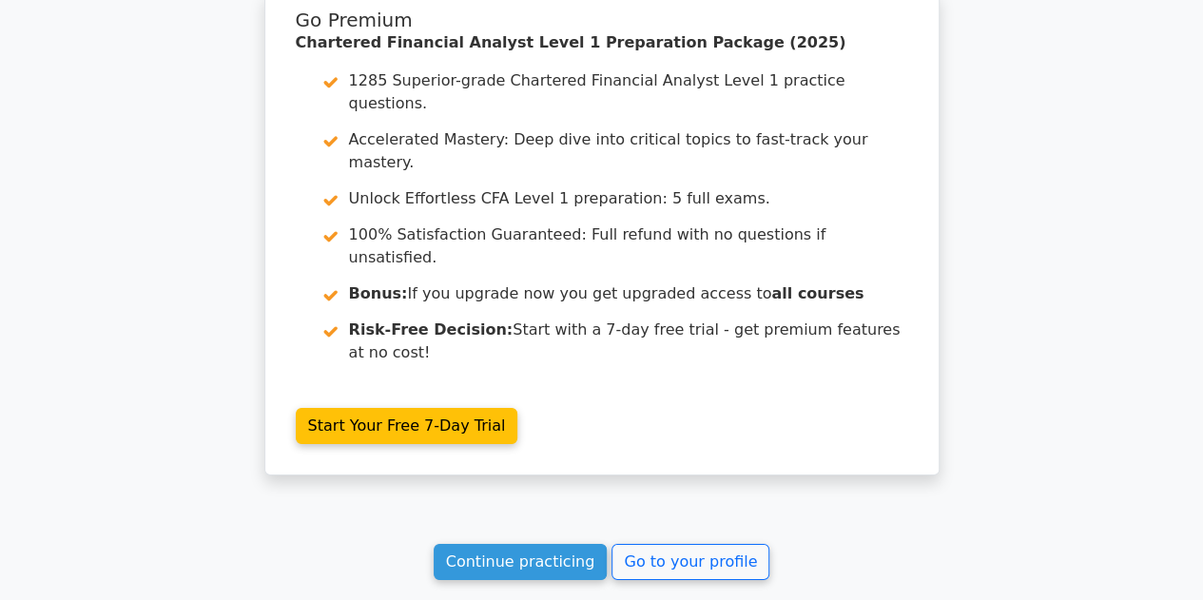
scroll to position [3100, 0]
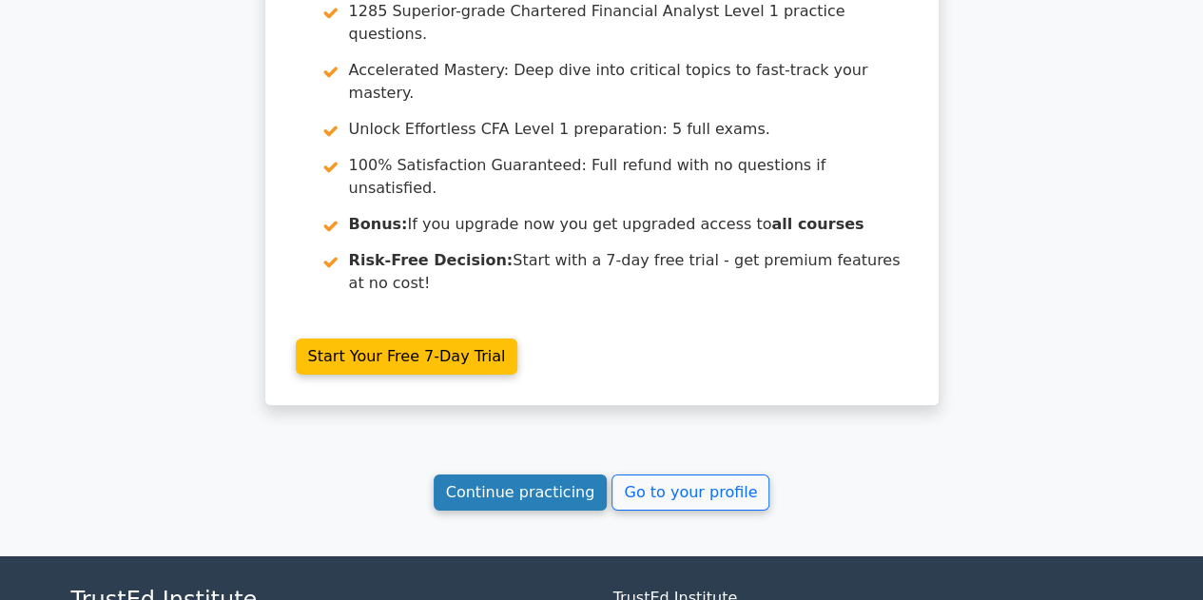
click at [576, 474] on link "Continue practicing" at bounding box center [521, 492] width 174 height 36
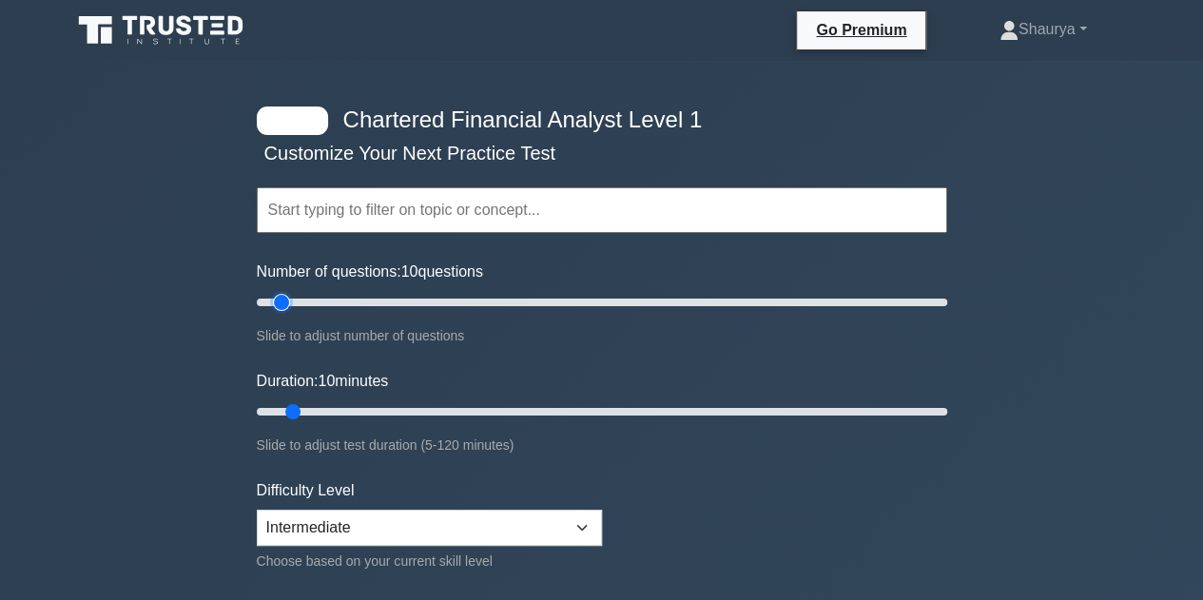
type input "20"
click at [311, 295] on input "Number of questions: 10 questions" at bounding box center [602, 302] width 690 height 23
click at [322, 406] on input "Duration: 15 minutes" at bounding box center [602, 411] width 690 height 23
drag, startPoint x: 322, startPoint y: 406, endPoint x: 341, endPoint y: 402, distance: 19.4
type input "20"
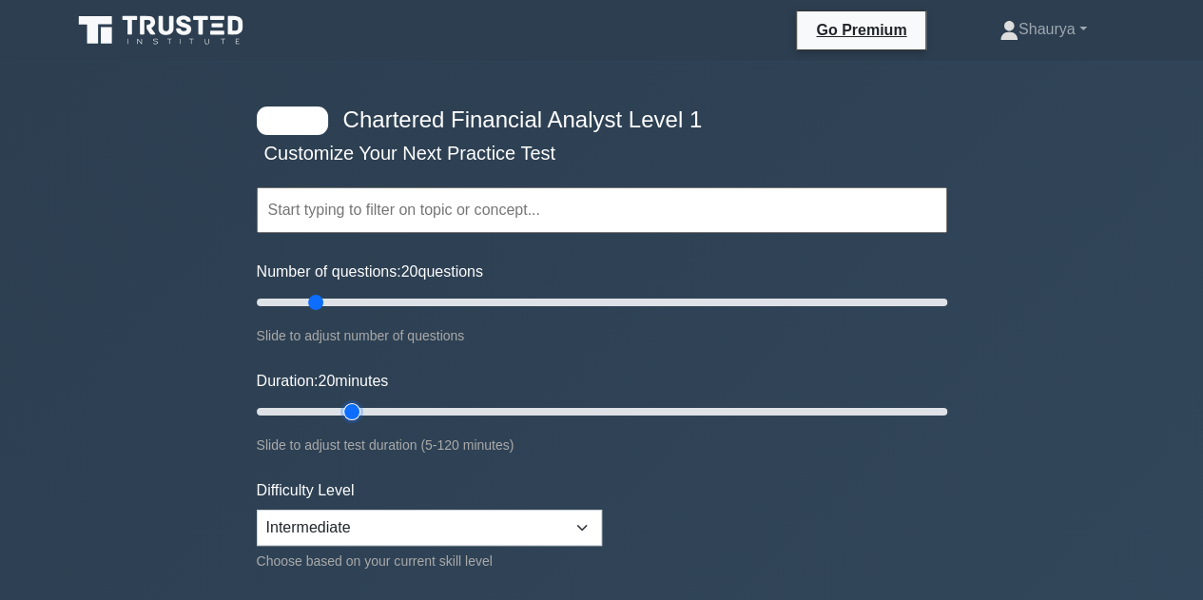
click at [341, 402] on input "Duration: 20 minutes" at bounding box center [602, 411] width 690 height 23
click at [403, 210] on input "text" at bounding box center [602, 210] width 690 height 46
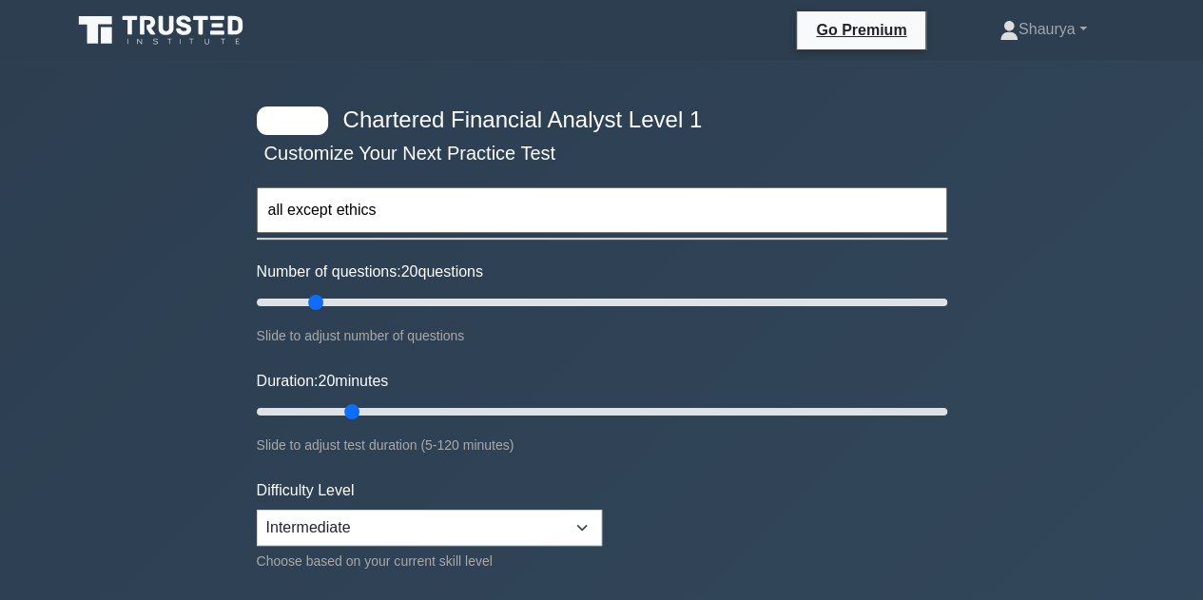
type input "all except ethics"
